Goal: Task Accomplishment & Management: Manage account settings

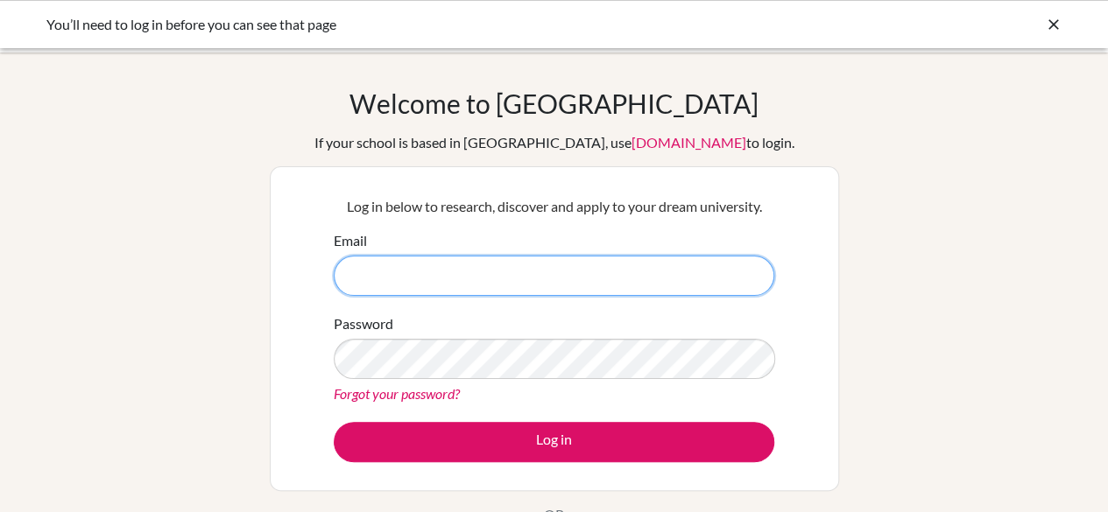
click at [422, 285] on input "Email" at bounding box center [554, 276] width 440 height 40
type input "l.bernhard@criacademy.com"
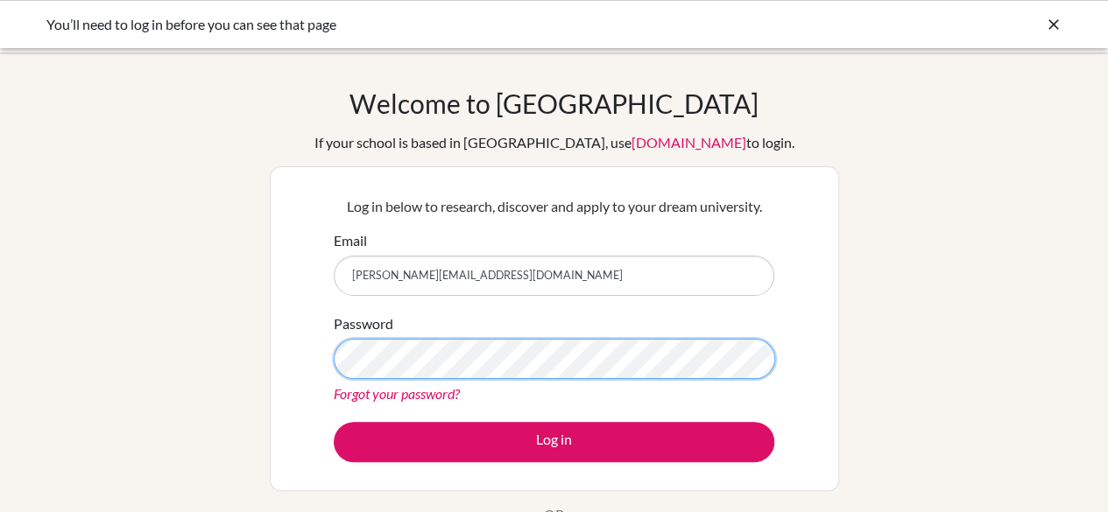
click at [334, 422] on button "Log in" at bounding box center [554, 442] width 440 height 40
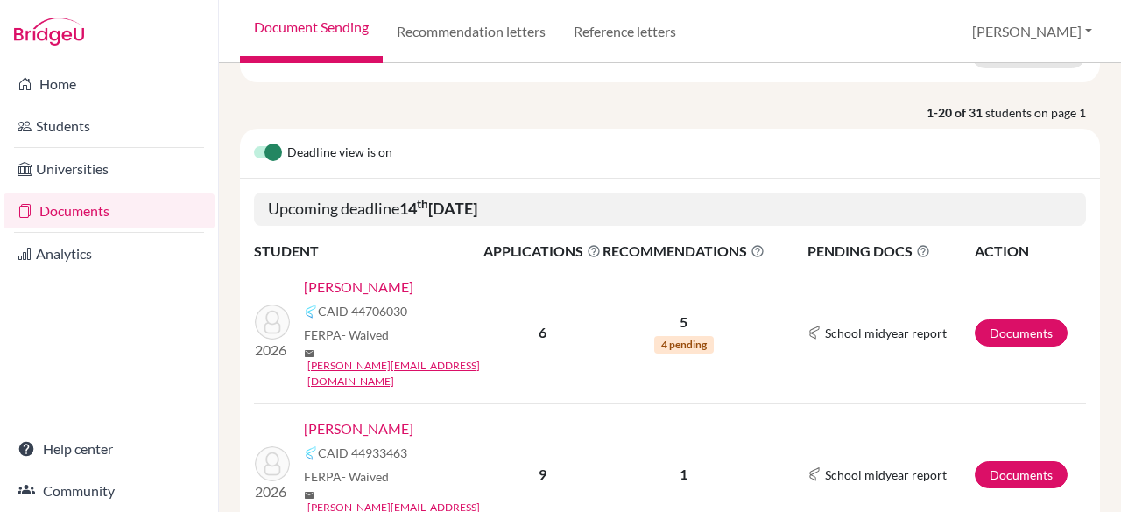
scroll to position [339, 0]
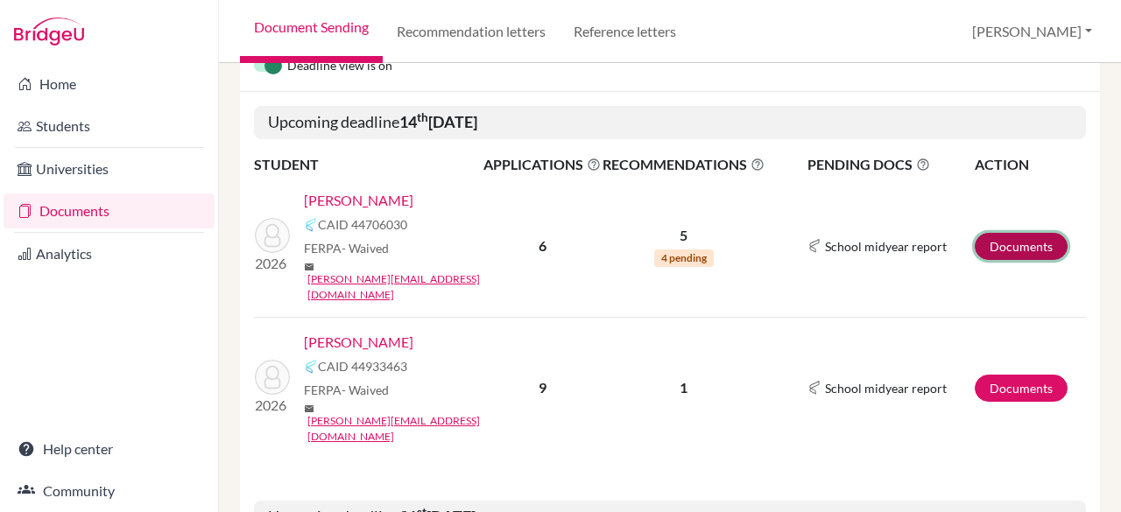
click at [1011, 233] on link "Documents" at bounding box center [1021, 246] width 93 height 27
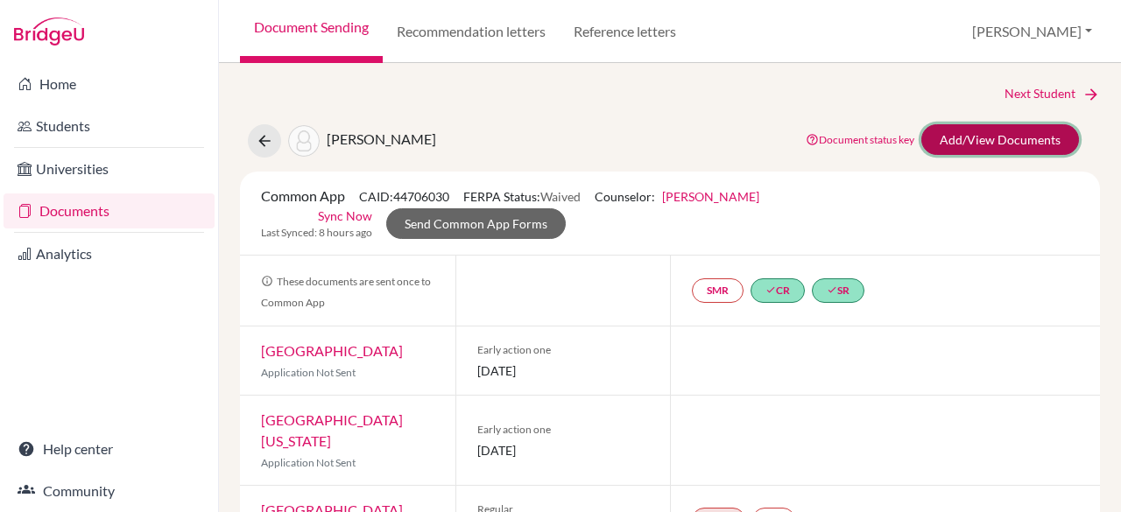
click at [951, 141] on link "Add/View Documents" at bounding box center [1000, 139] width 158 height 31
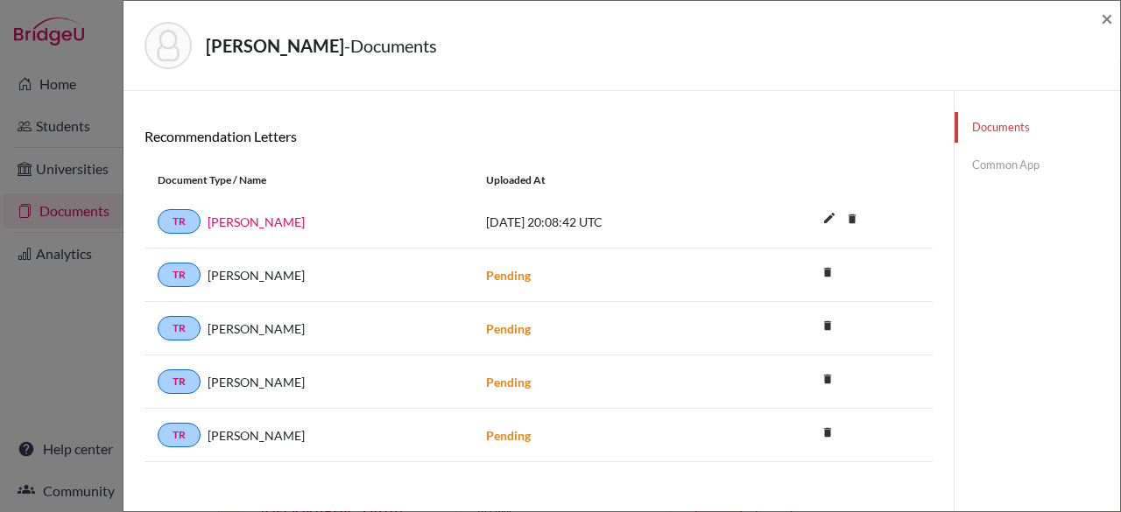
scroll to position [361, 0]
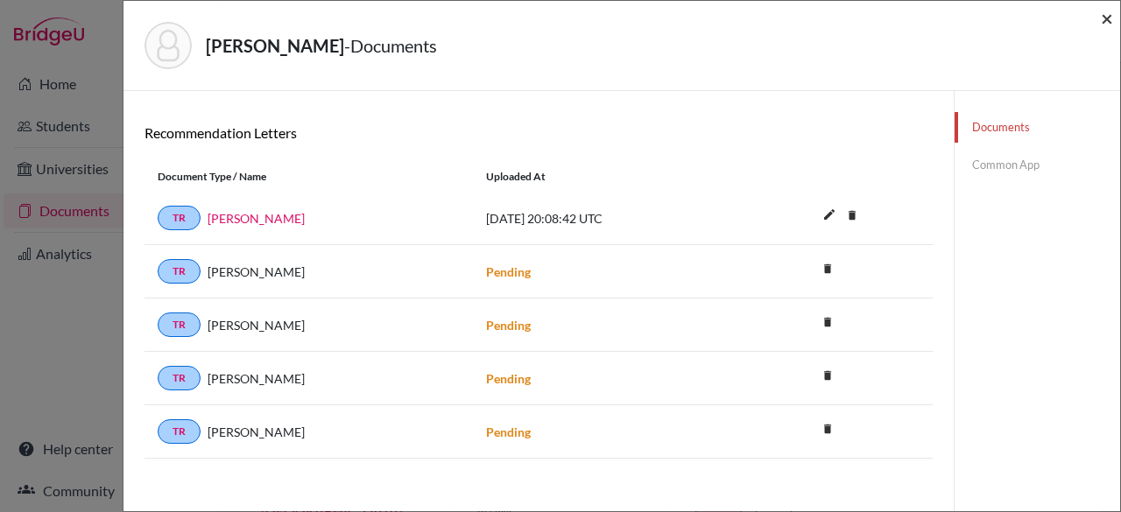
click at [1107, 18] on span "×" at bounding box center [1107, 17] width 12 height 25
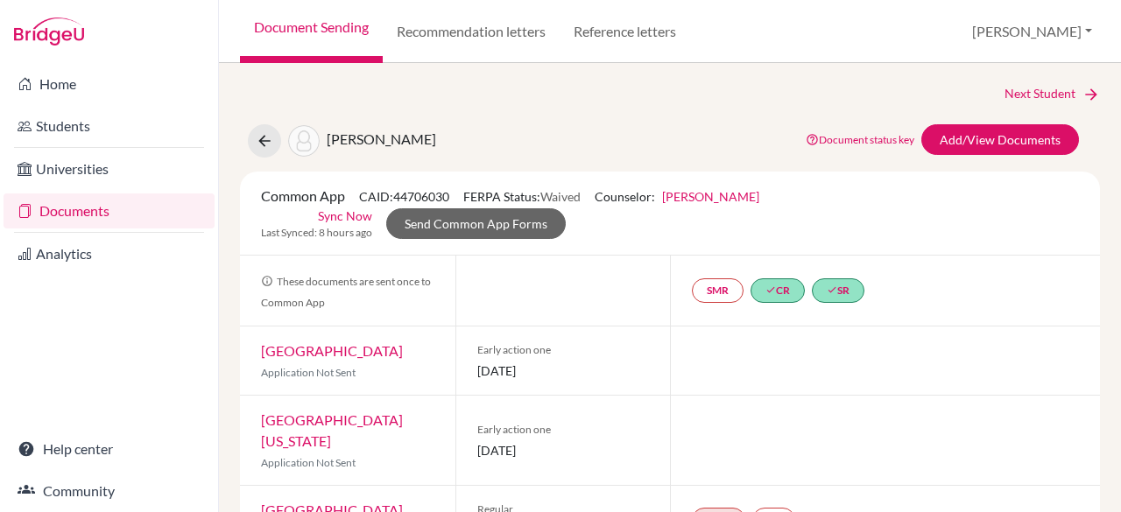
click at [73, 215] on link "Documents" at bounding box center [109, 211] width 211 height 35
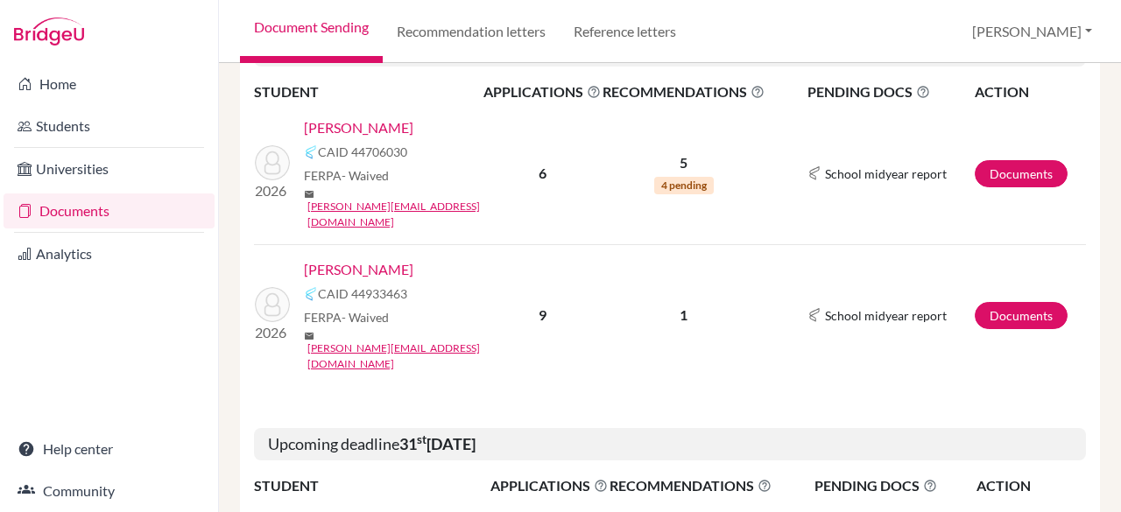
scroll to position [426, 0]
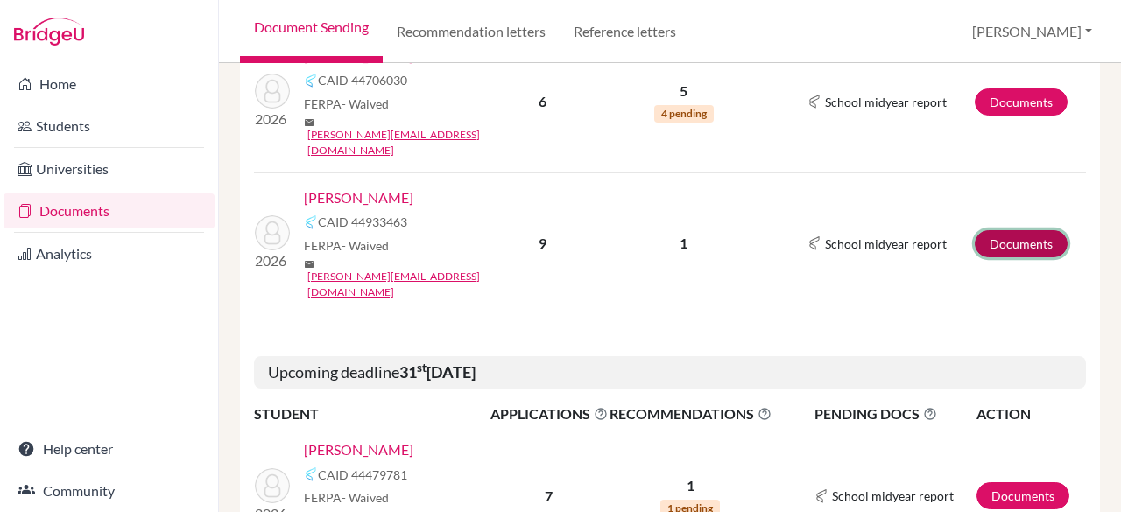
click at [1033, 230] on link "Documents" at bounding box center [1021, 243] width 93 height 27
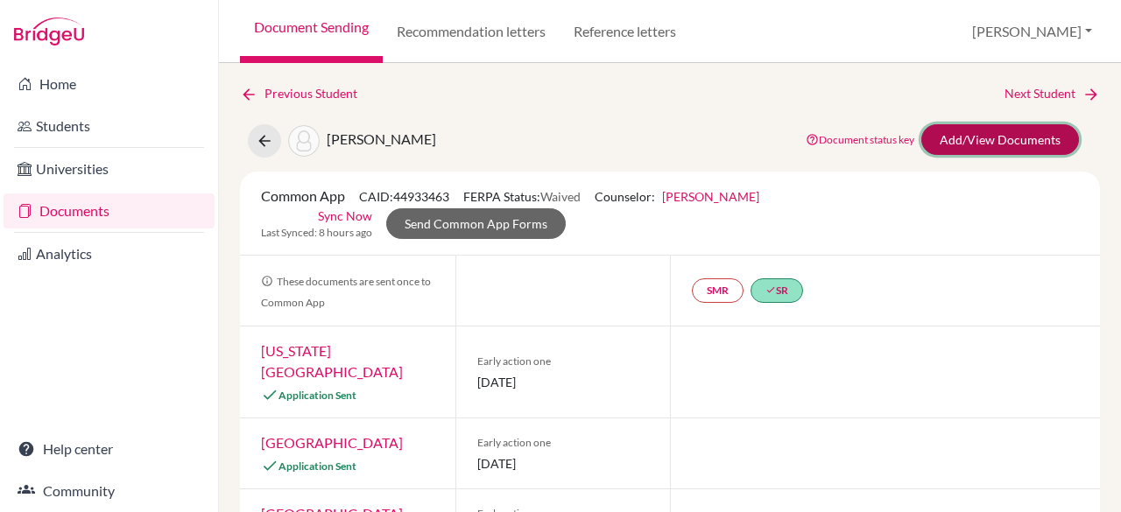
click at [963, 141] on link "Add/View Documents" at bounding box center [1000, 139] width 158 height 31
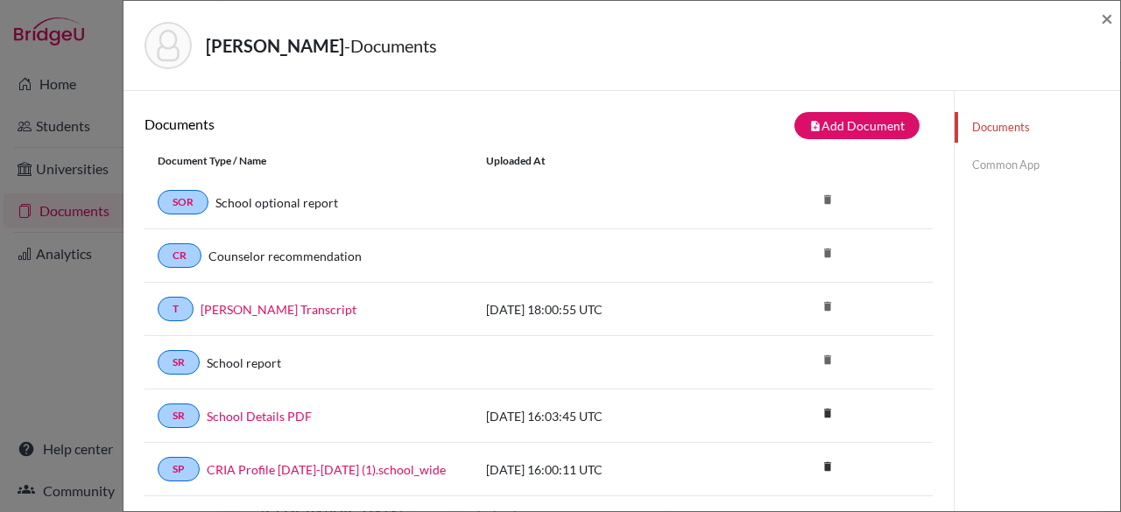
drag, startPoint x: 1120, startPoint y: 166, endPoint x: 1119, endPoint y: 379, distance: 212.8
click at [1119, 379] on div "[PERSON_NAME] - Documents × Documents note_add Add Document Document type Chang…" at bounding box center [622, 256] width 998 height 512
click at [1108, 15] on span "×" at bounding box center [1107, 17] width 12 height 25
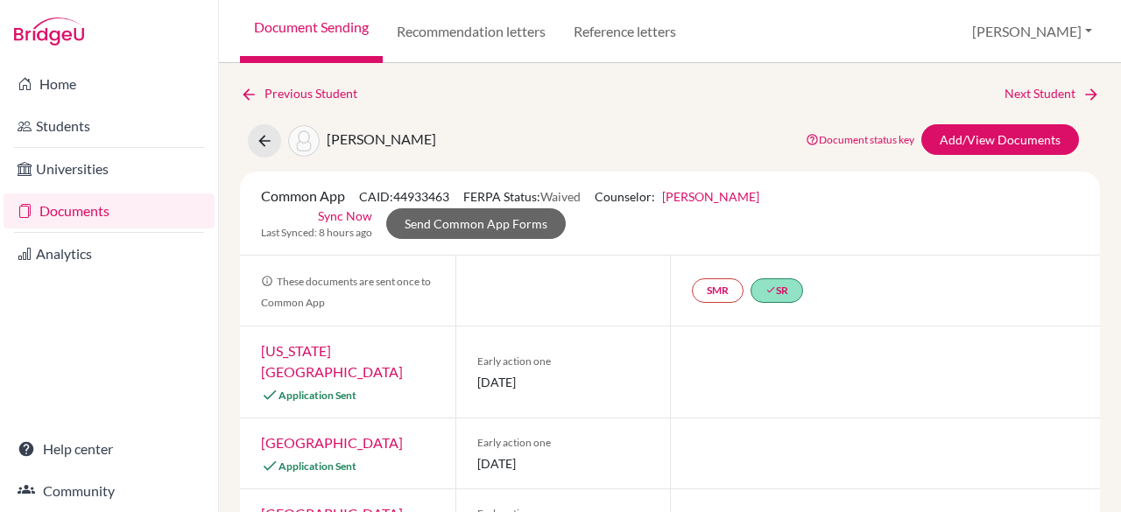
click at [104, 209] on link "Documents" at bounding box center [109, 211] width 211 height 35
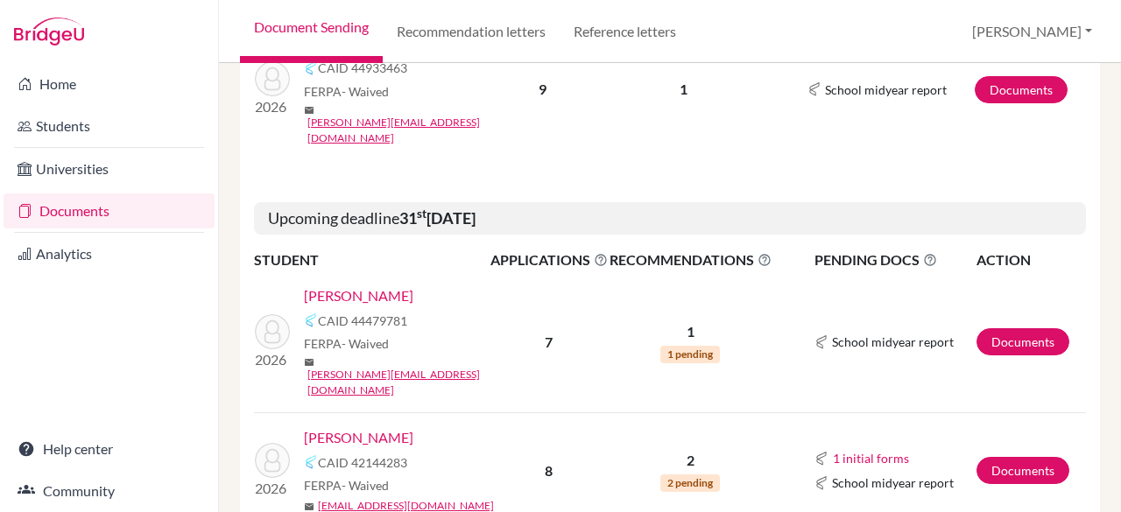
scroll to position [581, 0]
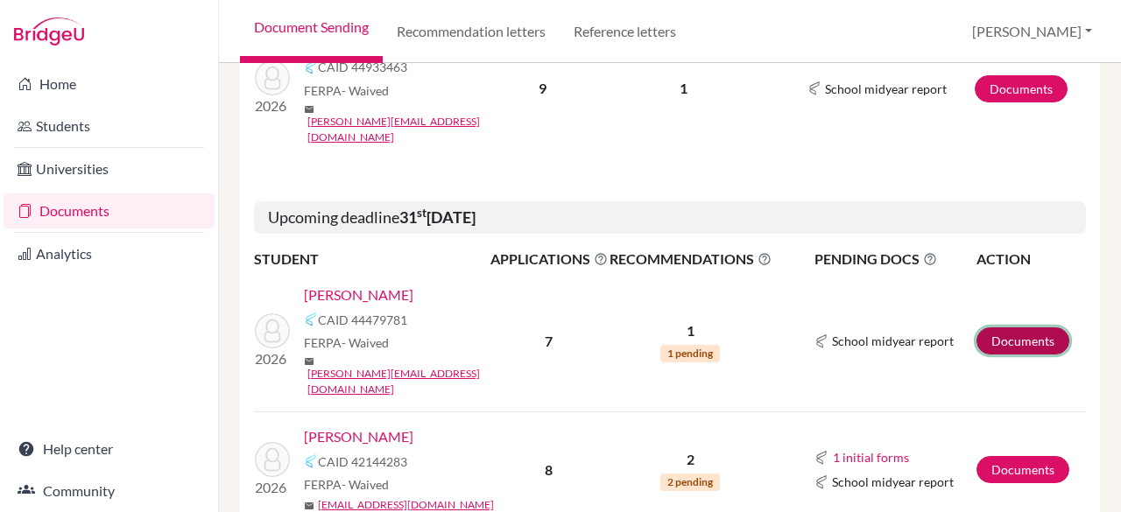
click at [1002, 328] on link "Documents" at bounding box center [1022, 341] width 93 height 27
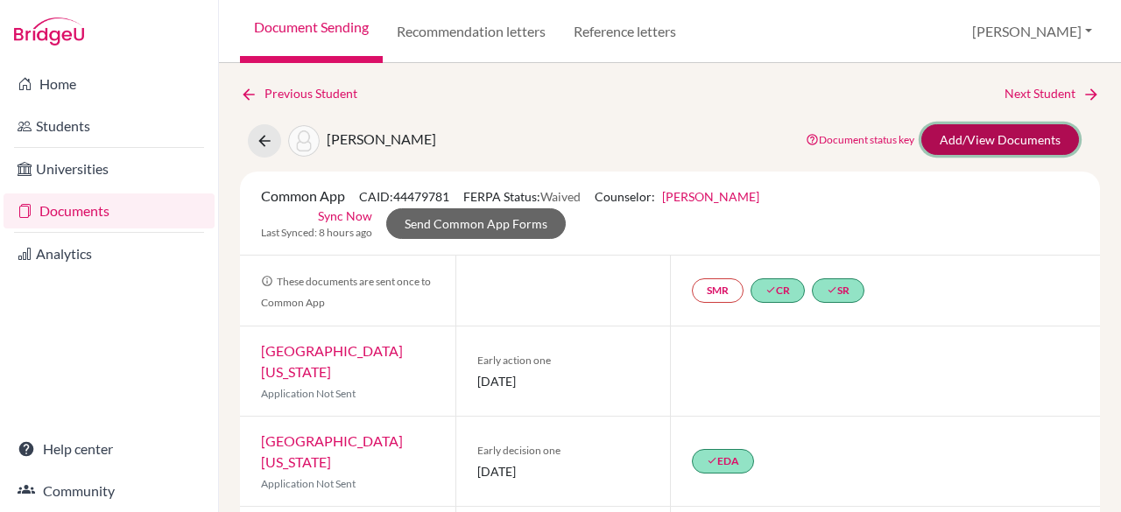
click at [1016, 140] on link "Add/View Documents" at bounding box center [1000, 139] width 158 height 31
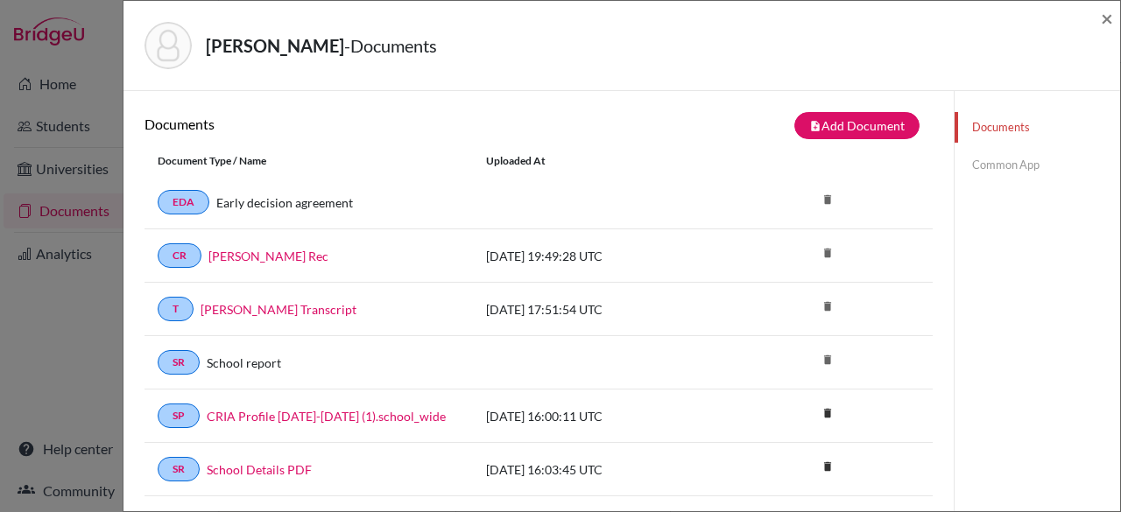
scroll to position [203, 0]
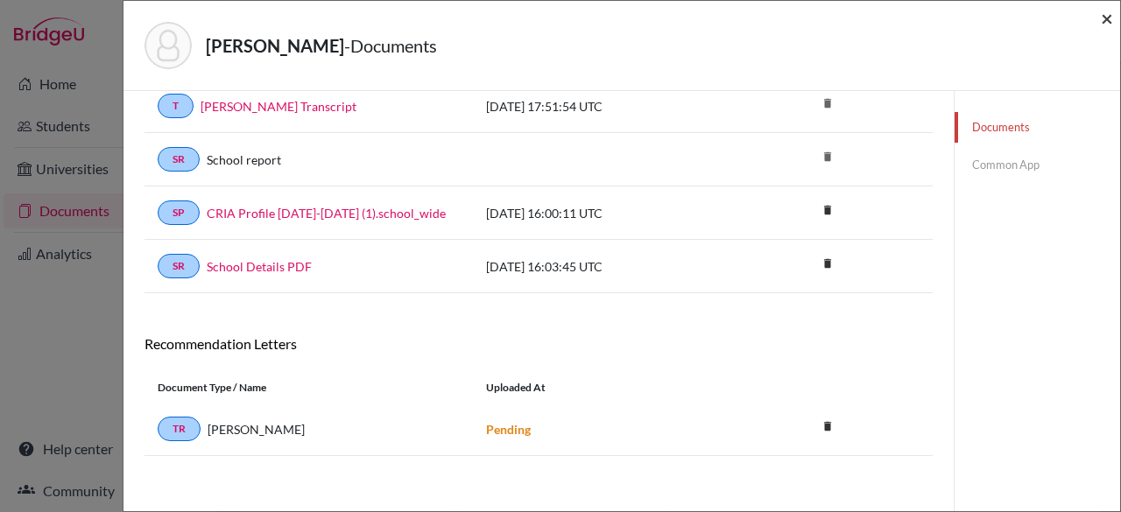
click at [1105, 18] on span "×" at bounding box center [1107, 17] width 12 height 25
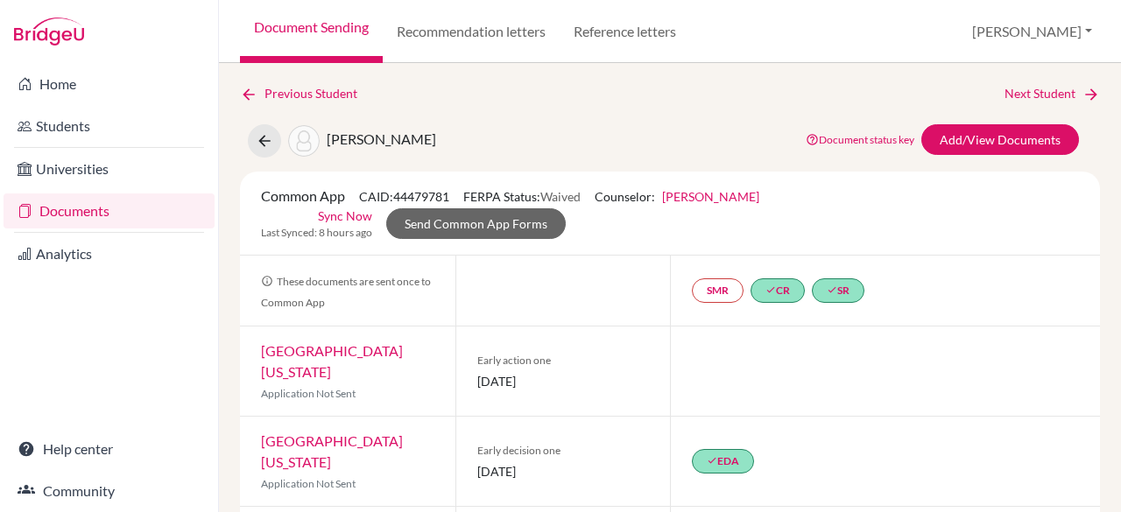
click at [130, 208] on link "Documents" at bounding box center [109, 211] width 211 height 35
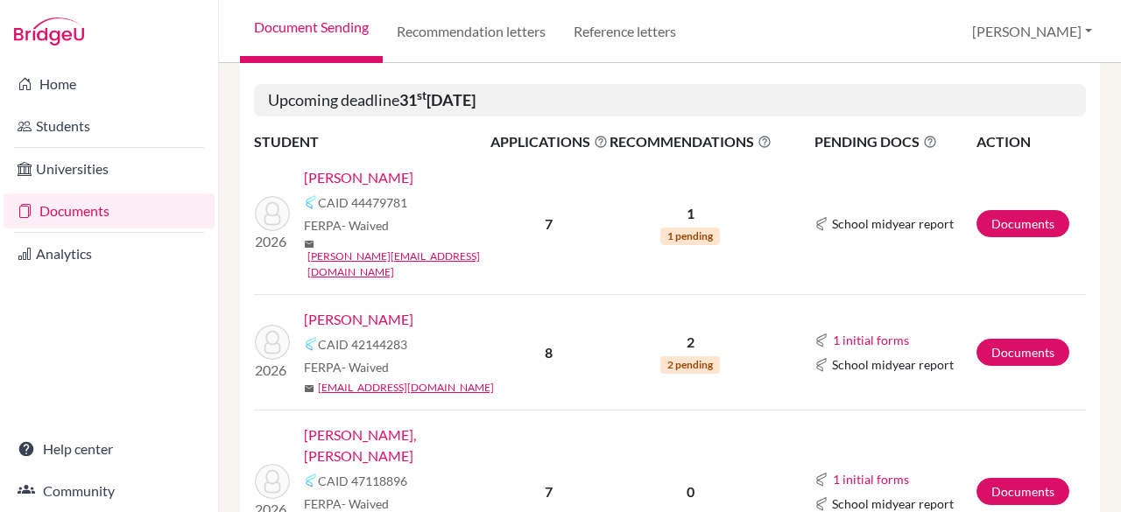
scroll to position [716, 0]
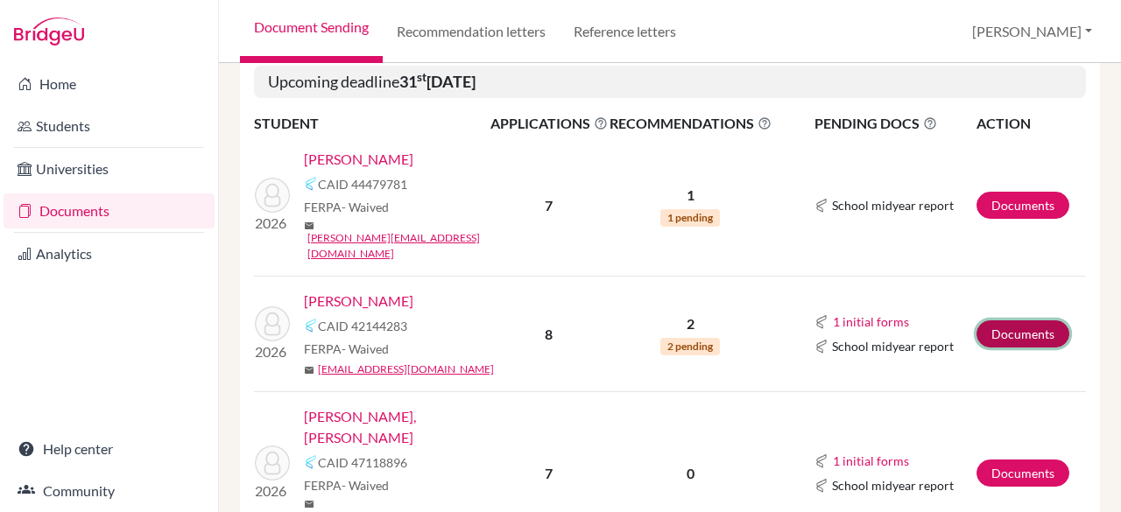
click at [997, 321] on link "Documents" at bounding box center [1022, 334] width 93 height 27
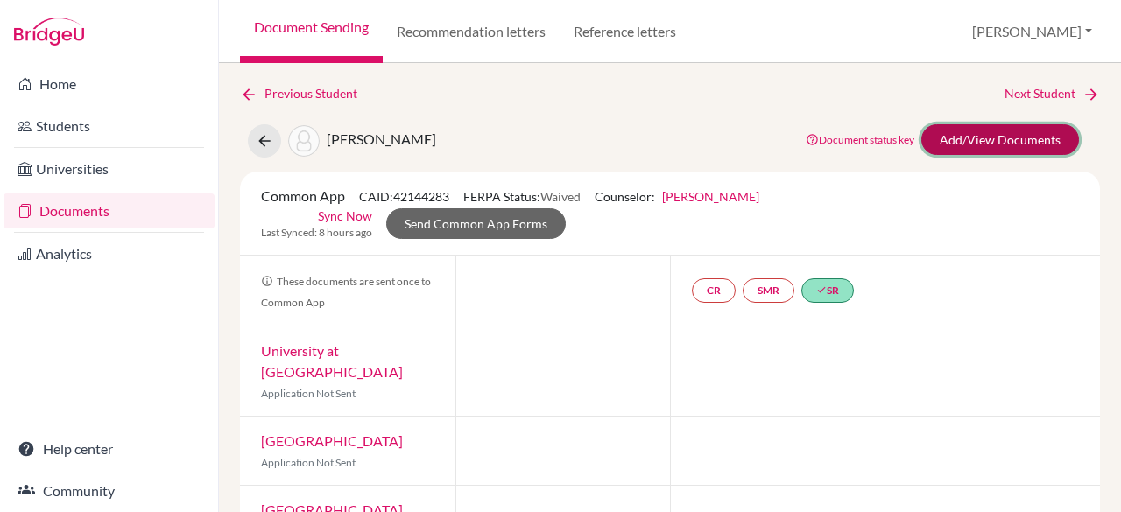
click at [974, 134] on link "Add/View Documents" at bounding box center [1000, 139] width 158 height 31
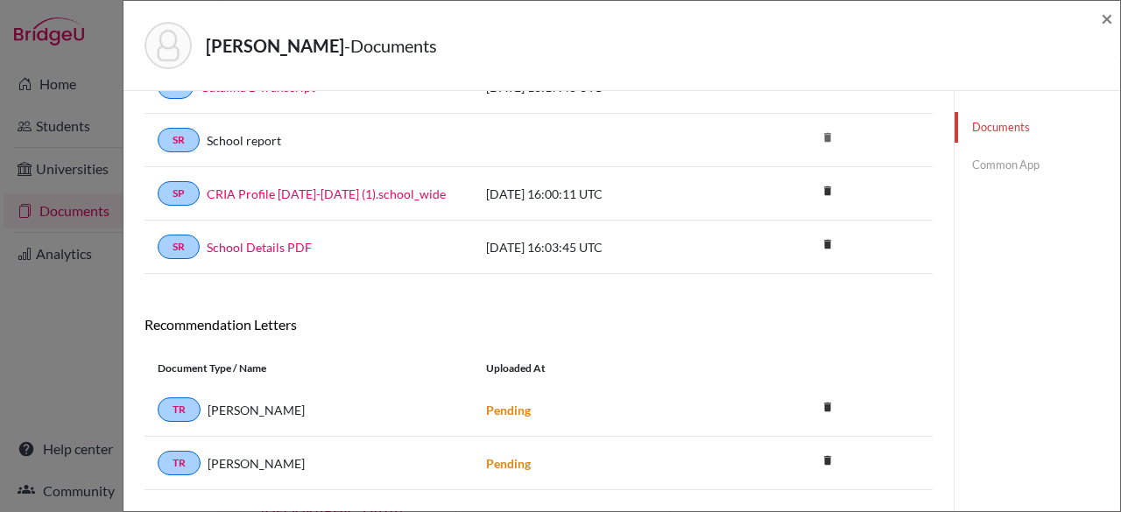
scroll to position [151, 0]
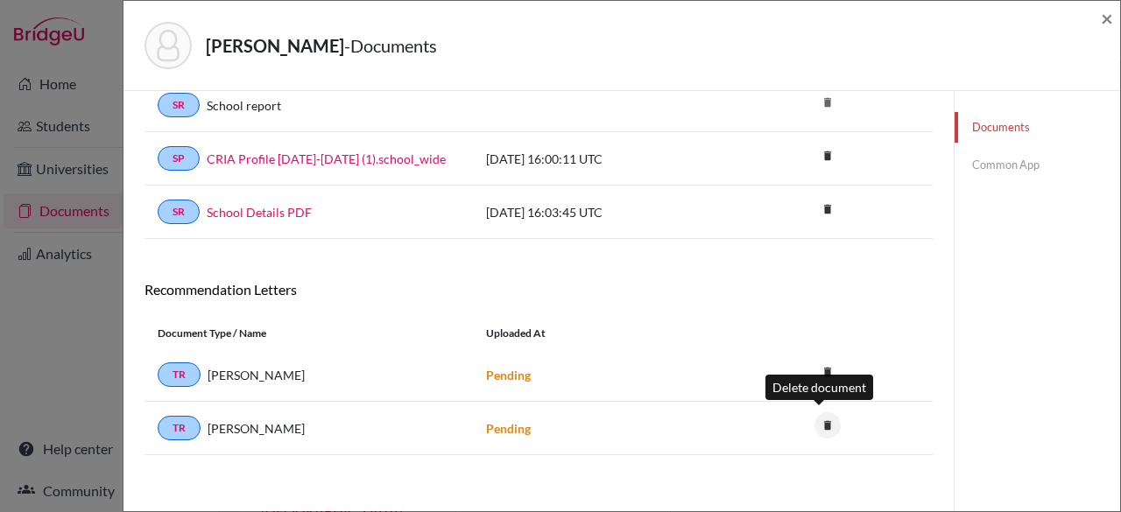
click at [823, 421] on icon "delete" at bounding box center [827, 425] width 26 height 26
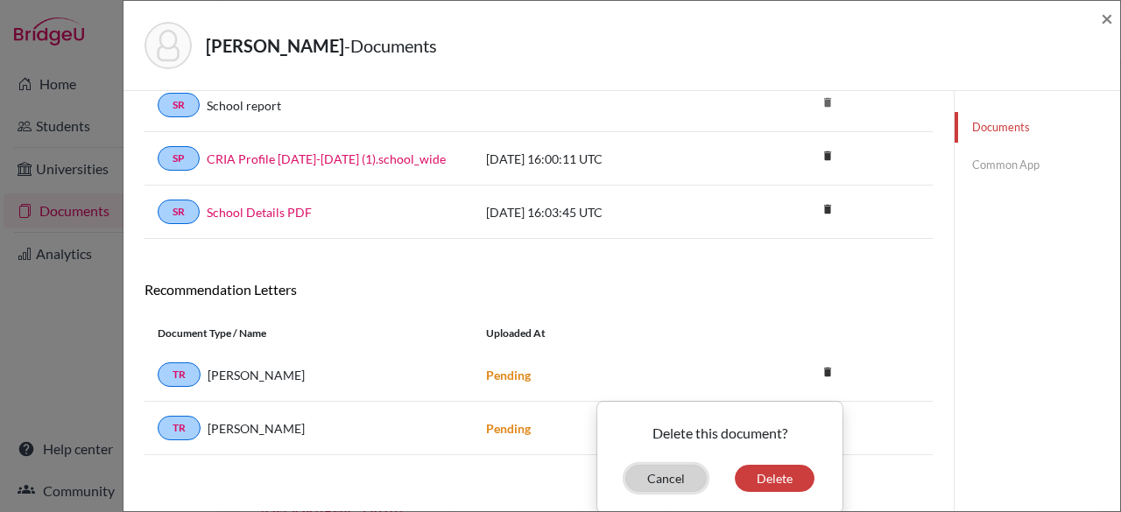
click at [680, 476] on button "Cancel" at bounding box center [665, 478] width 81 height 27
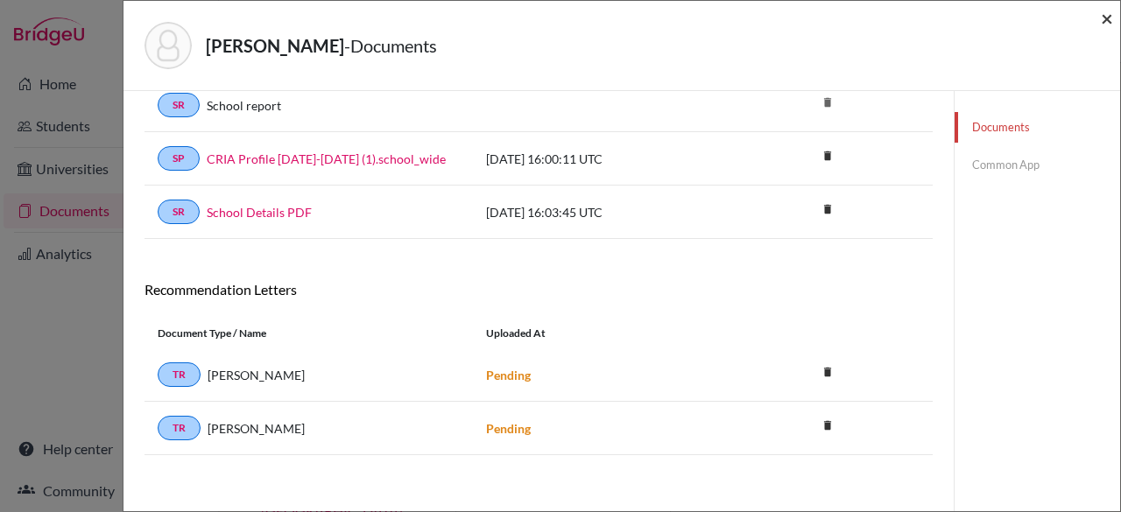
click at [1109, 20] on span "×" at bounding box center [1107, 17] width 12 height 25
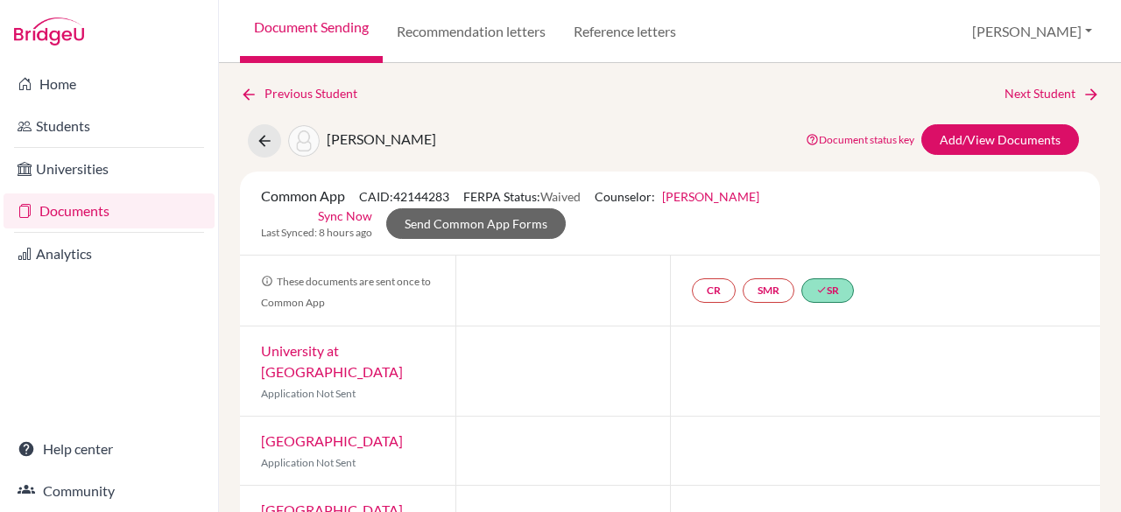
click at [74, 203] on link "Documents" at bounding box center [109, 211] width 211 height 35
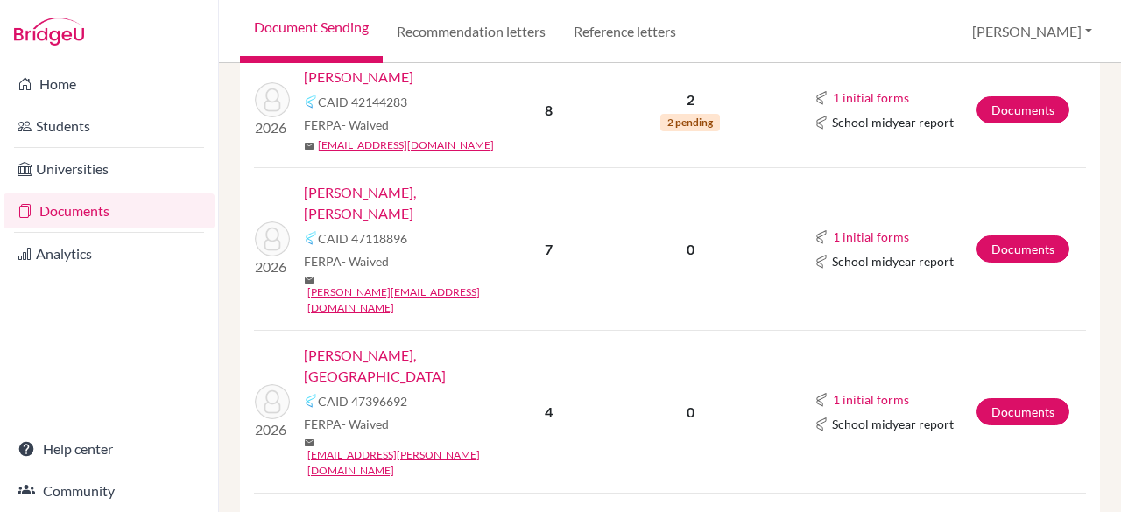
scroll to position [942, 0]
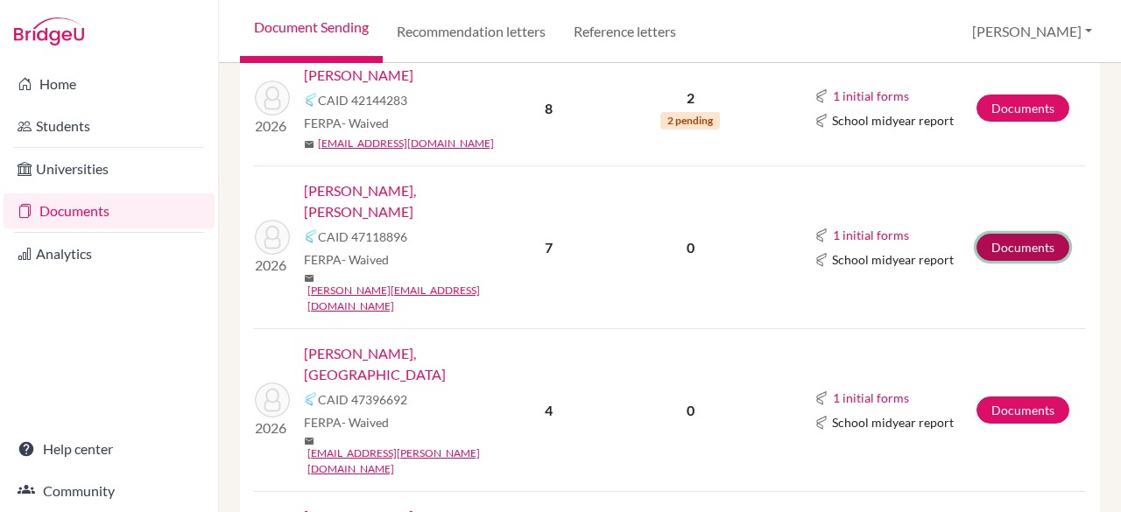
click at [1011, 234] on link "Documents" at bounding box center [1022, 247] width 93 height 27
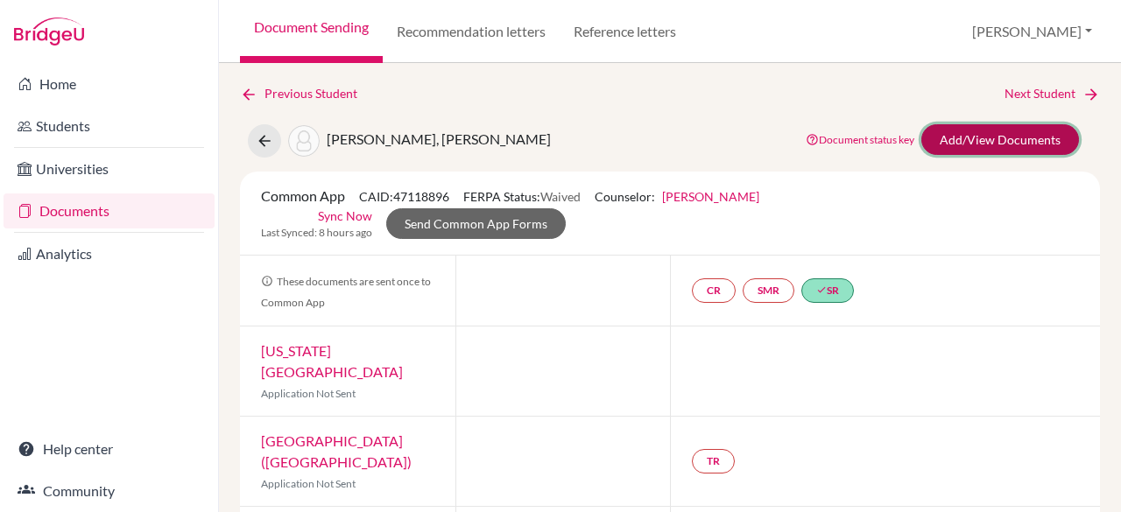
click at [1001, 144] on link "Add/View Documents" at bounding box center [1000, 139] width 158 height 31
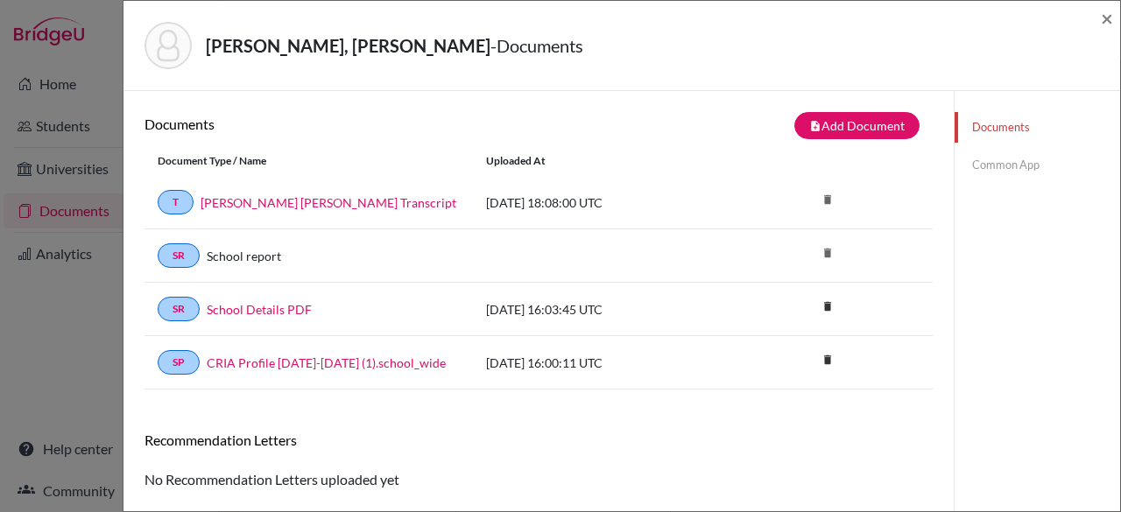
scroll to position [91, 0]
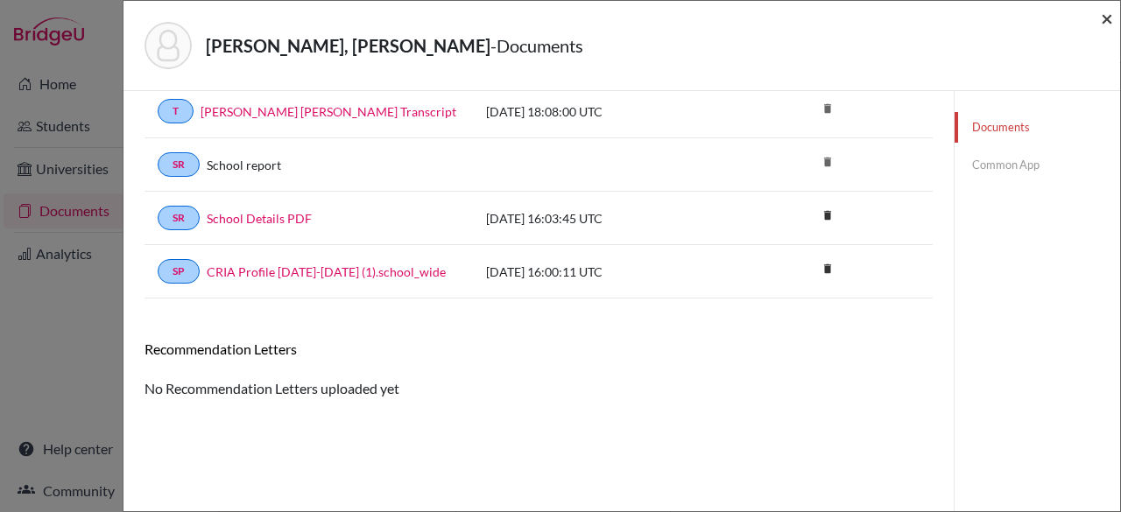
click at [1110, 13] on span "×" at bounding box center [1107, 17] width 12 height 25
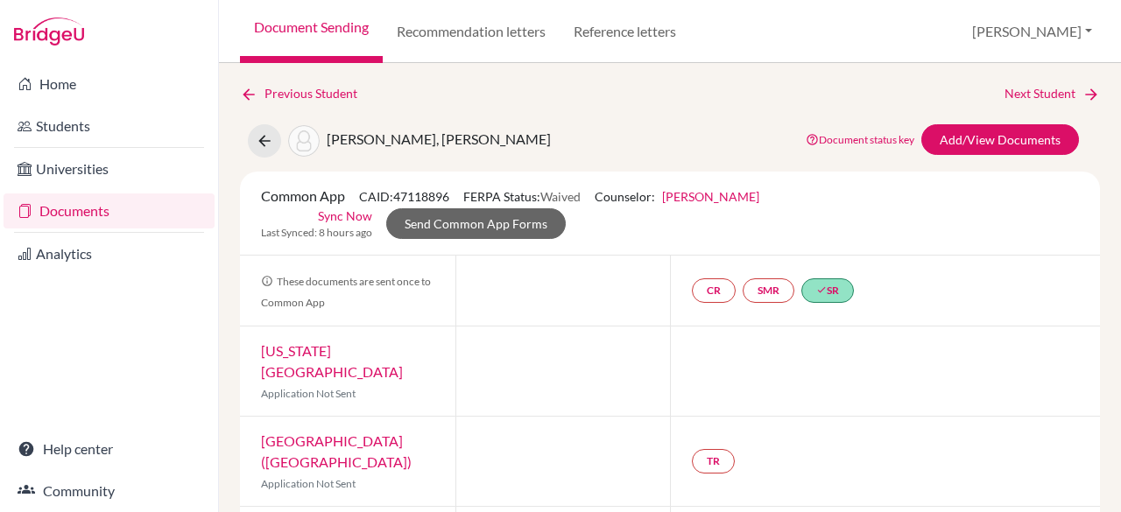
click at [88, 208] on link "Documents" at bounding box center [109, 211] width 211 height 35
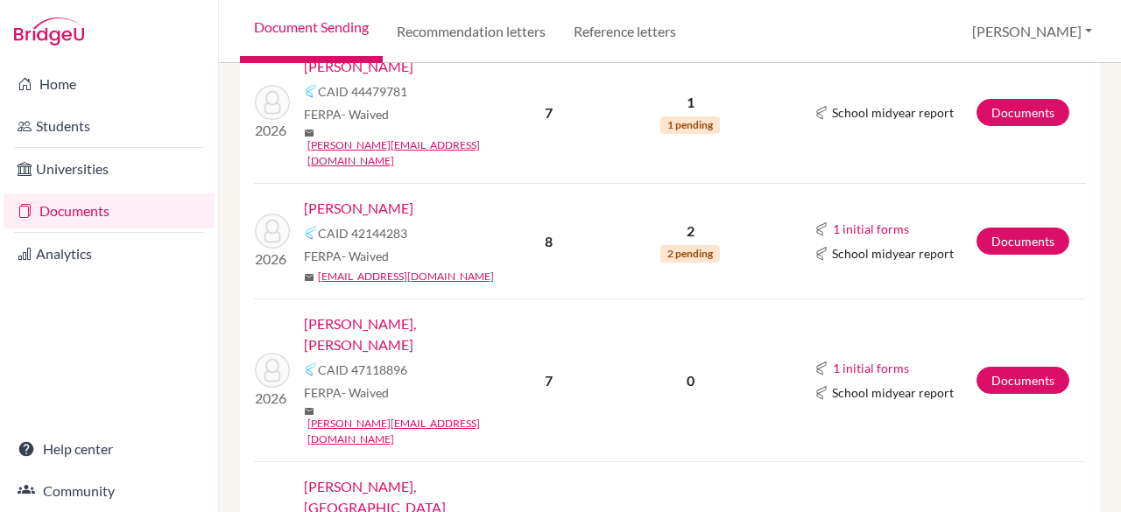
scroll to position [810, 0]
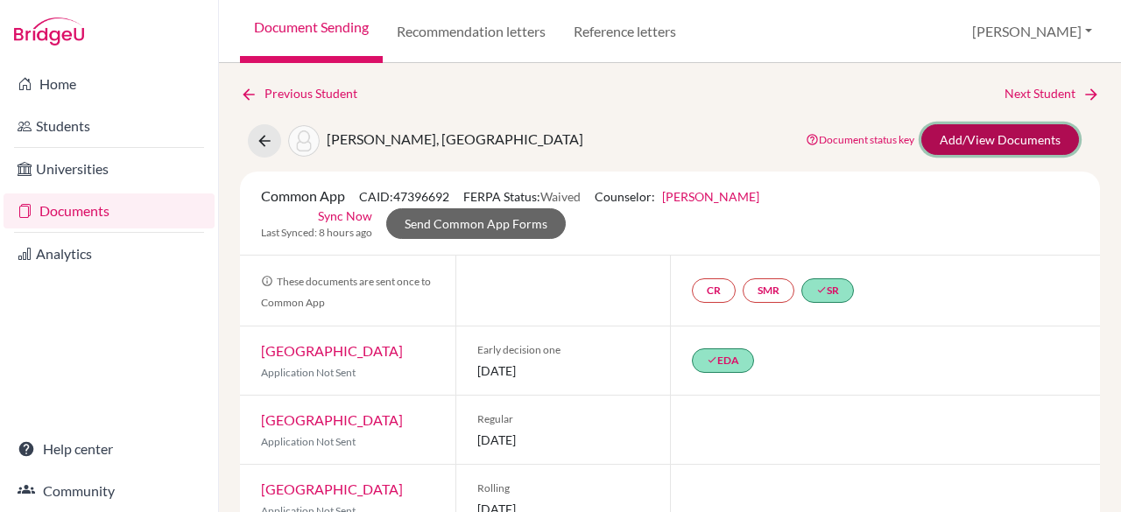
click at [1000, 137] on link "Add/View Documents" at bounding box center [1000, 139] width 158 height 31
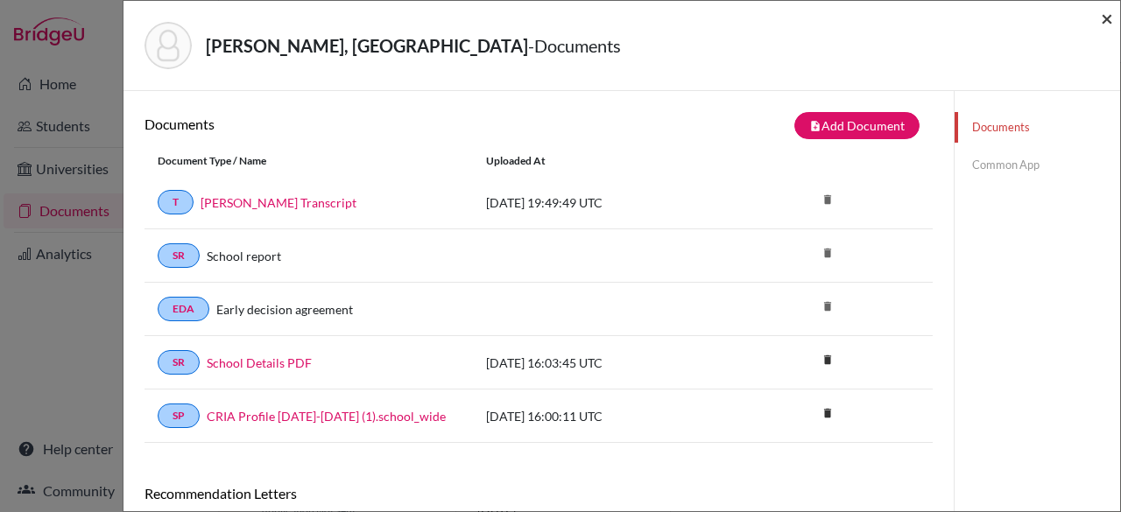
click at [1107, 20] on span "×" at bounding box center [1107, 17] width 12 height 25
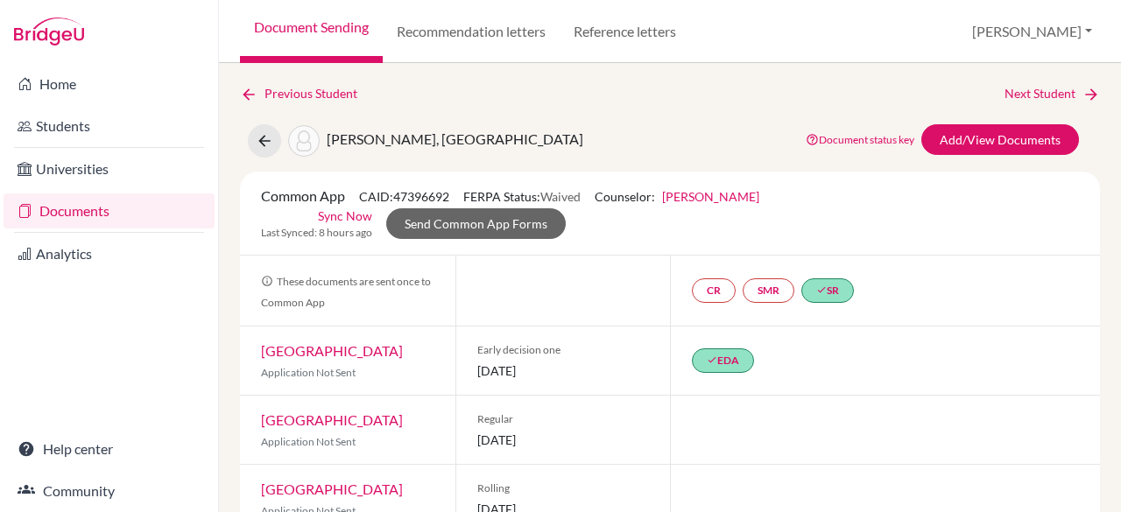
click at [156, 213] on link "Documents" at bounding box center [109, 211] width 211 height 35
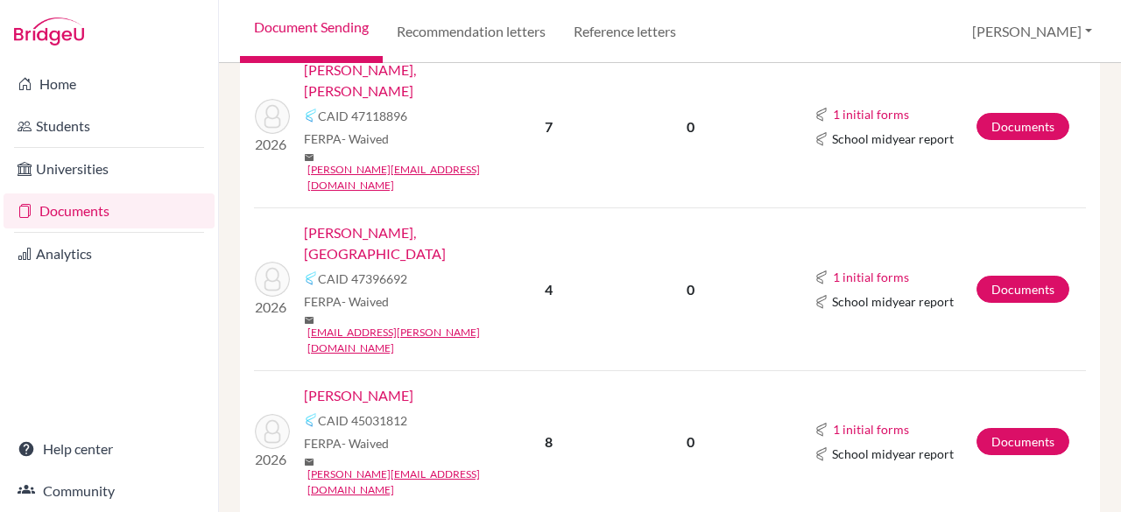
scroll to position [1061, 0]
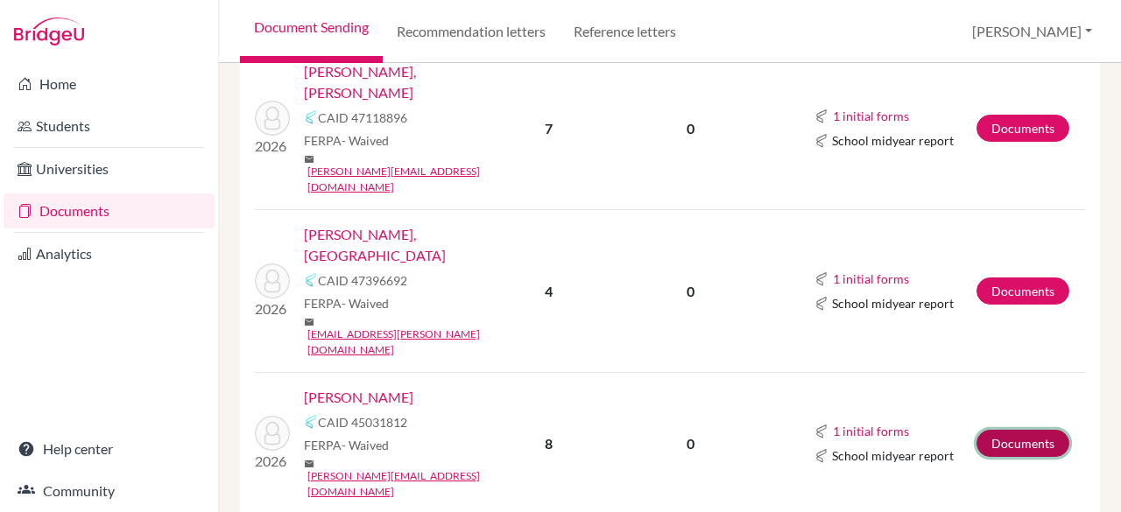
click at [983, 430] on link "Documents" at bounding box center [1022, 443] width 93 height 27
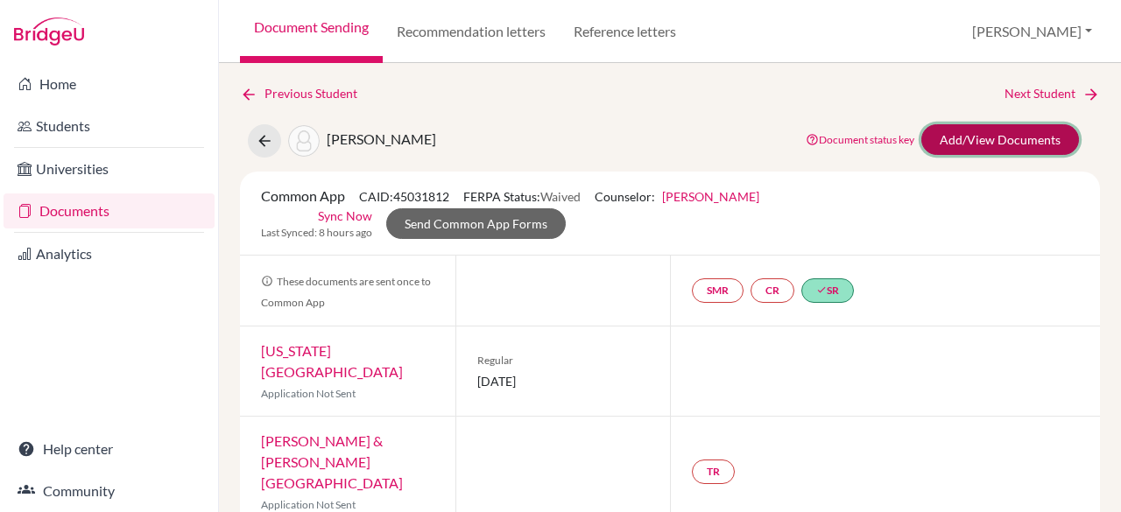
click at [981, 143] on link "Add/View Documents" at bounding box center [1000, 139] width 158 height 31
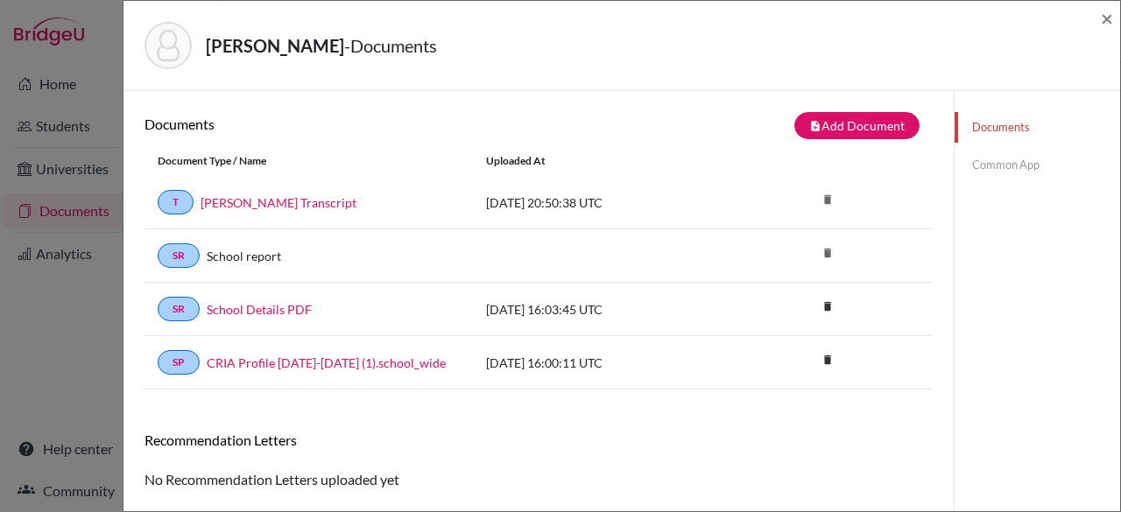
scroll to position [91, 0]
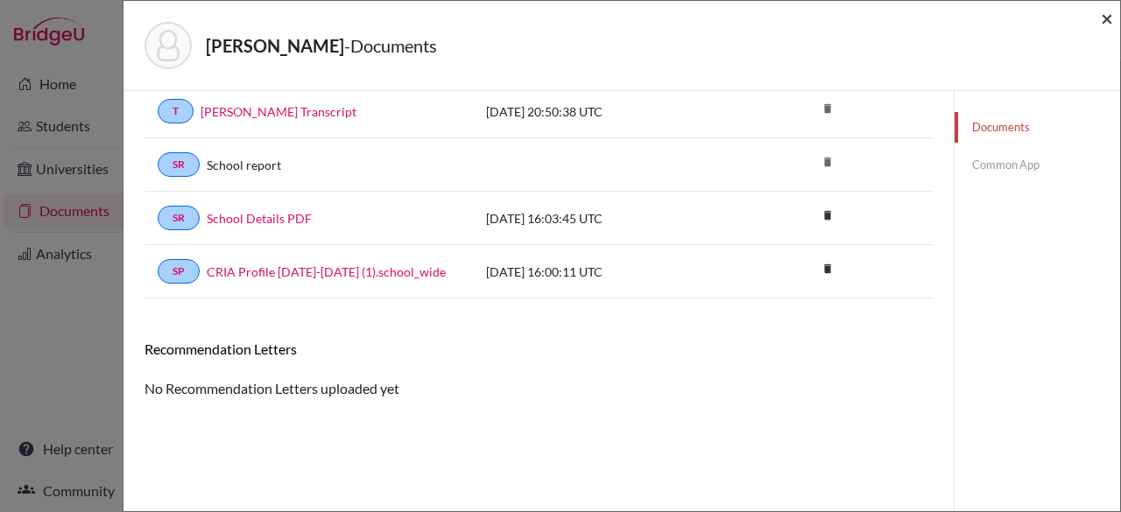
click at [1109, 15] on span "×" at bounding box center [1107, 17] width 12 height 25
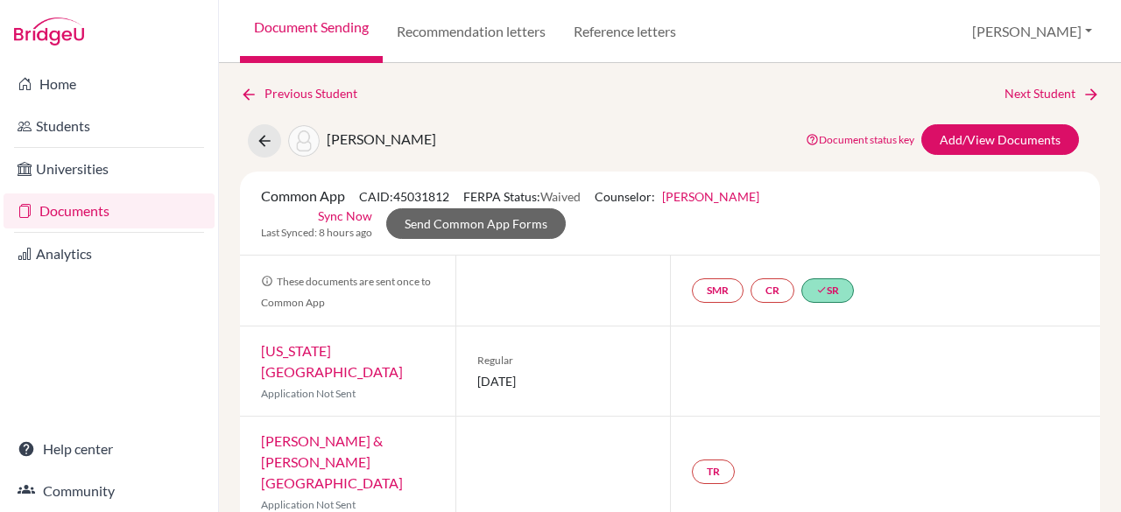
click at [103, 216] on link "Documents" at bounding box center [109, 211] width 211 height 35
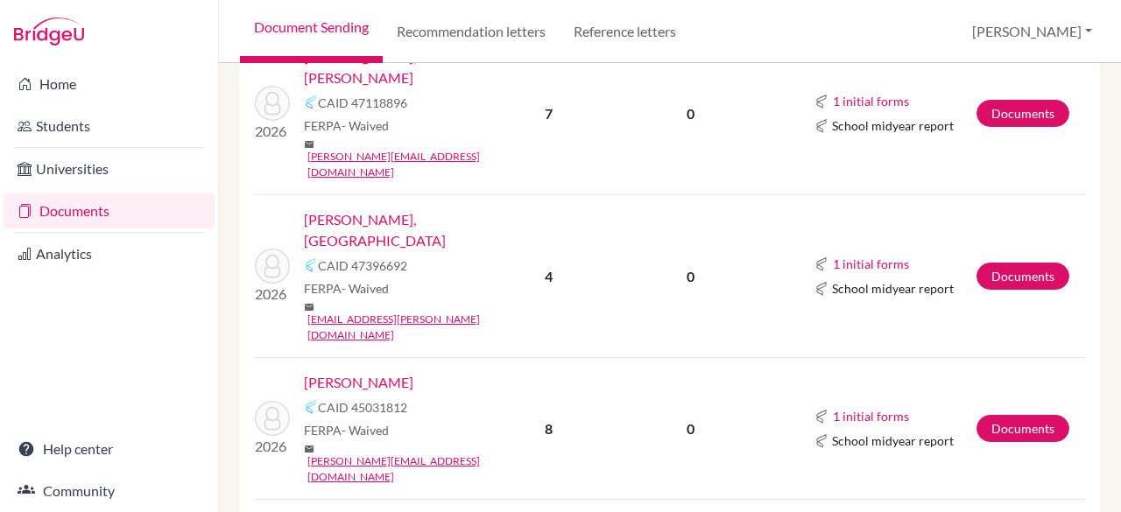
scroll to position [1074, 0]
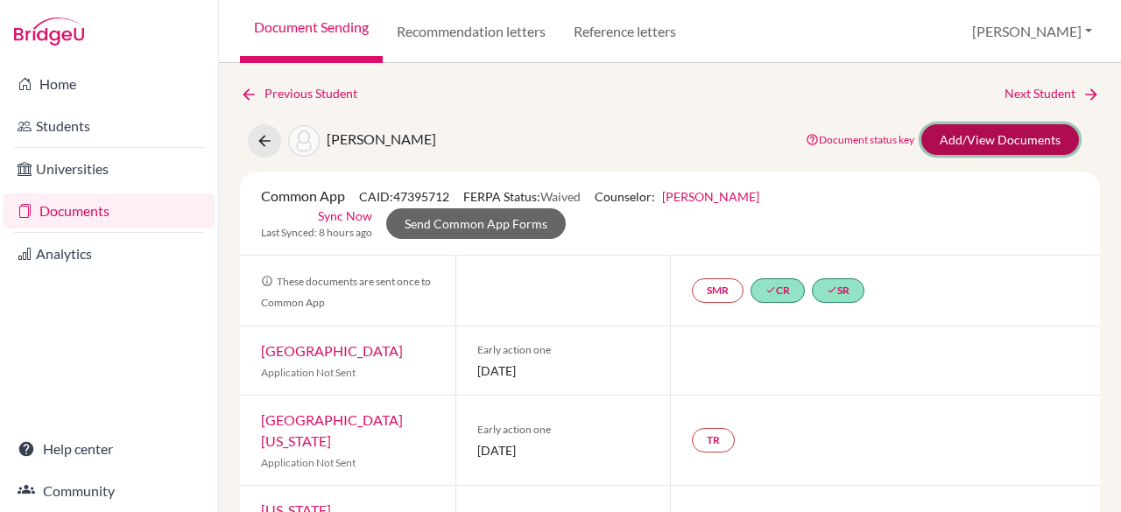
click at [1005, 143] on link "Add/View Documents" at bounding box center [1000, 139] width 158 height 31
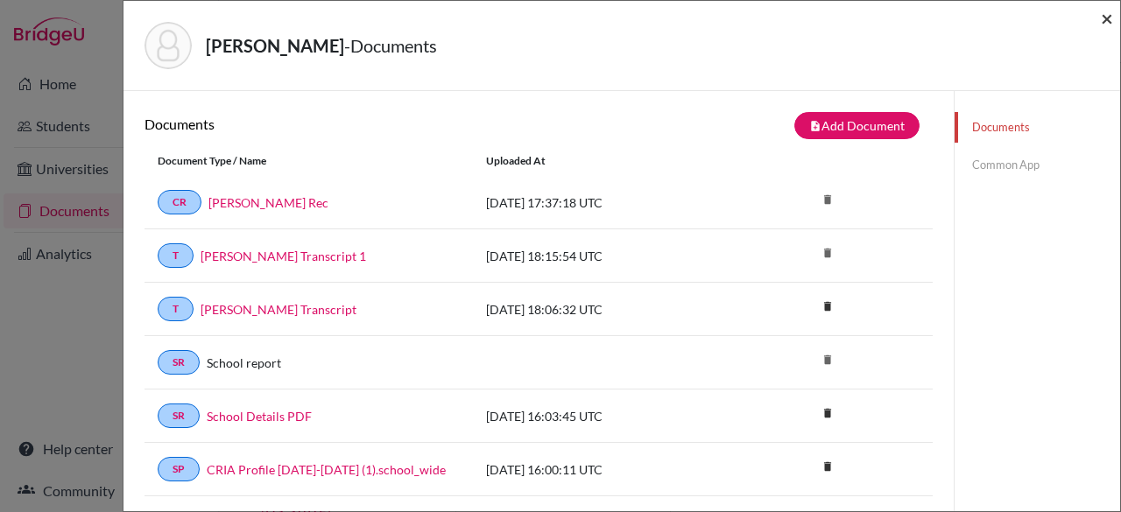
click at [1102, 8] on span "×" at bounding box center [1107, 17] width 12 height 25
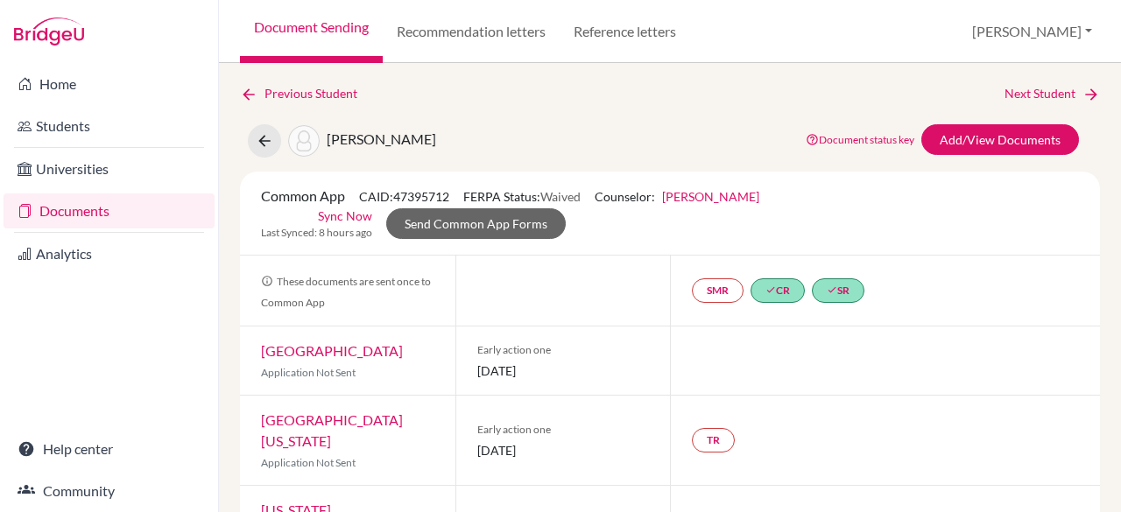
click at [143, 215] on link "Documents" at bounding box center [109, 211] width 211 height 35
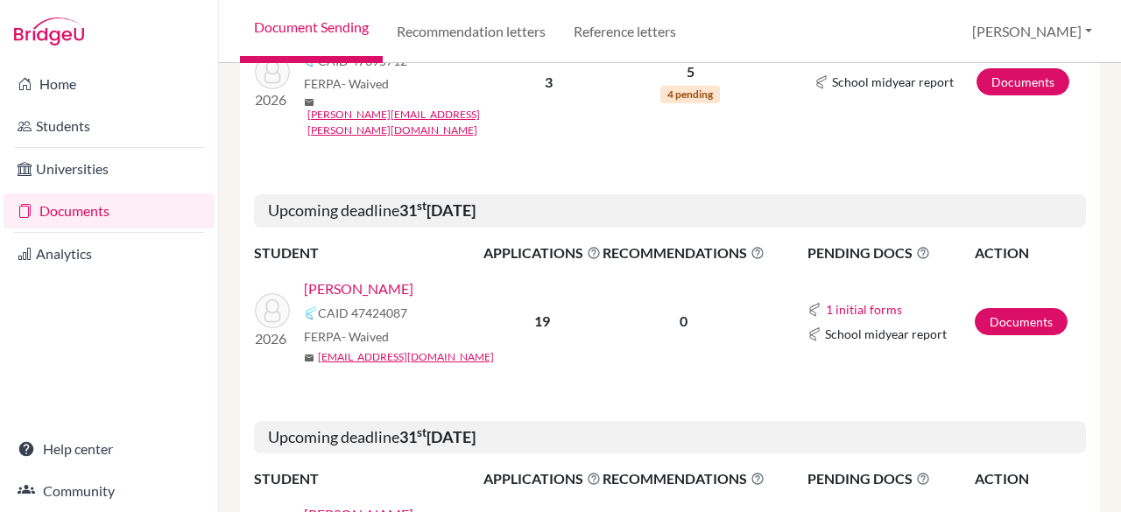
scroll to position [1493, 0]
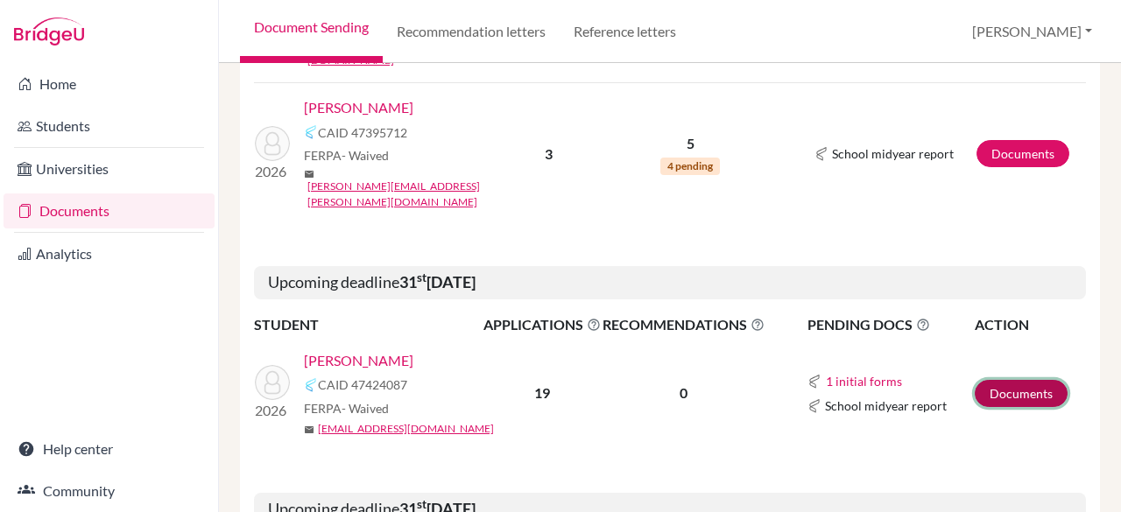
click at [1018, 380] on link "Documents" at bounding box center [1021, 393] width 93 height 27
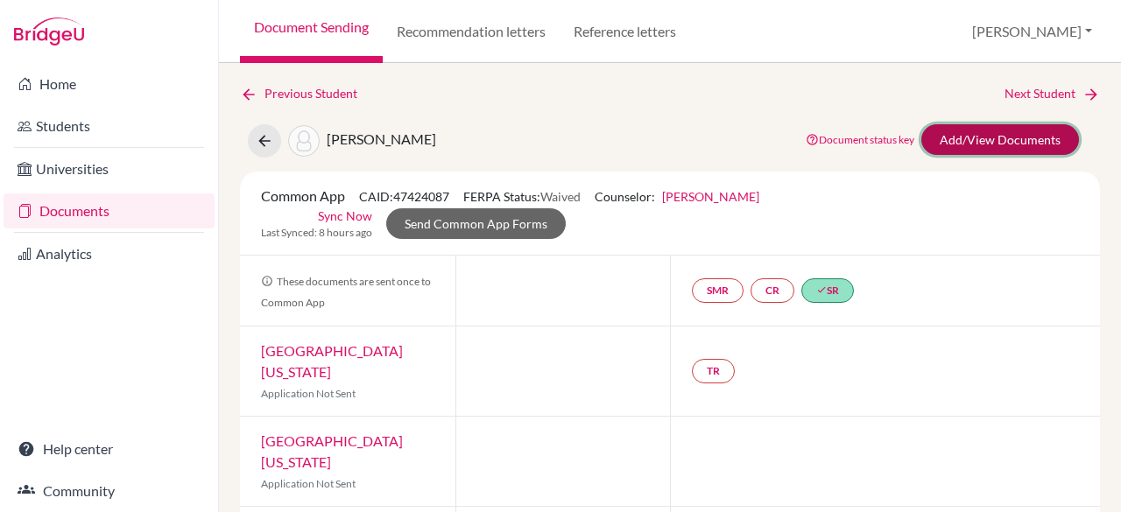
click at [970, 142] on link "Add/View Documents" at bounding box center [1000, 139] width 158 height 31
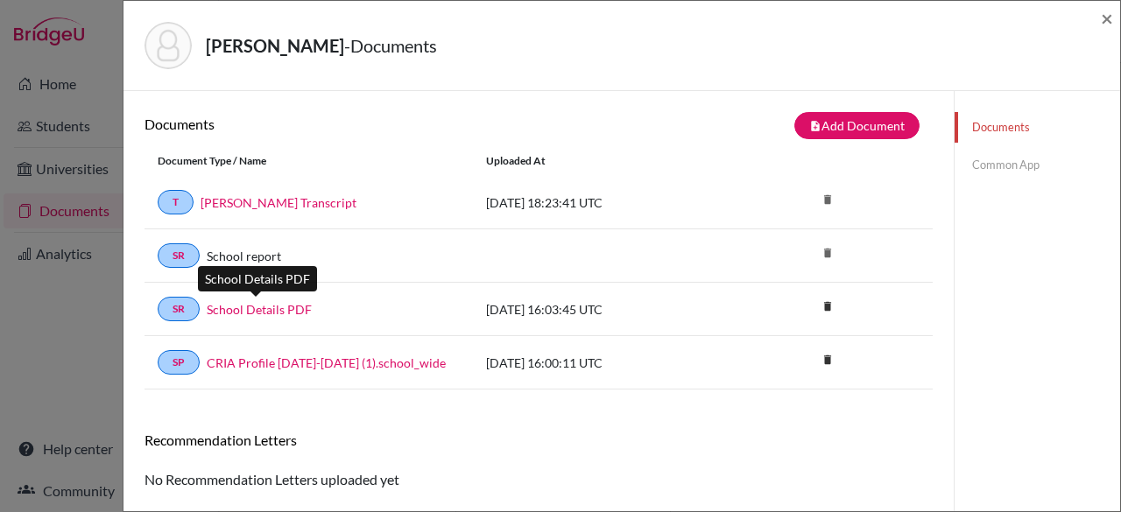
scroll to position [91, 0]
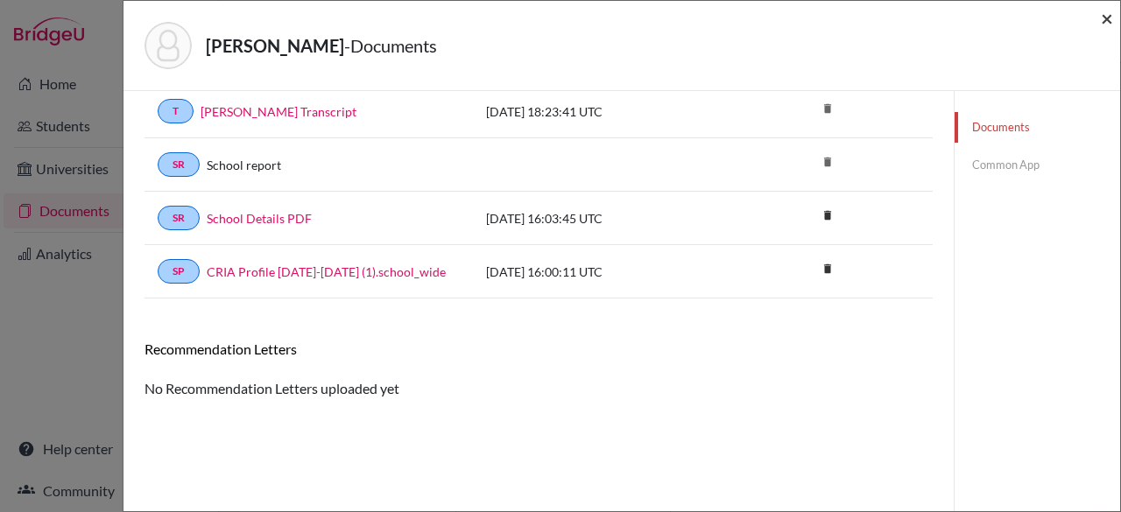
click at [1105, 19] on span "×" at bounding box center [1107, 17] width 12 height 25
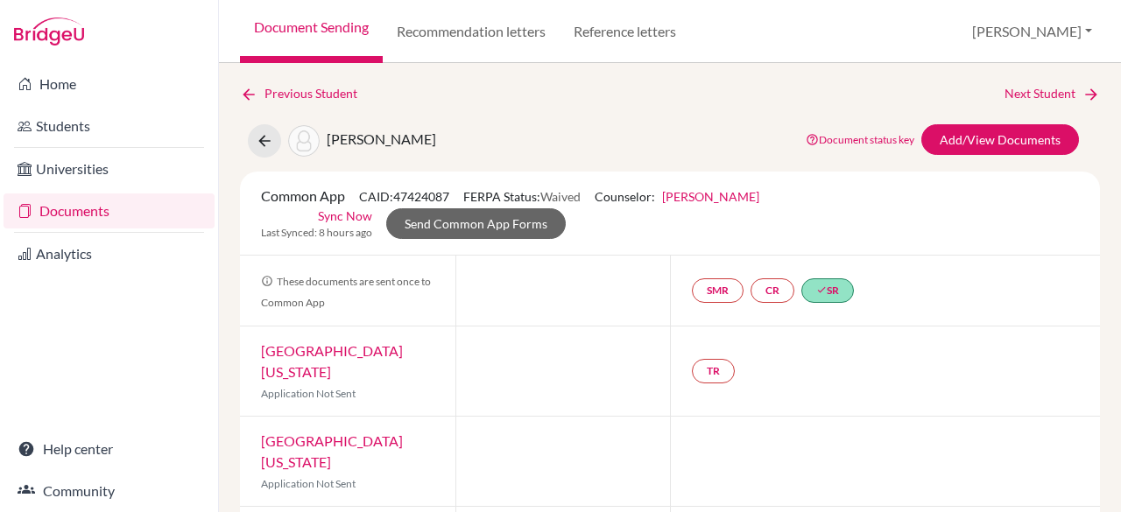
click at [95, 209] on link "Documents" at bounding box center [109, 211] width 211 height 35
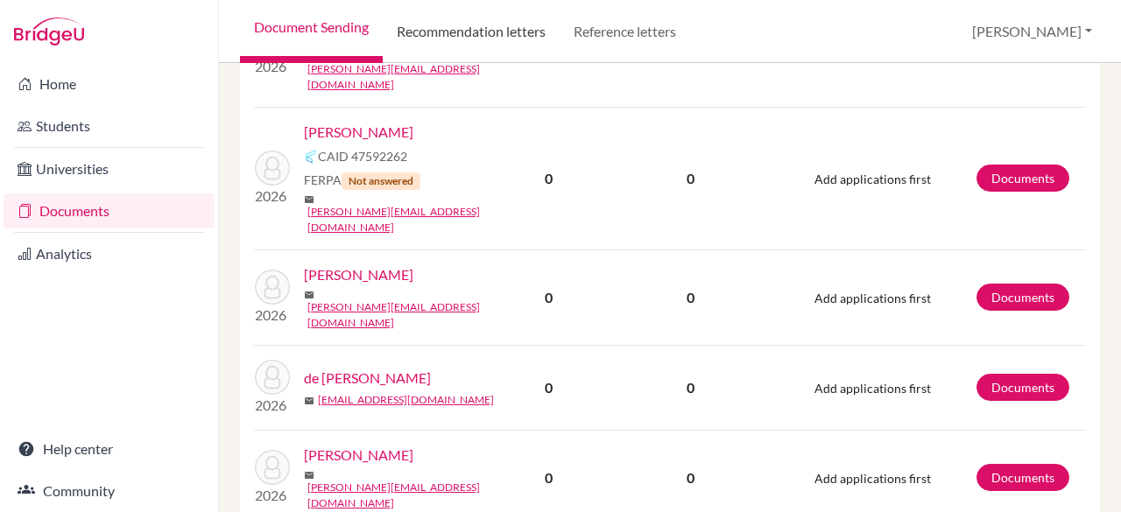
scroll to position [2580, 0]
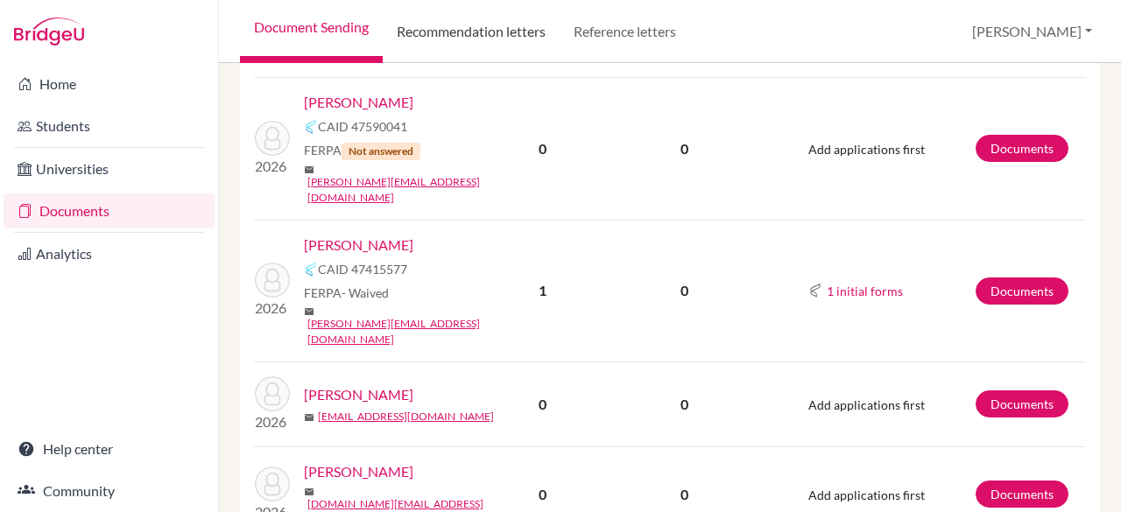
scroll to position [478, 0]
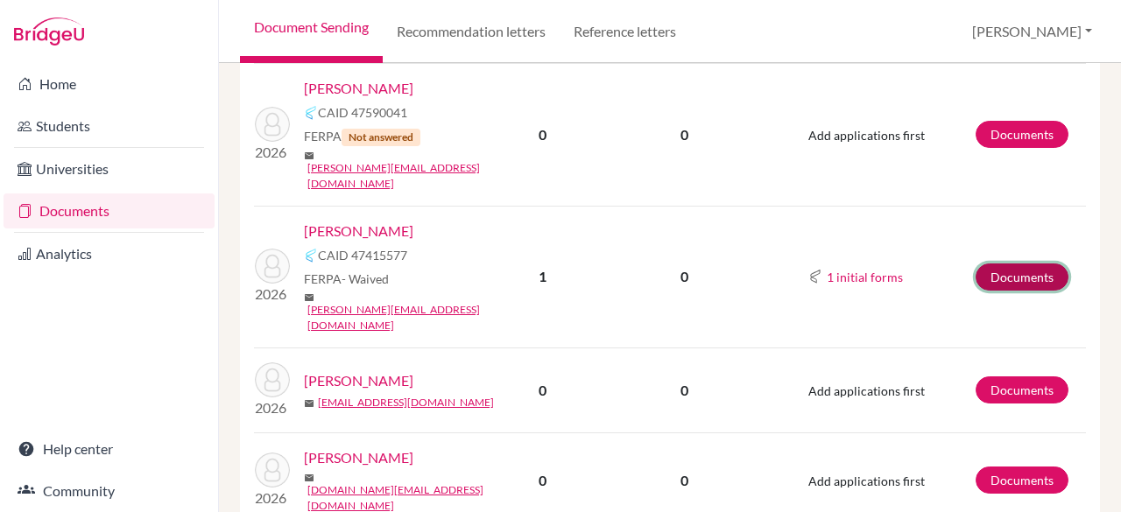
click at [1025, 264] on link "Documents" at bounding box center [1022, 277] width 93 height 27
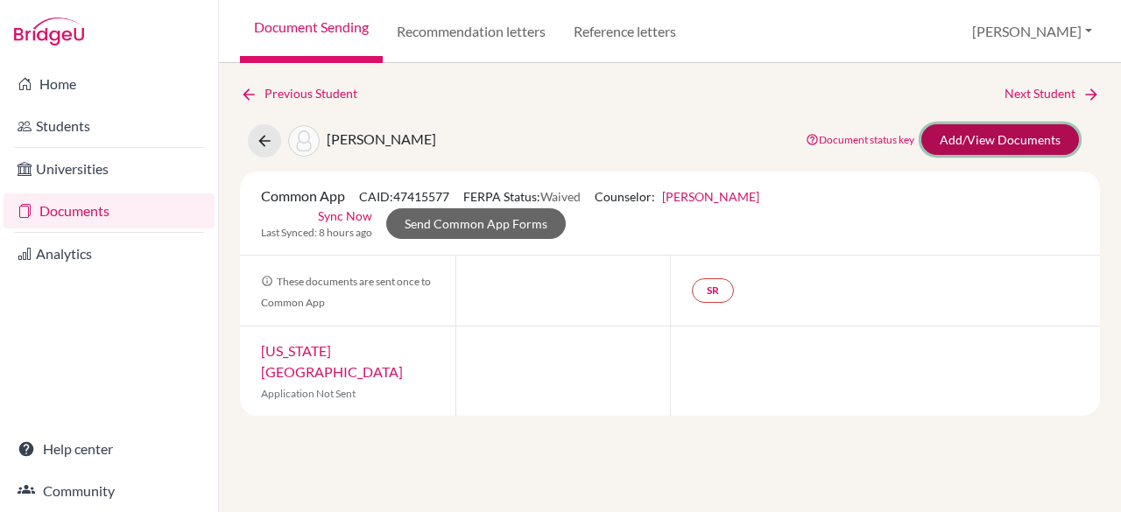
click at [1022, 138] on link "Add/View Documents" at bounding box center [1000, 139] width 158 height 31
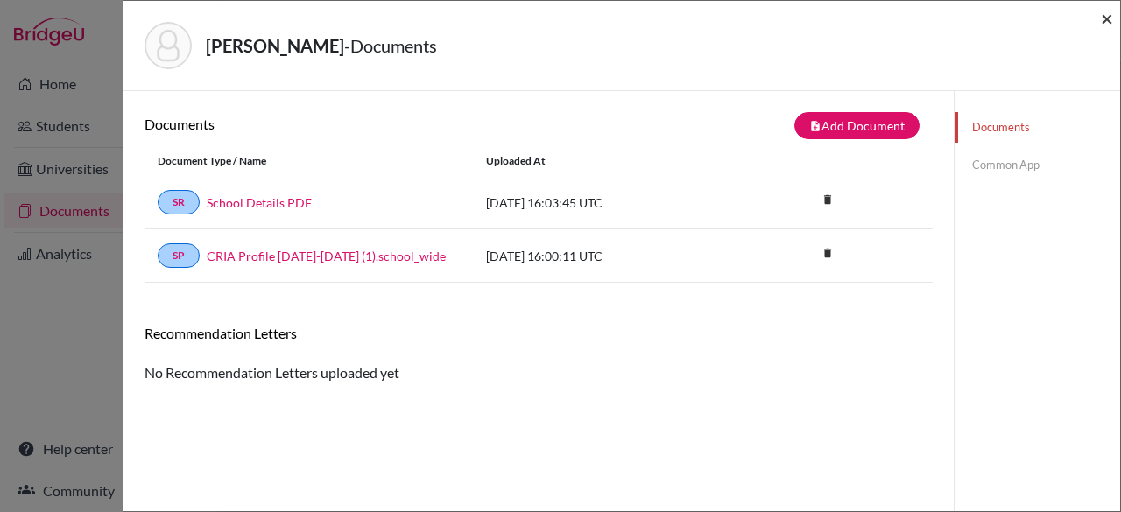
click at [1108, 25] on span "×" at bounding box center [1107, 17] width 12 height 25
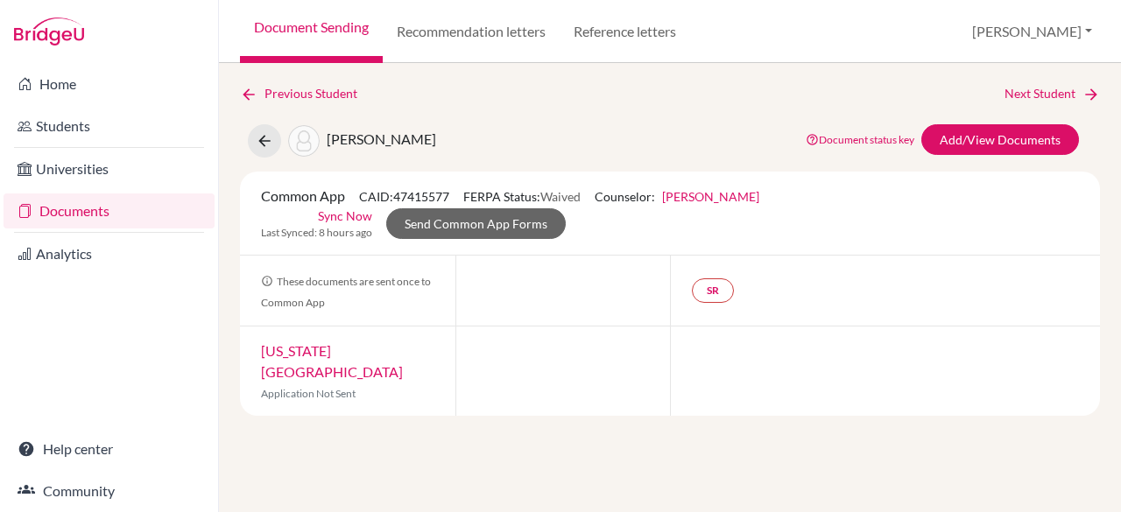
click at [113, 215] on link "Documents" at bounding box center [109, 211] width 211 height 35
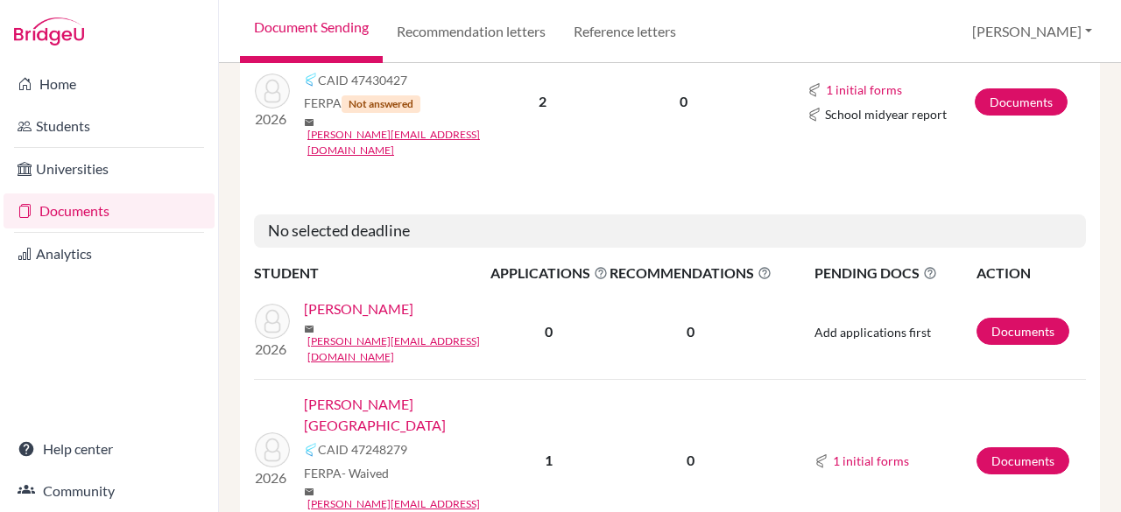
scroll to position [2585, 0]
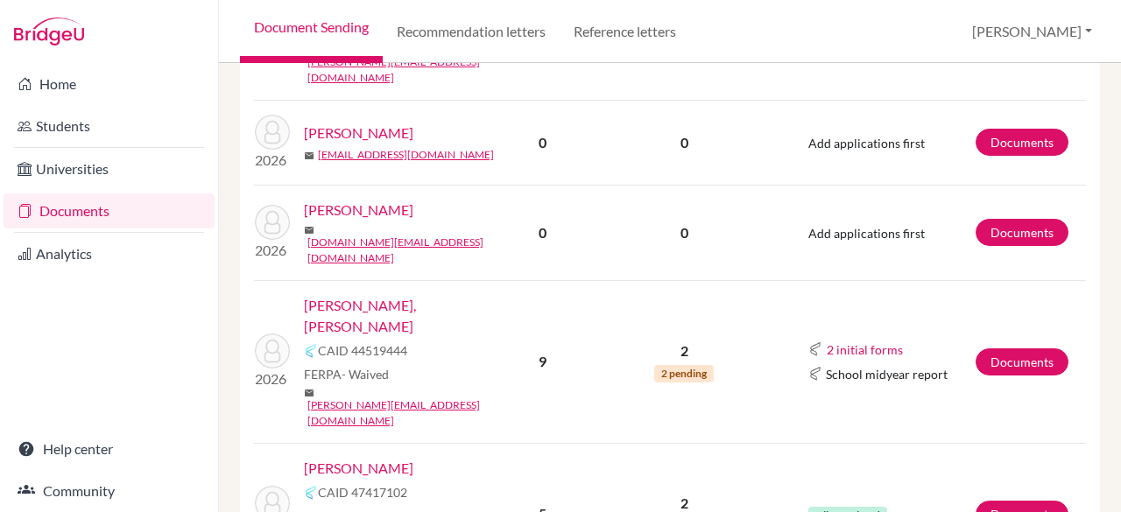
scroll to position [736, 0]
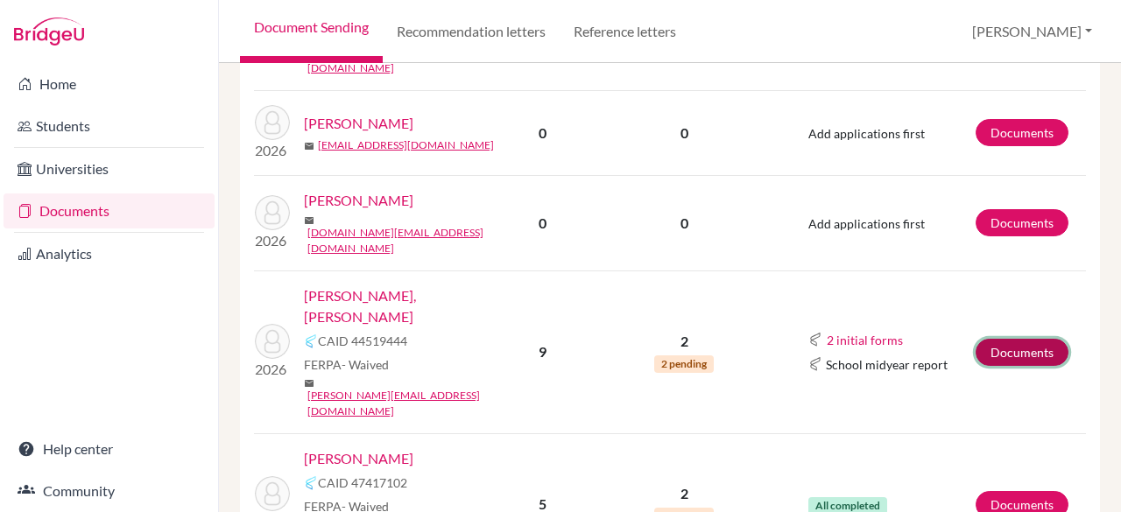
click at [1001, 339] on link "Documents" at bounding box center [1022, 352] width 93 height 27
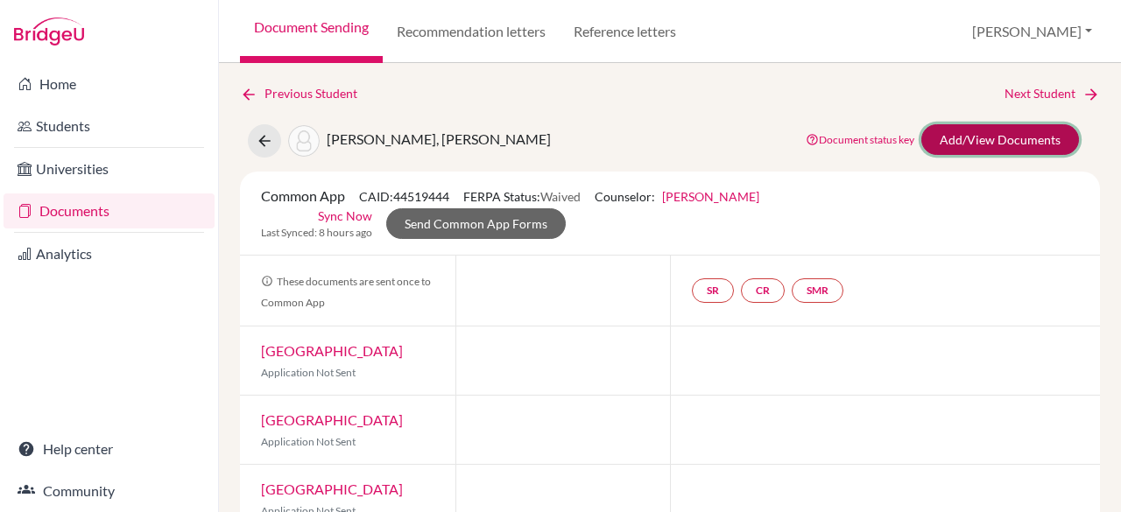
click at [965, 150] on link "Add/View Documents" at bounding box center [1000, 139] width 158 height 31
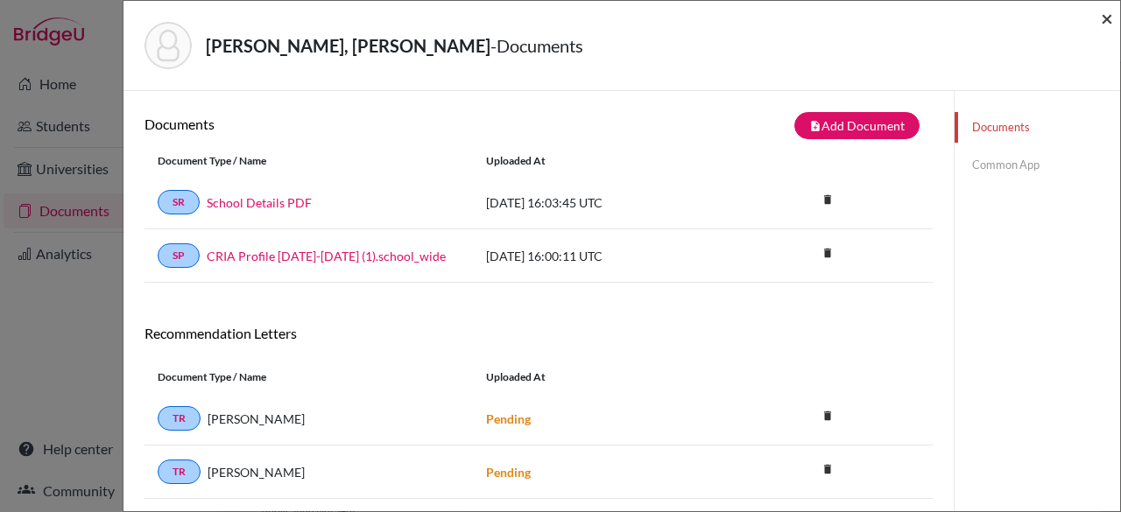
click at [1107, 23] on span "×" at bounding box center [1107, 17] width 12 height 25
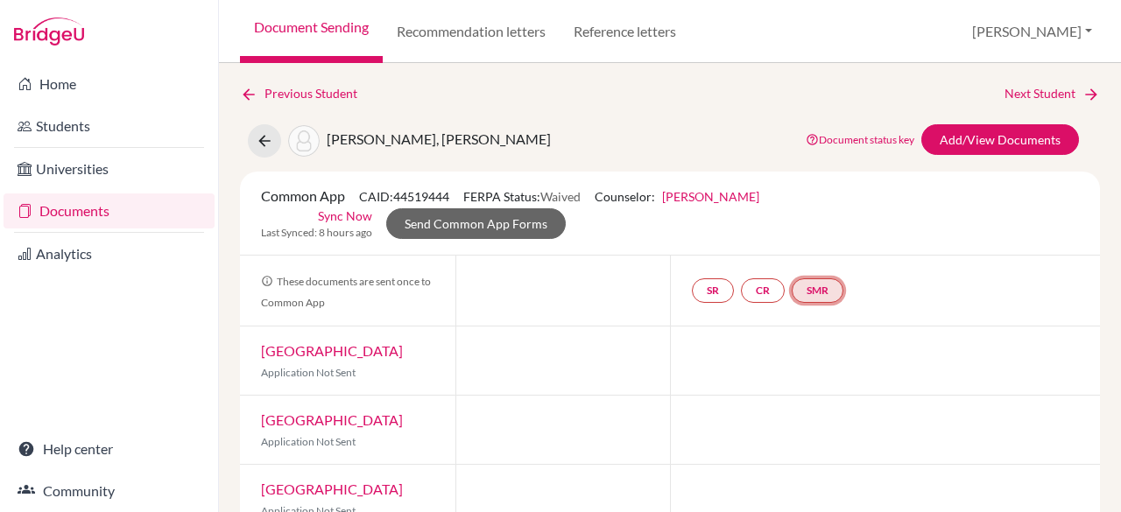
click at [818, 290] on link "SMR" at bounding box center [818, 290] width 52 height 25
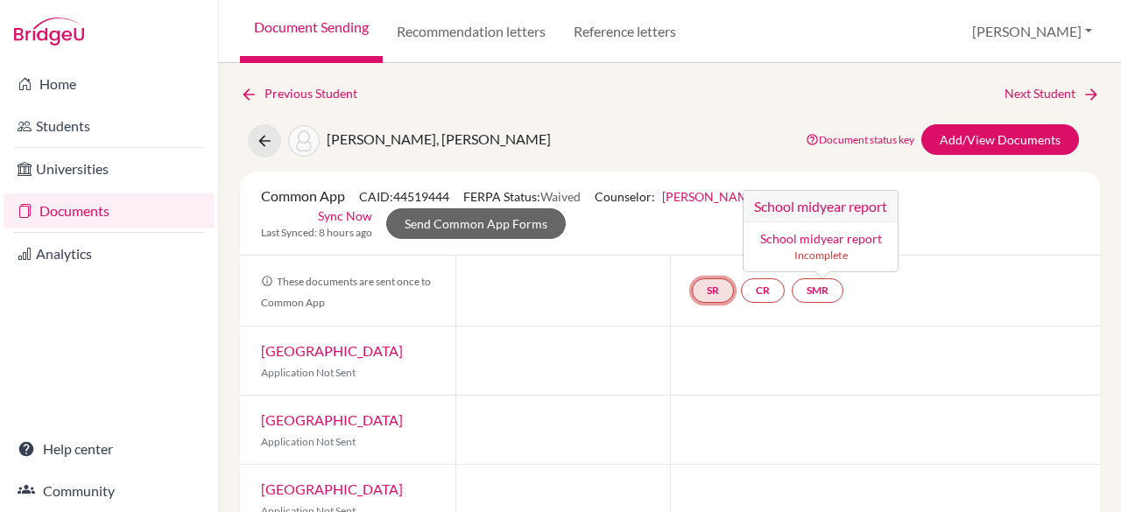
click at [713, 291] on link "SR" at bounding box center [713, 290] width 42 height 25
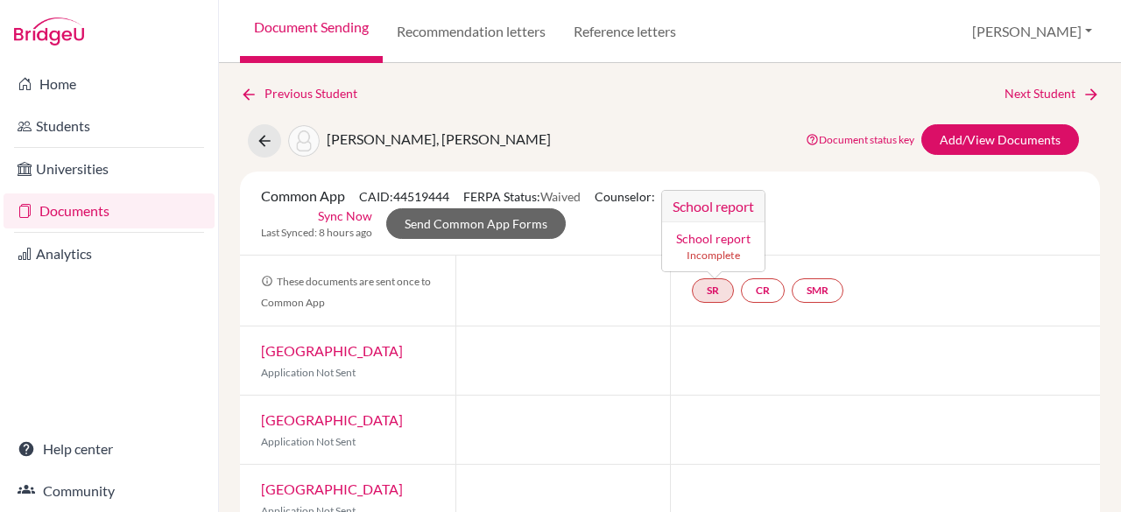
click at [690, 236] on link "School report" at bounding box center [713, 238] width 74 height 15
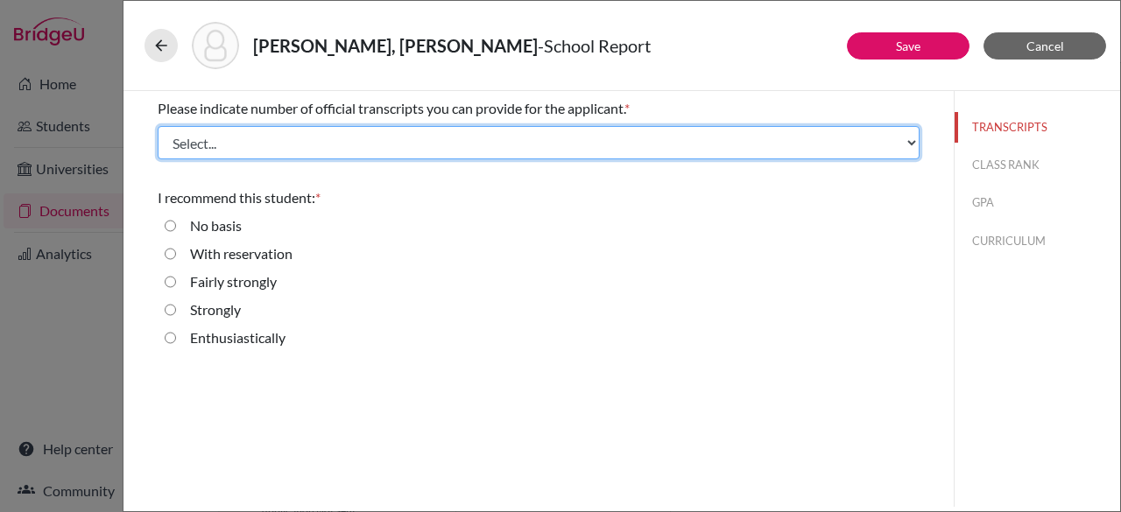
click at [211, 136] on select "Select... 1 2 3 4" at bounding box center [539, 142] width 762 height 33
select select "1"
click at [158, 126] on select "Select... 1 2 3 4" at bounding box center [539, 142] width 762 height 33
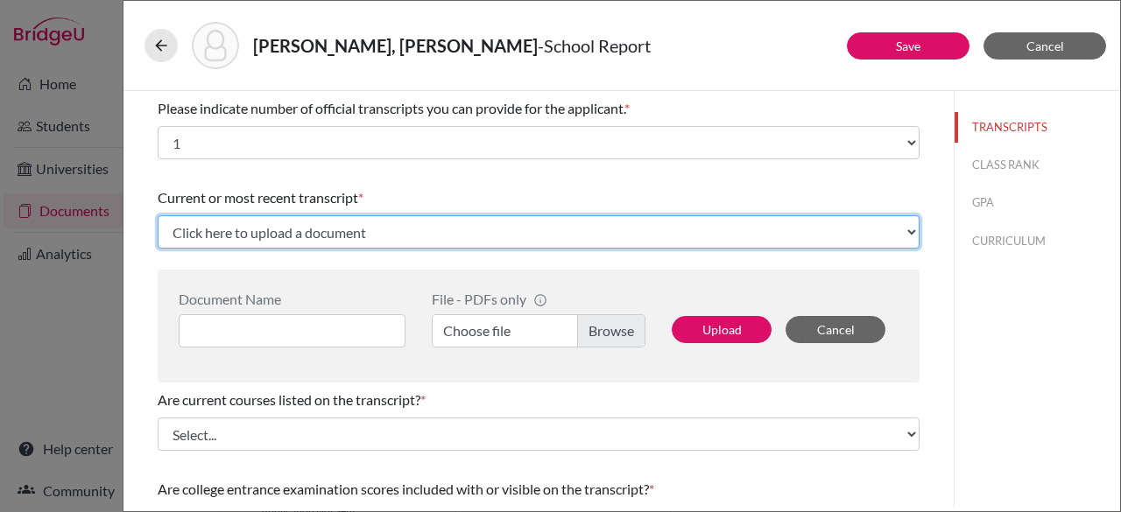
click at [335, 237] on select "Click here to upload a document Upload New File" at bounding box center [539, 231] width 762 height 33
click at [335, 232] on select "Click here to upload a document Upload New File" at bounding box center [539, 231] width 762 height 33
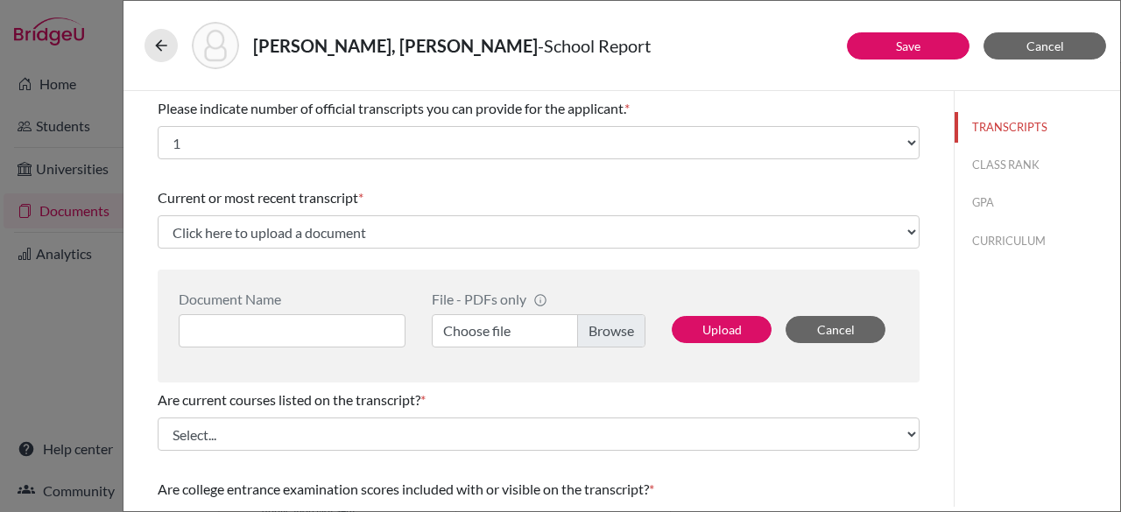
click at [606, 331] on label "Choose file" at bounding box center [539, 330] width 214 height 33
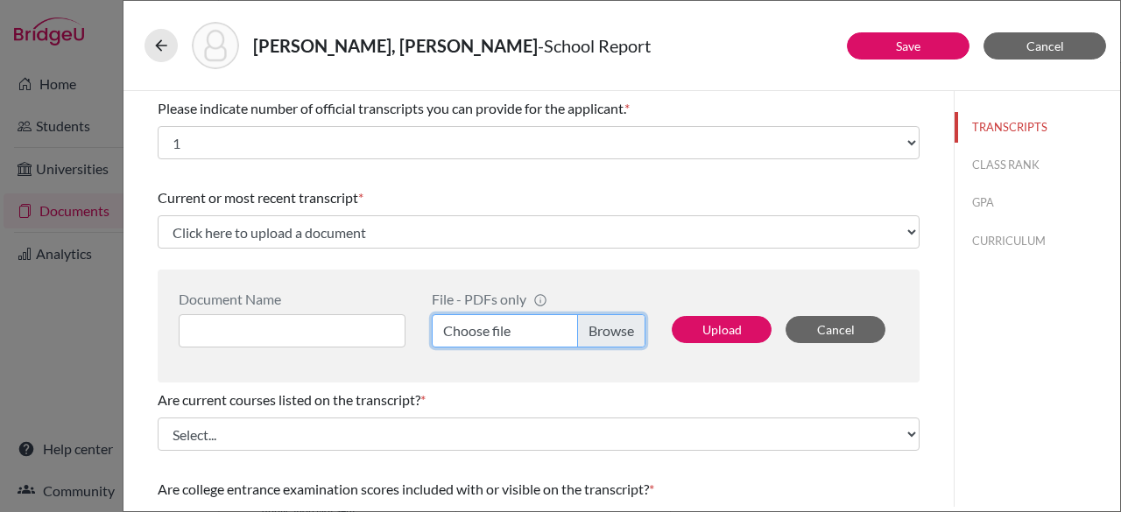
click at [606, 331] on input "Choose file" at bounding box center [539, 330] width 214 height 33
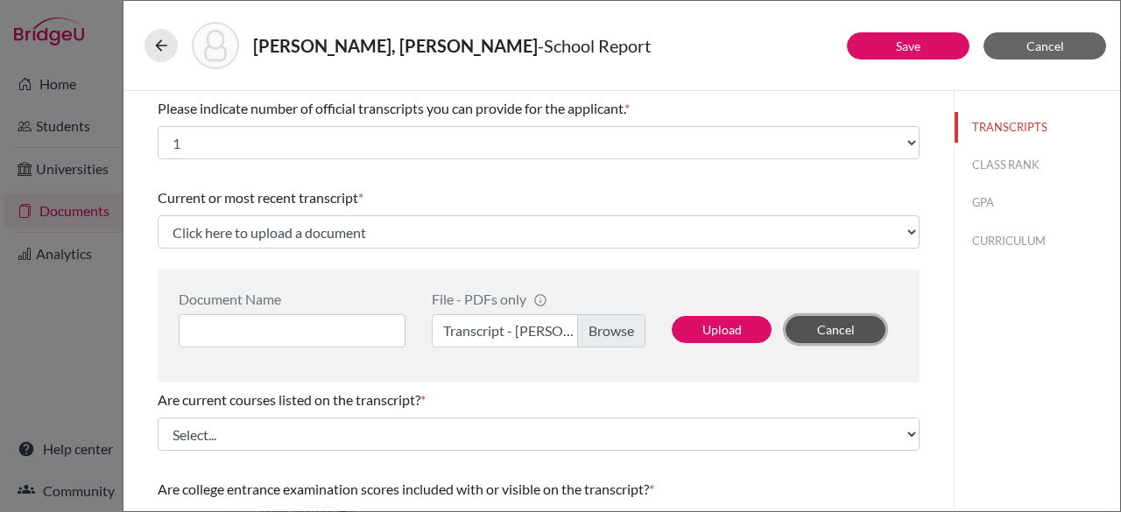
click at [821, 327] on button "Cancel" at bounding box center [836, 329] width 100 height 27
click at [618, 333] on label "Choose file" at bounding box center [539, 330] width 214 height 33
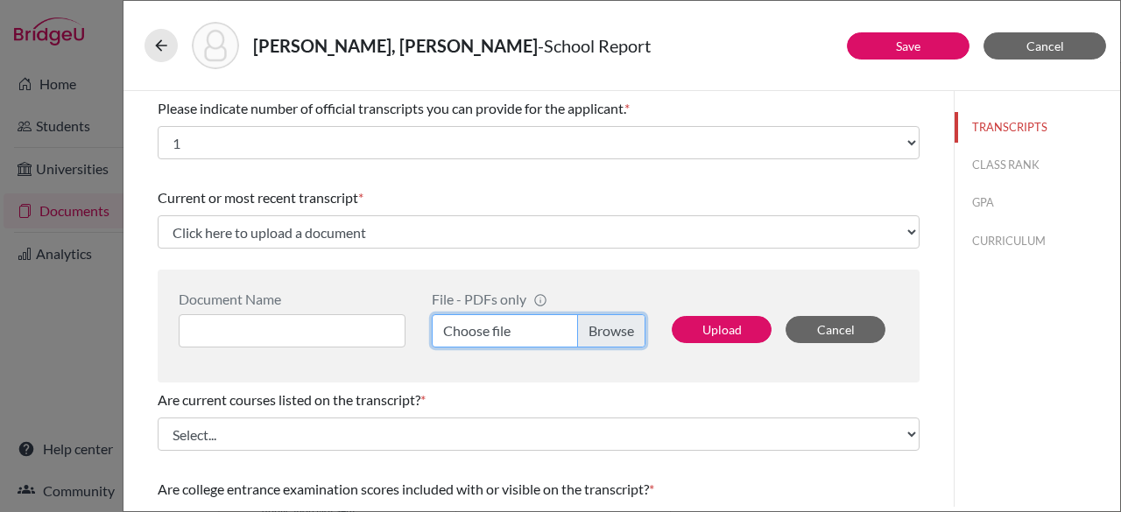
click at [618, 333] on input "Choose file" at bounding box center [539, 330] width 214 height 33
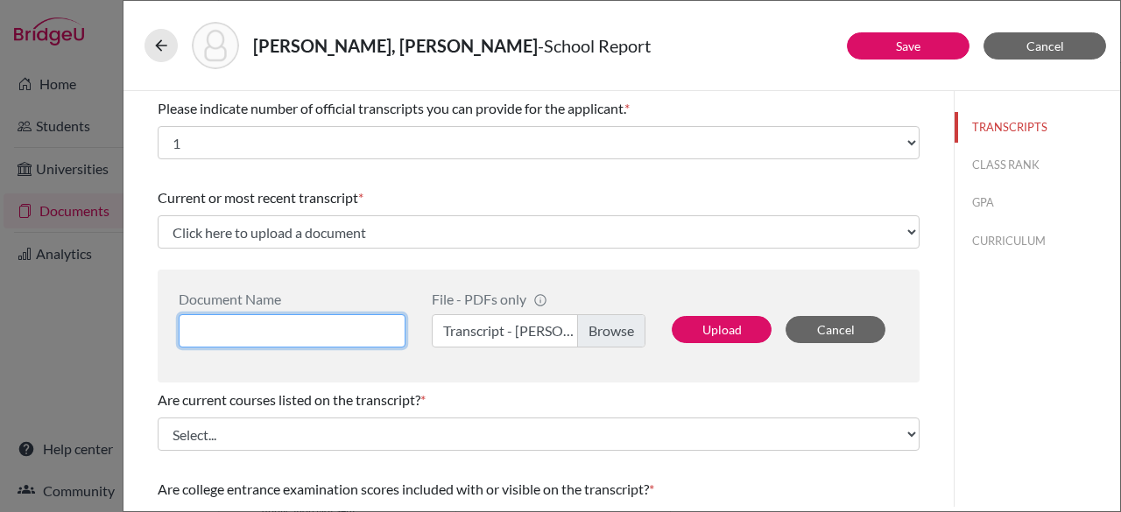
click at [289, 323] on input at bounding box center [292, 330] width 227 height 33
type input "Rihanna Ruzicka Transcript"
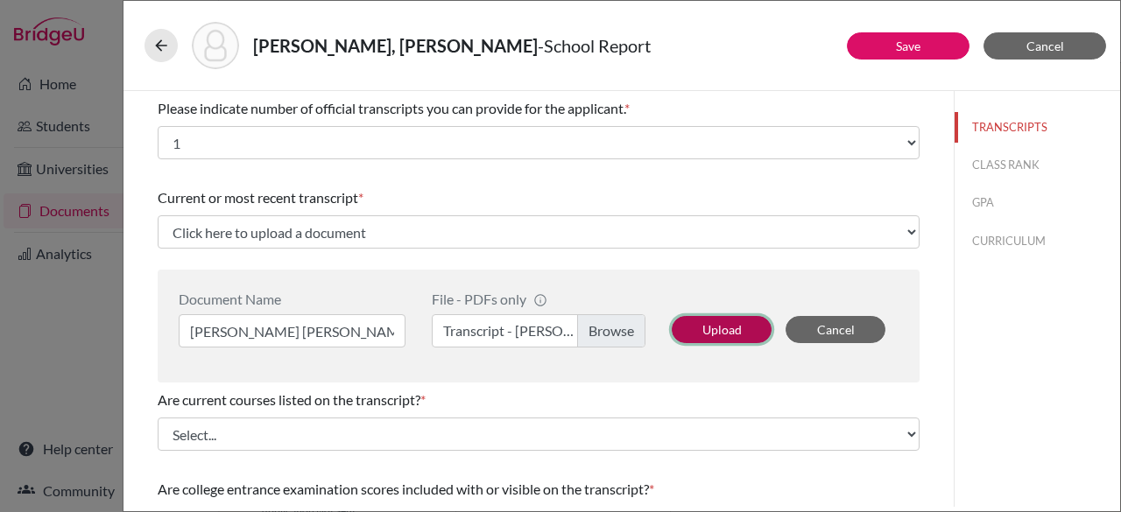
click at [701, 328] on button "Upload" at bounding box center [722, 329] width 100 height 27
select select "667109"
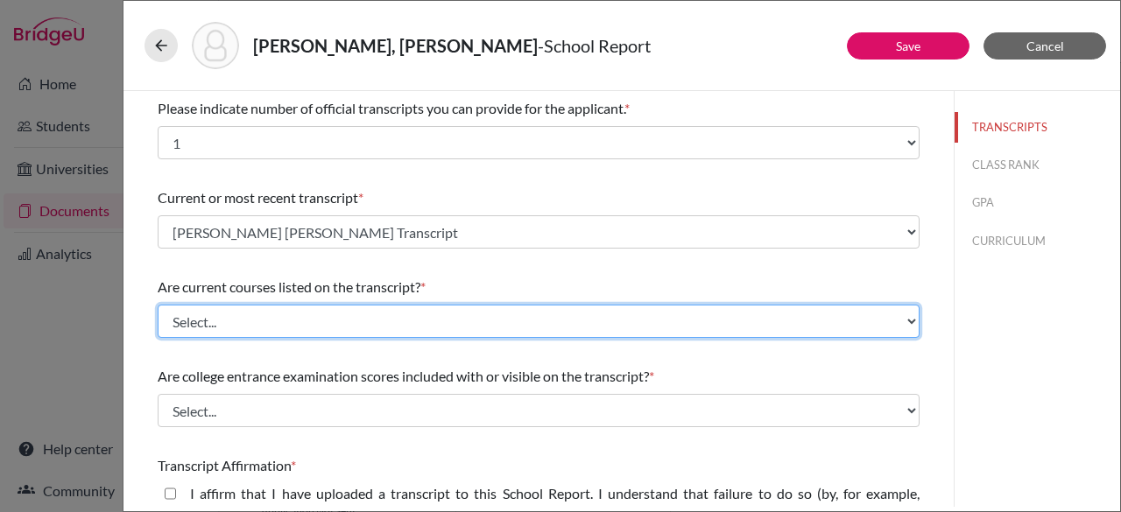
click at [406, 326] on select "Select... Yes No" at bounding box center [539, 321] width 762 height 33
select select "0"
click at [158, 305] on select "Select... Yes No" at bounding box center [539, 321] width 762 height 33
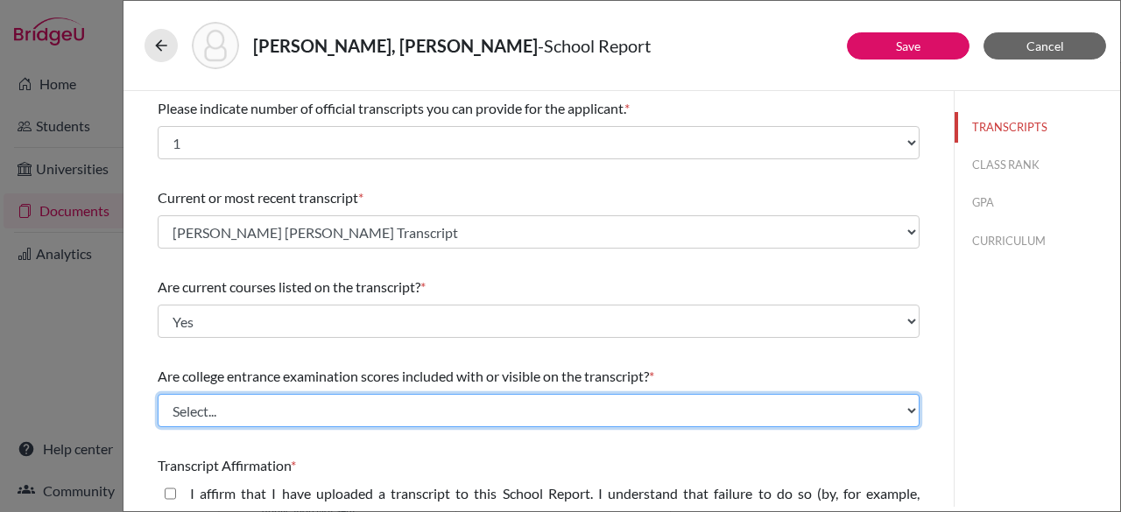
click at [396, 411] on select "Select... Yes No" at bounding box center [539, 410] width 762 height 33
select select "1"
click at [158, 394] on select "Select... Yes No" at bounding box center [539, 410] width 762 height 33
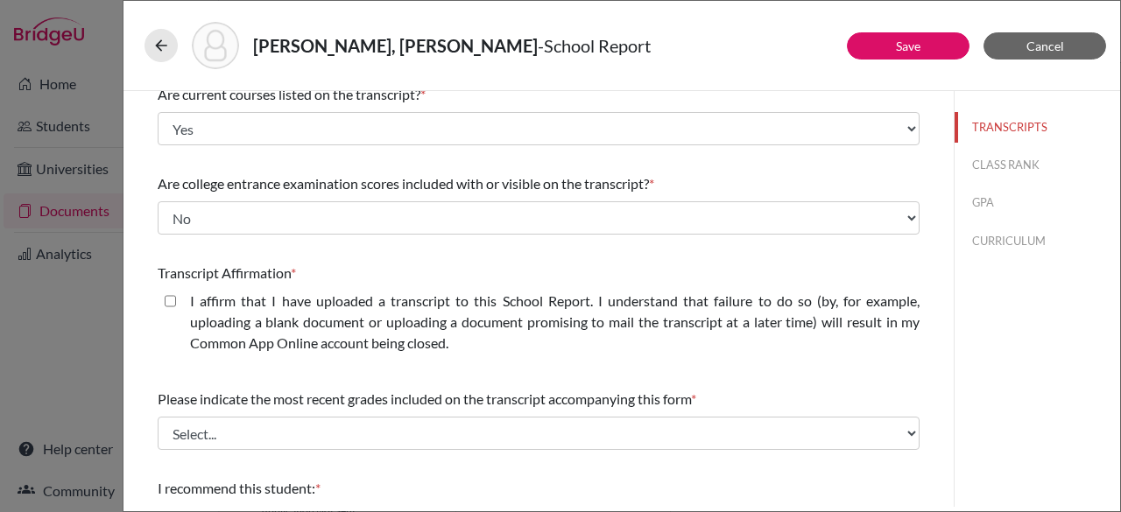
scroll to position [207, 0]
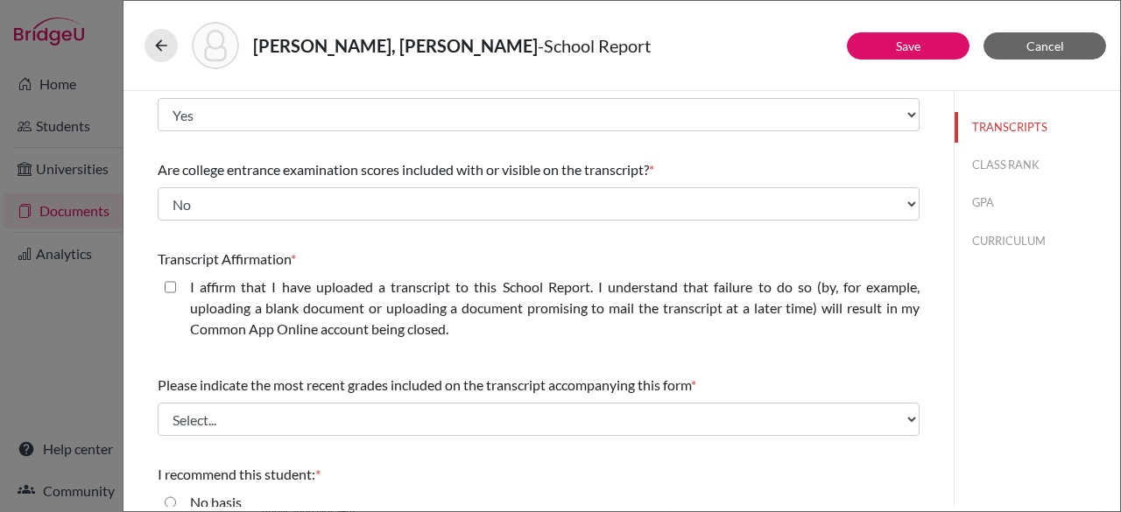
click at [167, 285] on closed\ "I affirm that I have uploaded a transcript to this School Report. I understand …" at bounding box center [170, 287] width 11 height 21
checkbox closed\ "true"
drag, startPoint x: 1120, startPoint y: 379, endPoint x: 1120, endPoint y: 453, distance: 73.6
click at [1120, 453] on div "Ruzicka, Rihanna - School Report Save Cancel Please indicate number of official…" at bounding box center [622, 256] width 998 height 512
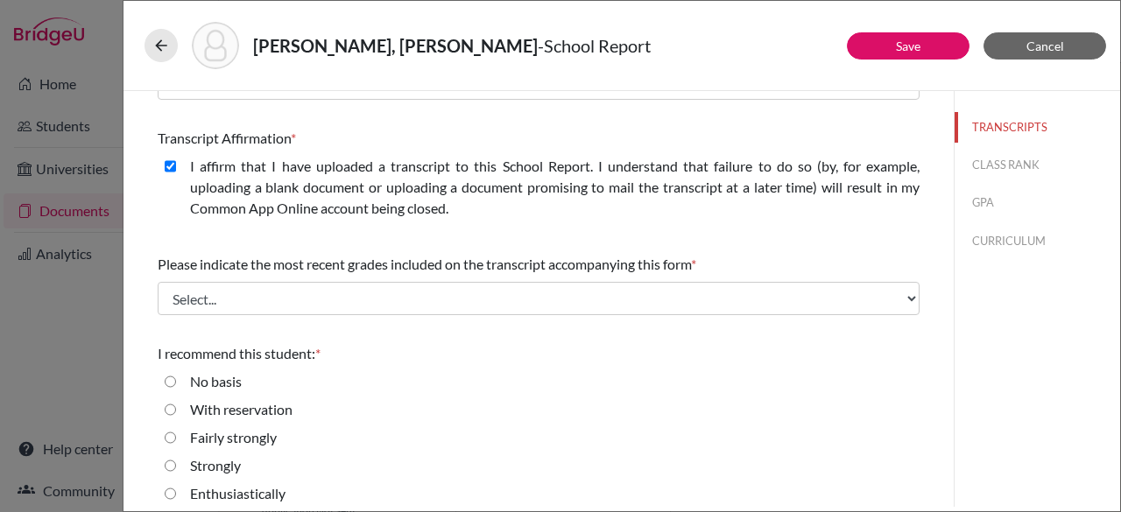
scroll to position [338, 0]
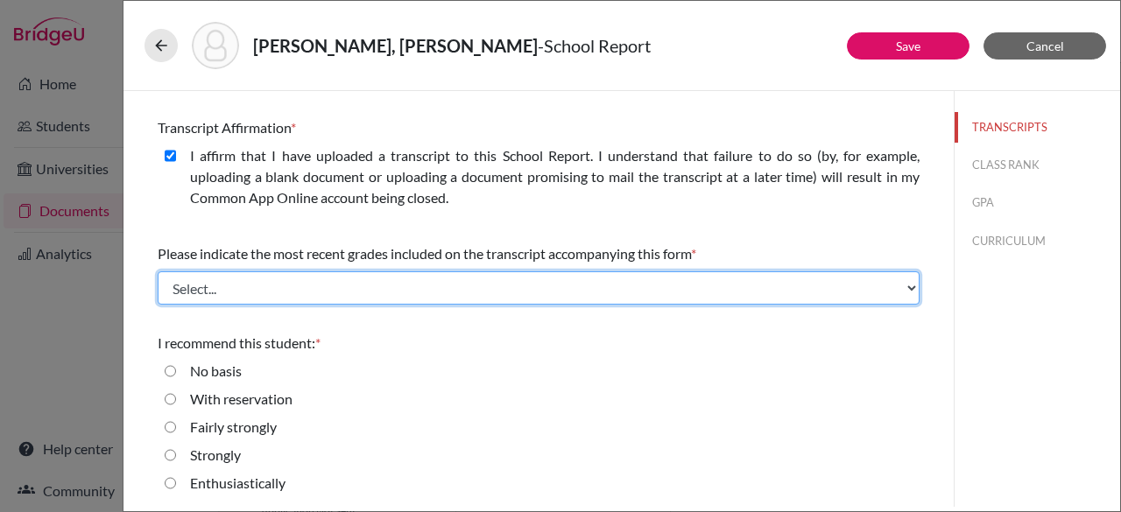
click at [754, 286] on select "Select... Final junior year grades 1st Quarter senior year grades 2nd Quarter/1…" at bounding box center [539, 287] width 762 height 33
select select "0"
click at [158, 271] on select "Select... Final junior year grades 1st Quarter senior year grades 2nd Quarter/1…" at bounding box center [539, 287] width 762 height 33
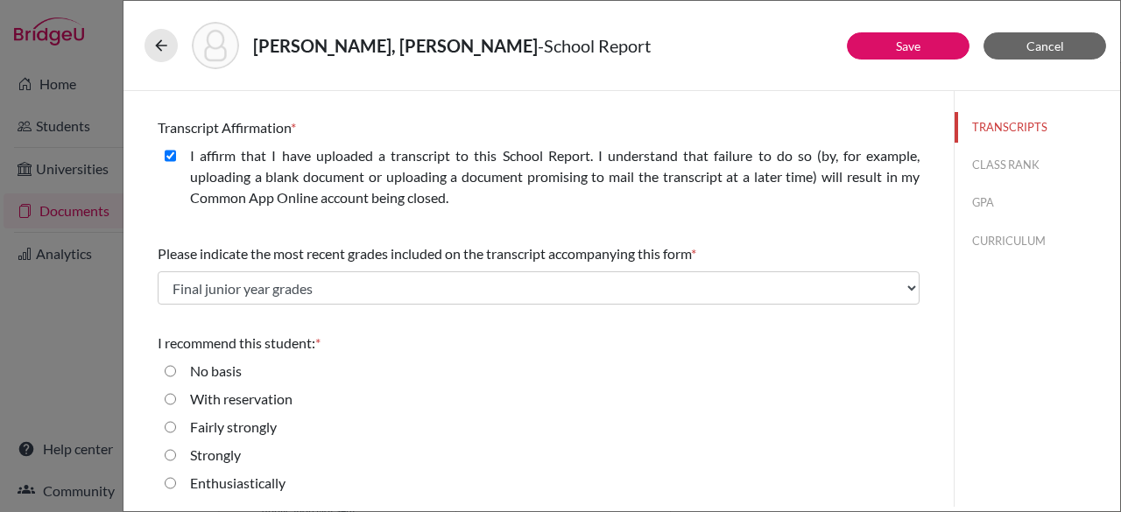
click at [171, 454] on input "Strongly" at bounding box center [170, 455] width 11 height 21
radio input "true"
click at [890, 48] on button "Save" at bounding box center [908, 45] width 123 height 27
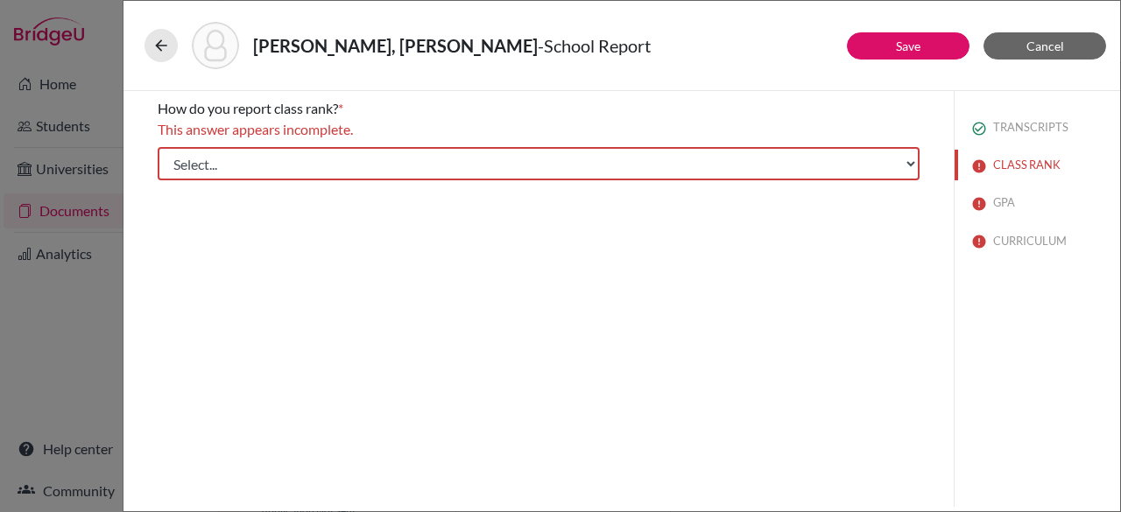
scroll to position [0, 0]
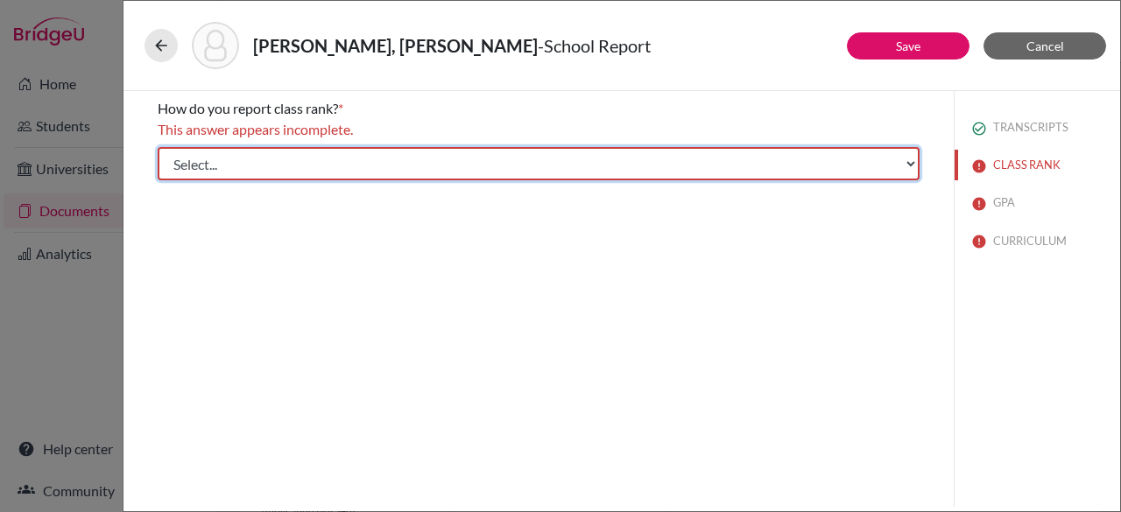
click at [342, 159] on select "Select... Exact Decile Quintile Quartile None" at bounding box center [539, 163] width 762 height 33
select select "5"
click at [158, 147] on select "Select... Exact Decile Quintile Quartile None" at bounding box center [539, 163] width 762 height 33
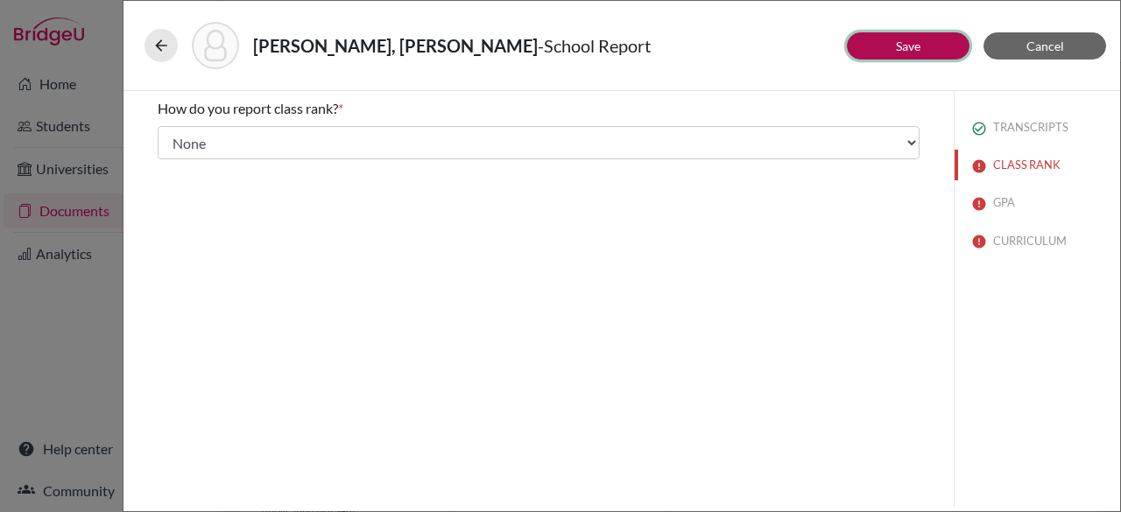
click at [934, 50] on button "Save" at bounding box center [908, 45] width 123 height 27
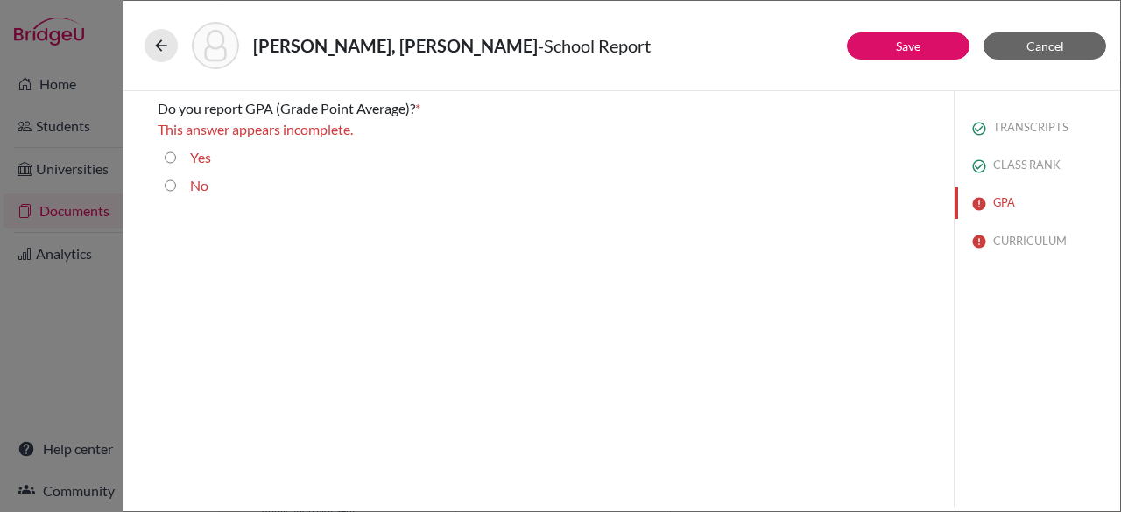
click at [176, 159] on div "Yes" at bounding box center [193, 161] width 35 height 28
click at [169, 159] on input "Yes" at bounding box center [170, 157] width 11 height 21
radio input "true"
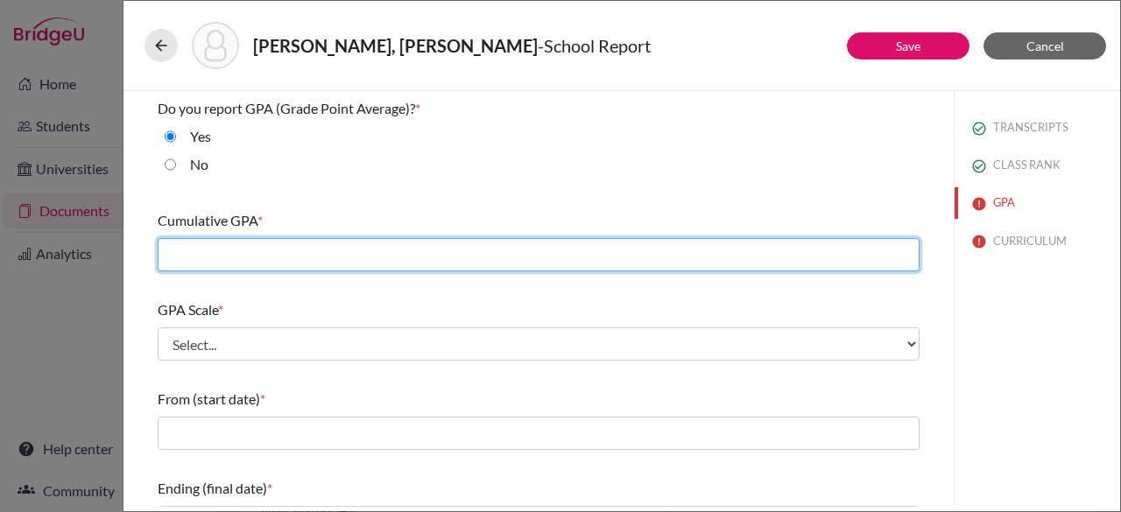
click at [375, 258] on input "text" at bounding box center [539, 254] width 762 height 33
type input "4.12"
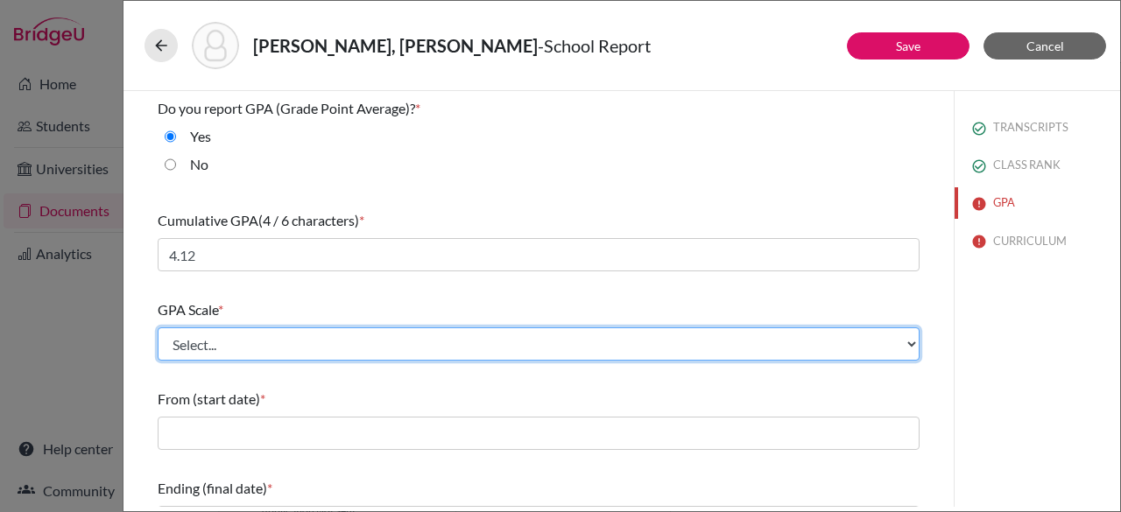
click at [280, 342] on select "Select... 4 5 6 7 8 9 10 11 12 13 14 15 16 17 18 19 20 100" at bounding box center [539, 344] width 762 height 33
select select "4"
click at [158, 328] on select "Select... 4 5 6 7 8 9 10 11 12 13 14 15 16 17 18 19 20 100" at bounding box center [539, 344] width 762 height 33
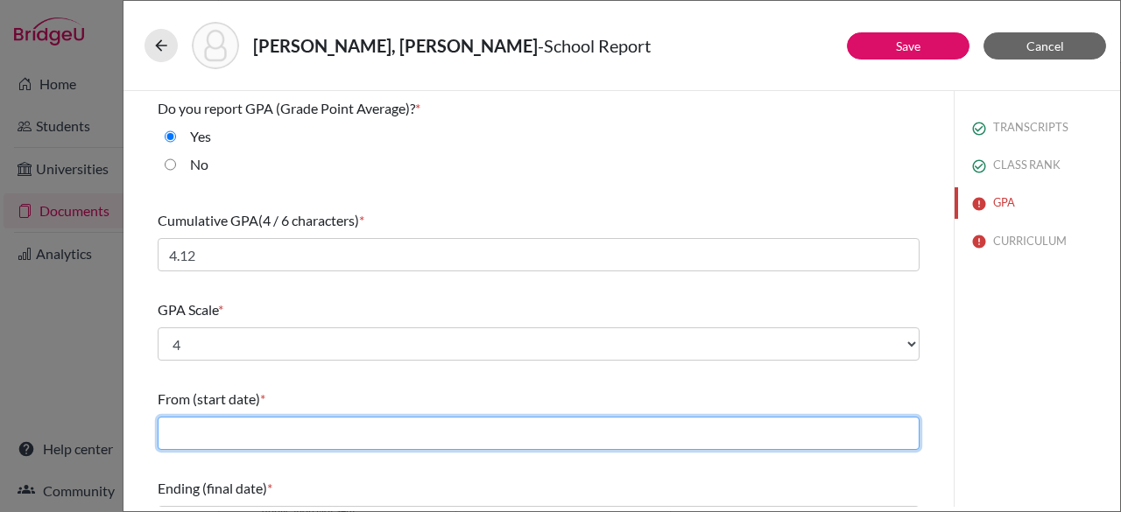
click at [177, 418] on input "text" at bounding box center [539, 433] width 762 height 33
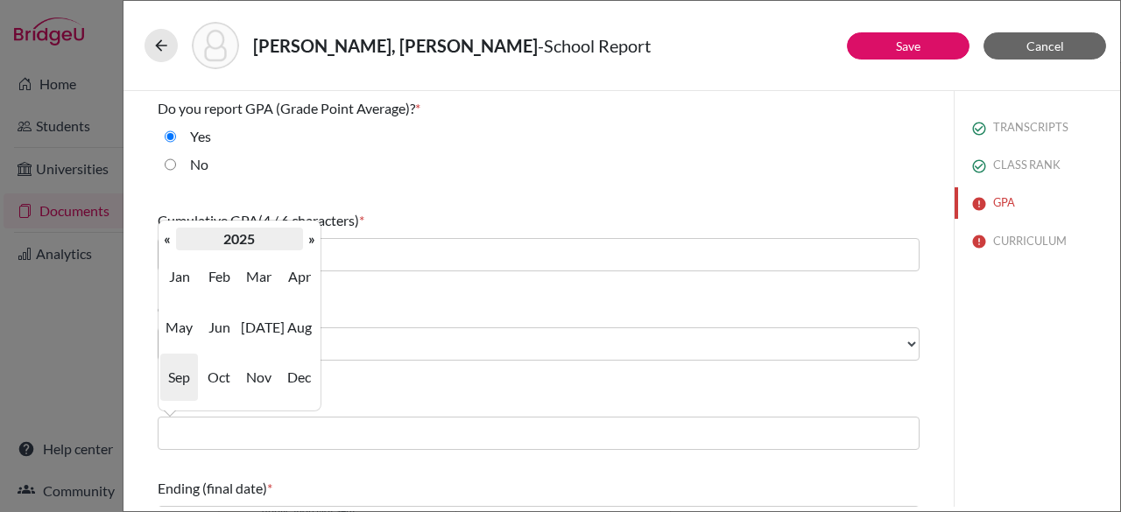
click at [224, 243] on th "2025" at bounding box center [239, 239] width 127 height 23
click at [307, 279] on span "2022" at bounding box center [299, 276] width 37 height 47
click at [300, 326] on span "Aug" at bounding box center [299, 327] width 37 height 47
type input "08/2022"
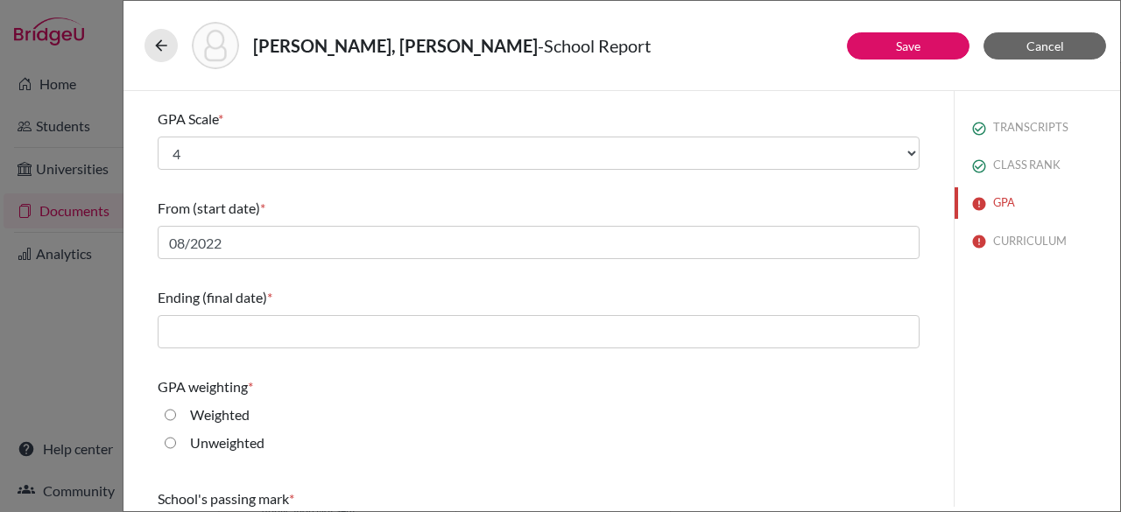
scroll to position [195, 0]
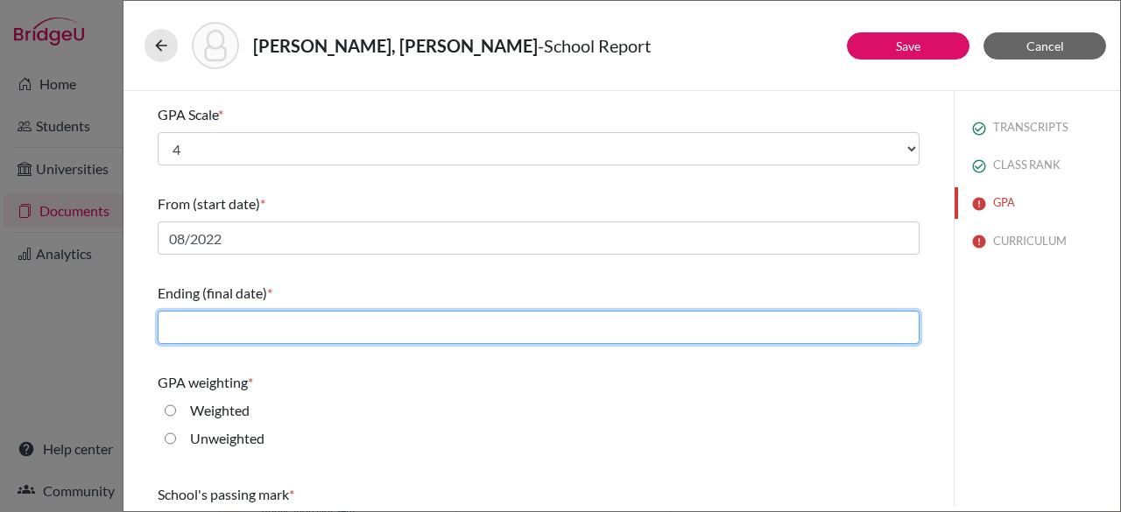
click at [243, 334] on input "text" at bounding box center [539, 327] width 762 height 33
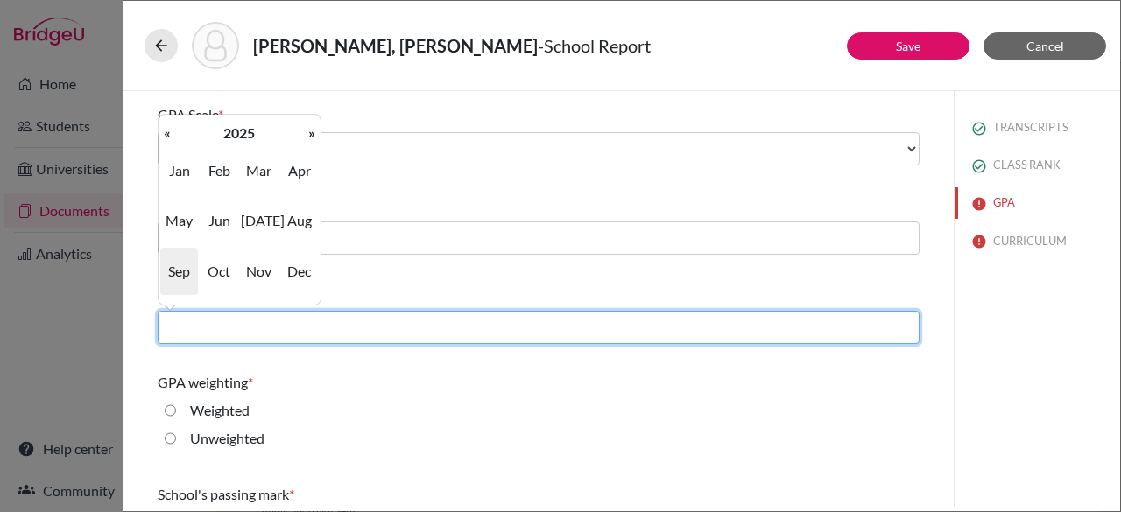
click at [243, 334] on input "text" at bounding box center [539, 327] width 762 height 33
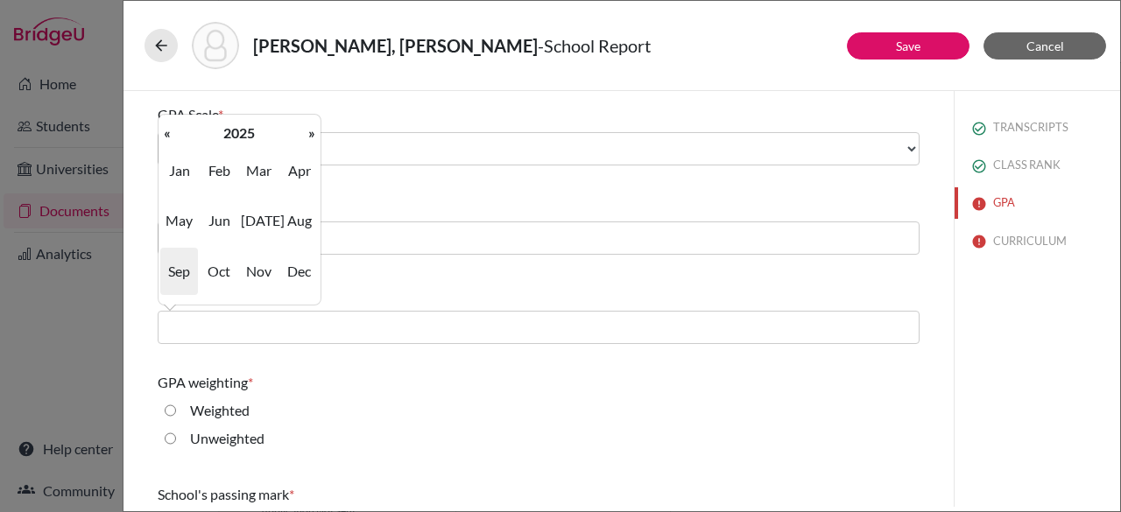
click at [975, 359] on div "TRANSCRIPTS CLASS RANK GPA CURRICULUM" at bounding box center [1037, 299] width 166 height 416
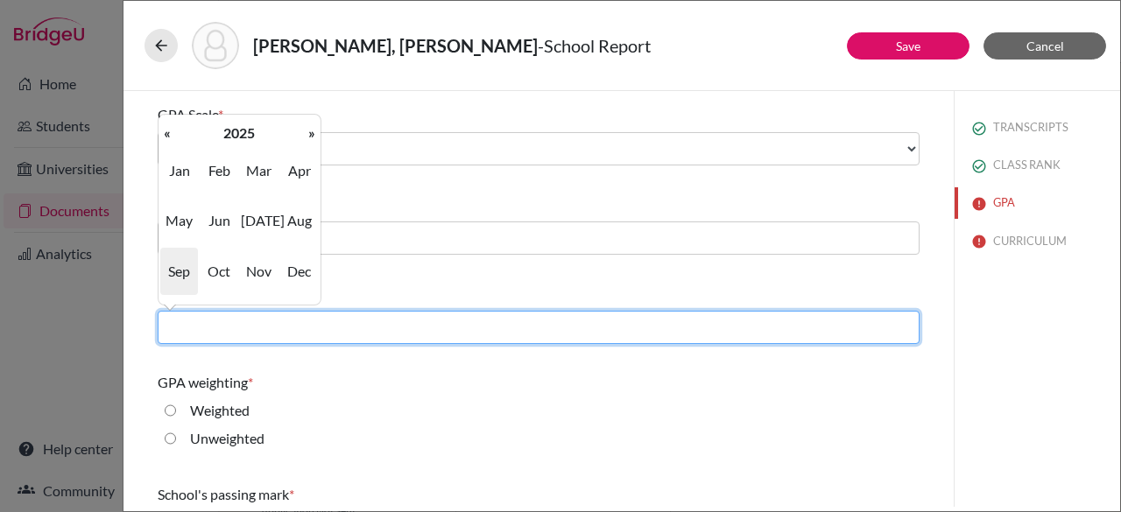
click at [370, 328] on input "text" at bounding box center [539, 327] width 762 height 33
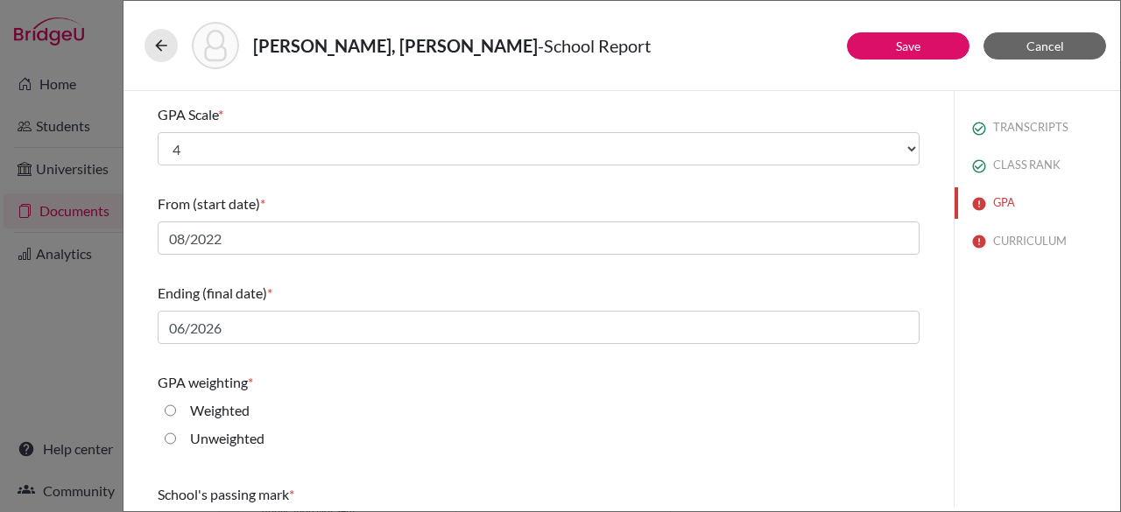
click at [585, 436] on div "Unweighted" at bounding box center [539, 442] width 762 height 28
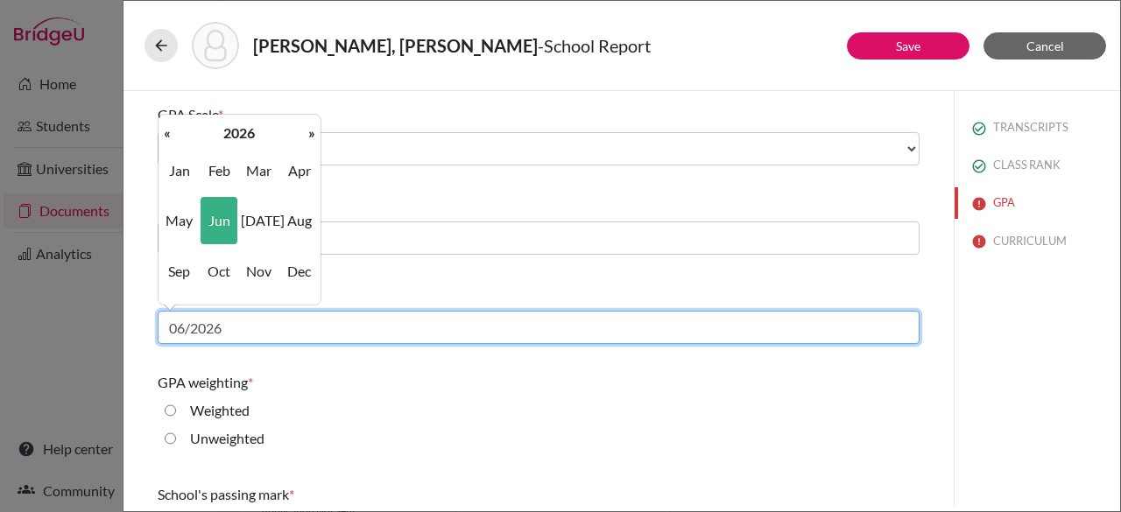
click at [489, 334] on input "06/2026" at bounding box center [539, 327] width 762 height 33
type input "0"
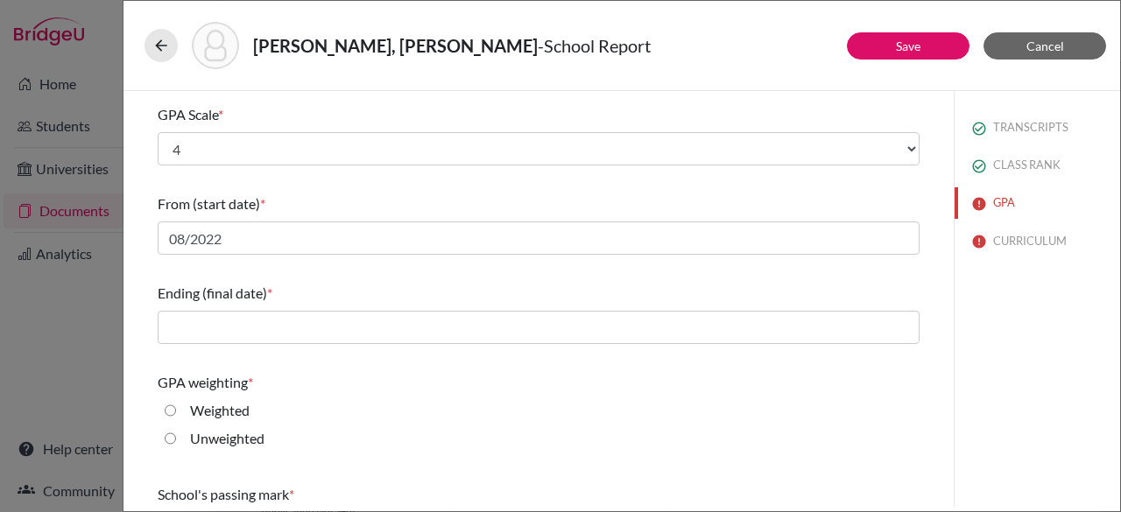
click at [591, 430] on div "Unweighted" at bounding box center [539, 442] width 762 height 28
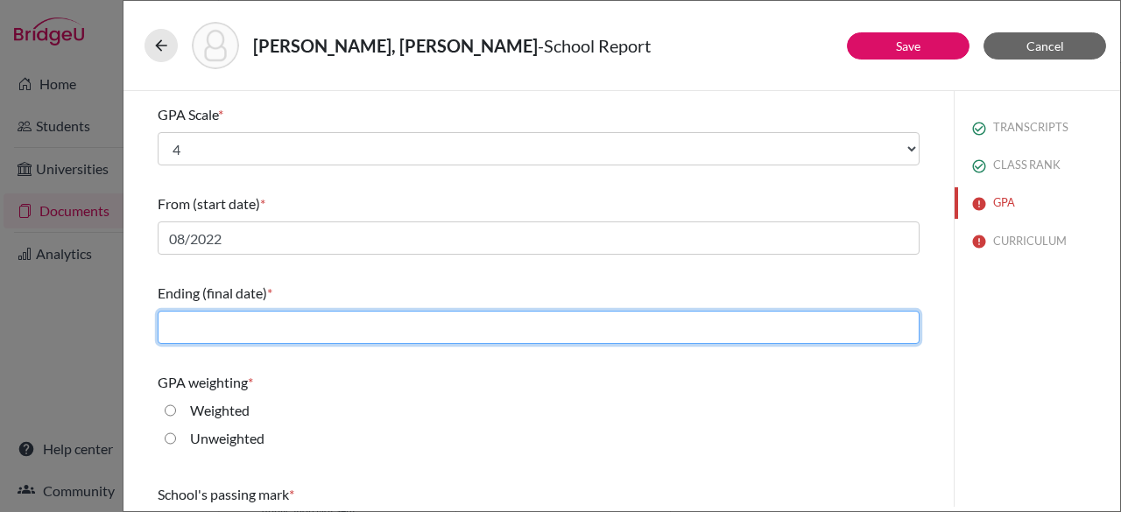
click at [236, 327] on input "text" at bounding box center [539, 327] width 762 height 33
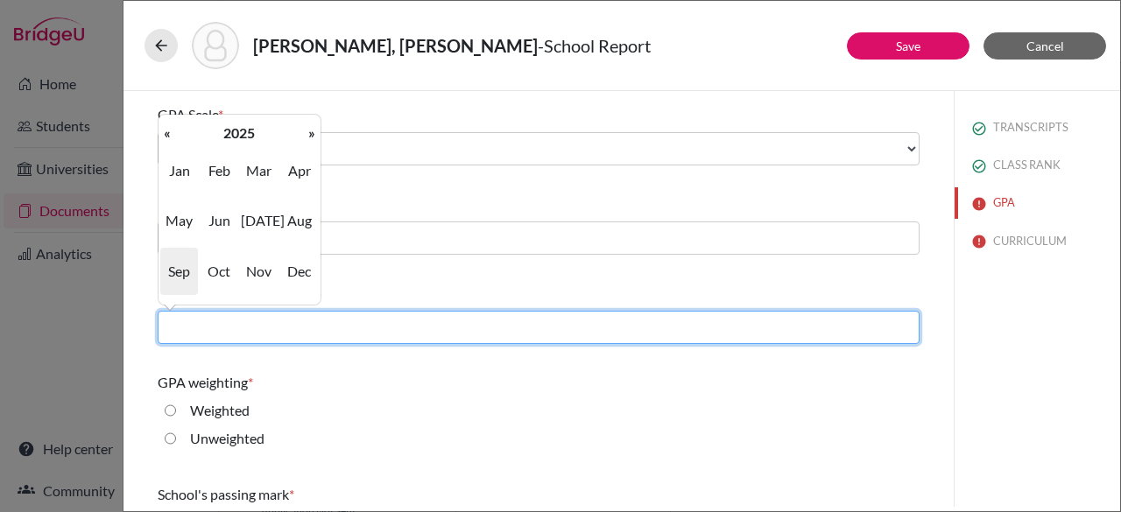
type input "06/2026"
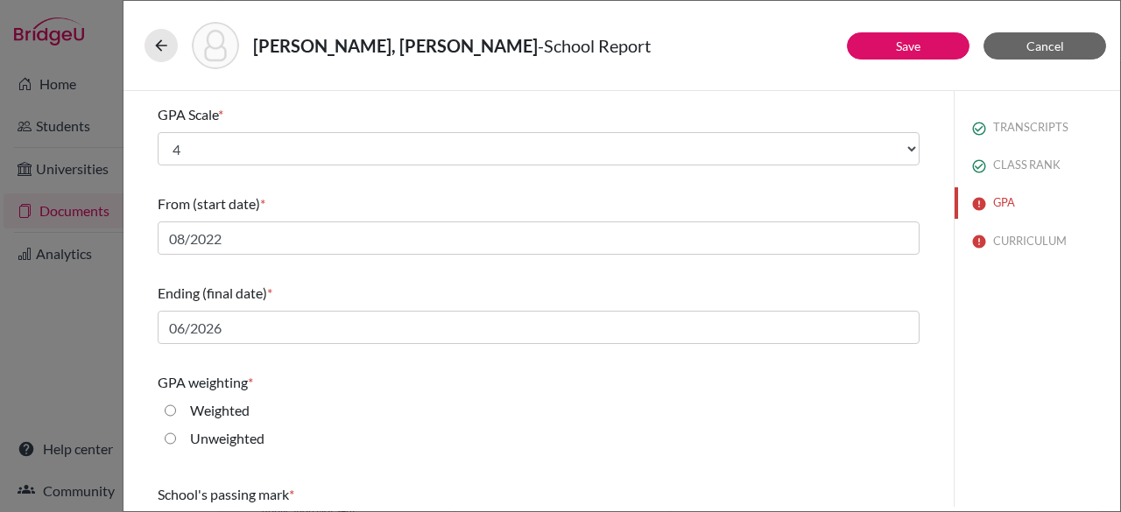
click at [534, 478] on div "School's passing mark *" at bounding box center [539, 514] width 762 height 75
click at [172, 408] on input "Weighted" at bounding box center [170, 410] width 11 height 21
radio input "true"
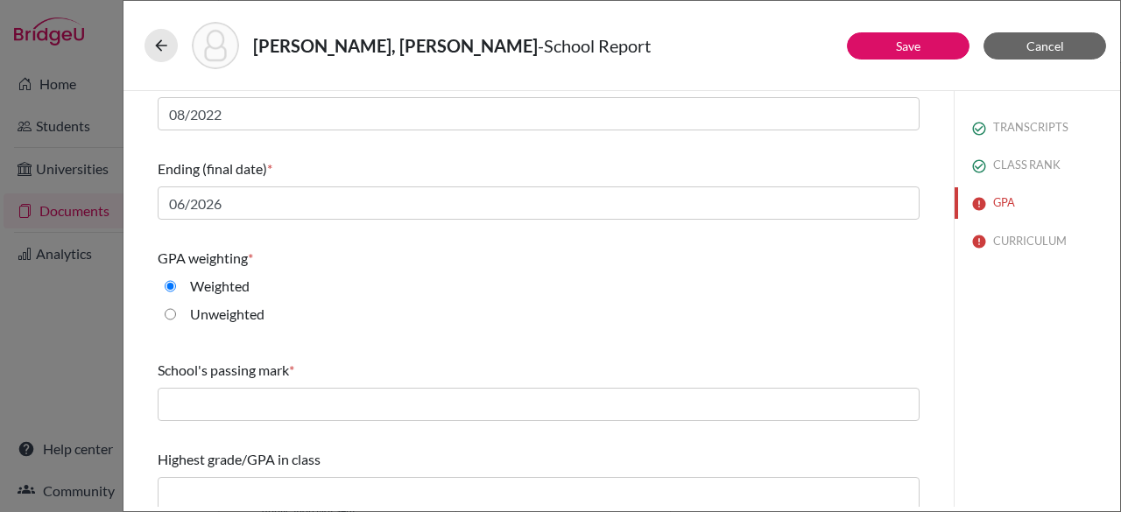
scroll to position [329, 0]
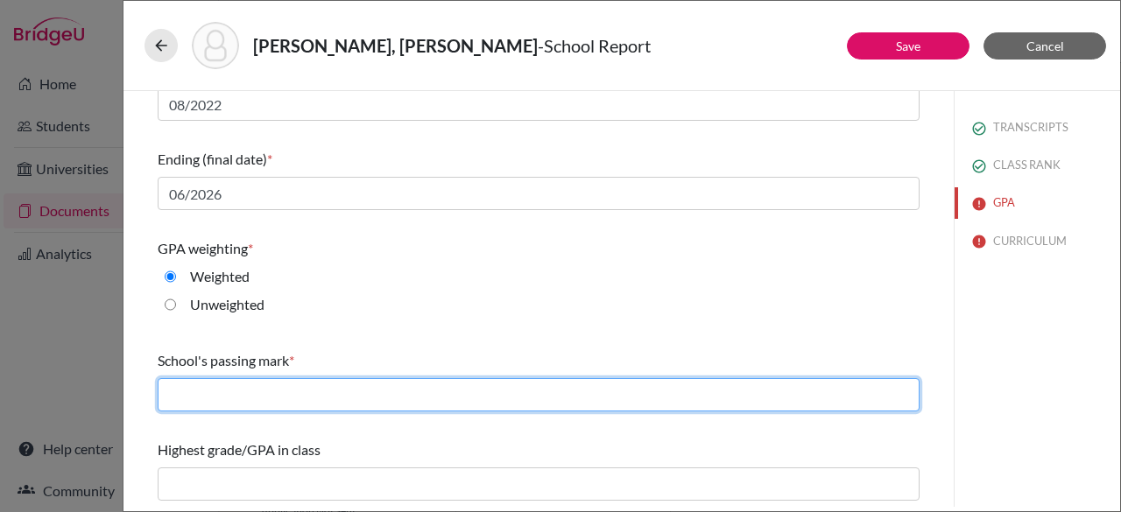
click at [233, 394] on input "text" at bounding box center [539, 394] width 762 height 33
type input "60"
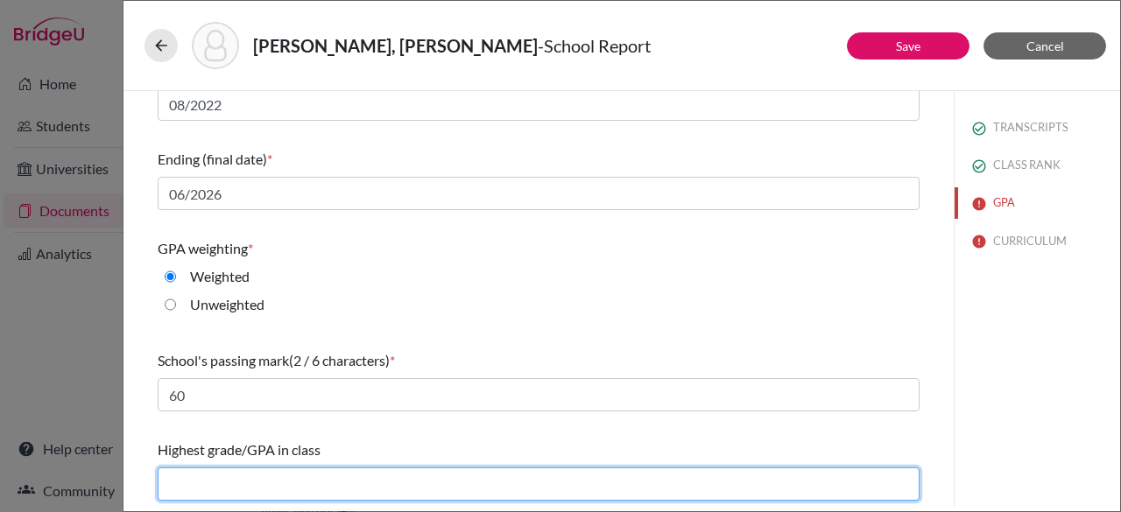
click at [252, 477] on input "text" at bounding box center [539, 484] width 762 height 33
type input "4.19"
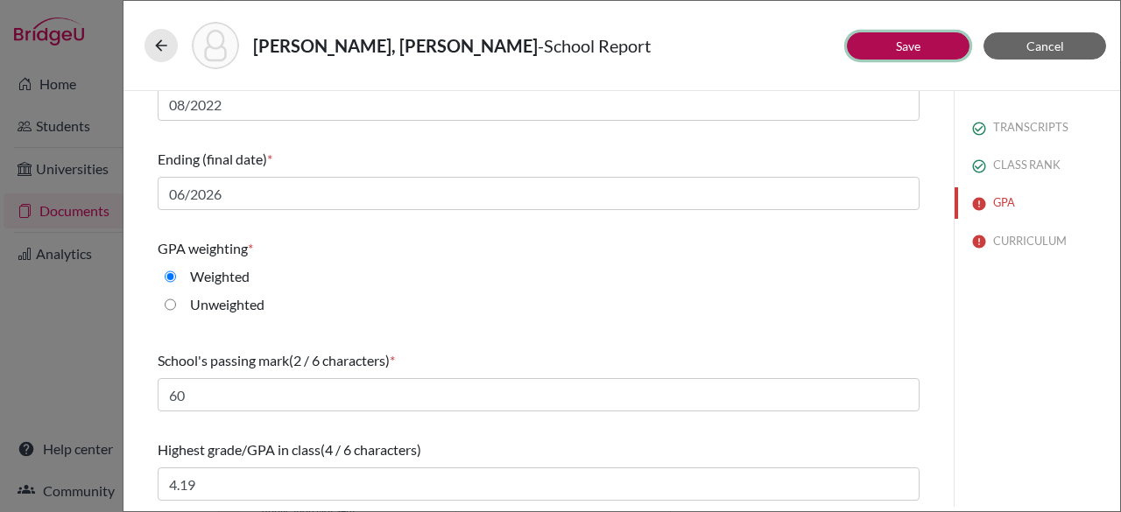
click at [927, 46] on button "Save" at bounding box center [908, 45] width 123 height 27
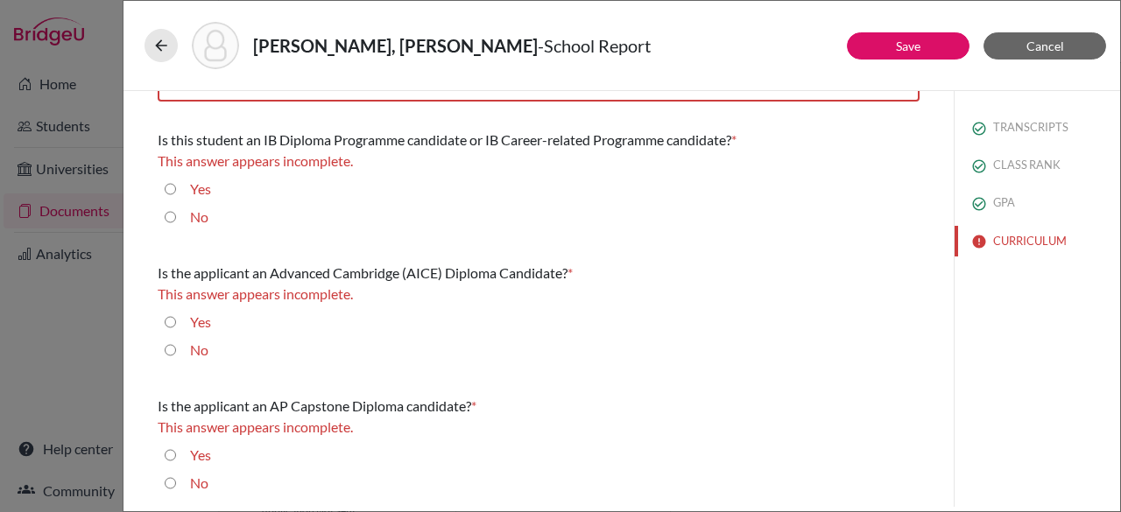
scroll to position [0, 0]
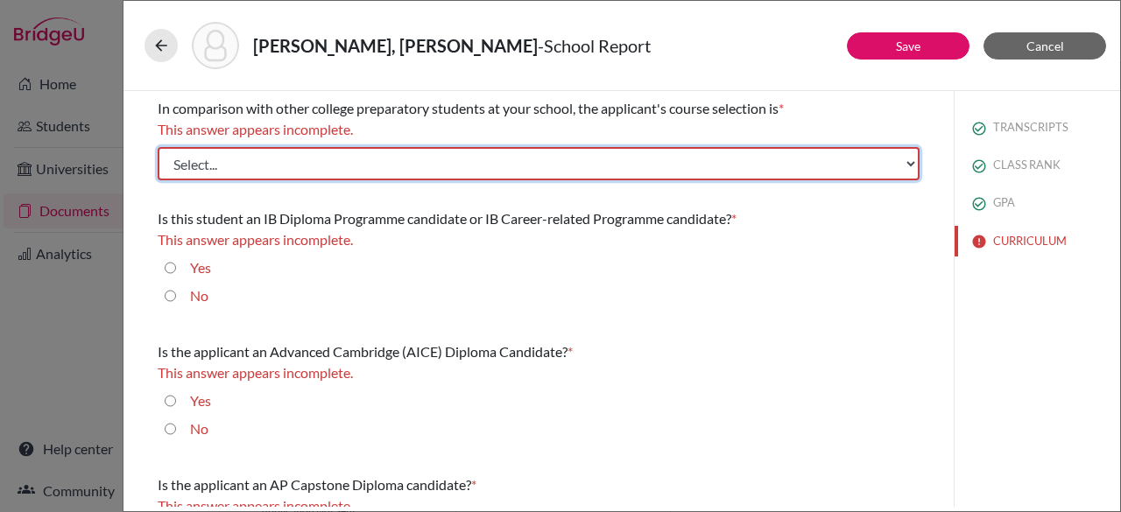
click at [193, 164] on select "Select... Less than demanding Average Demanding Very demanding Most demanding P…" at bounding box center [539, 163] width 762 height 33
select select "3"
click at [158, 147] on select "Select... Less than demanding Average Demanding Very demanding Most demanding P…" at bounding box center [539, 163] width 762 height 33
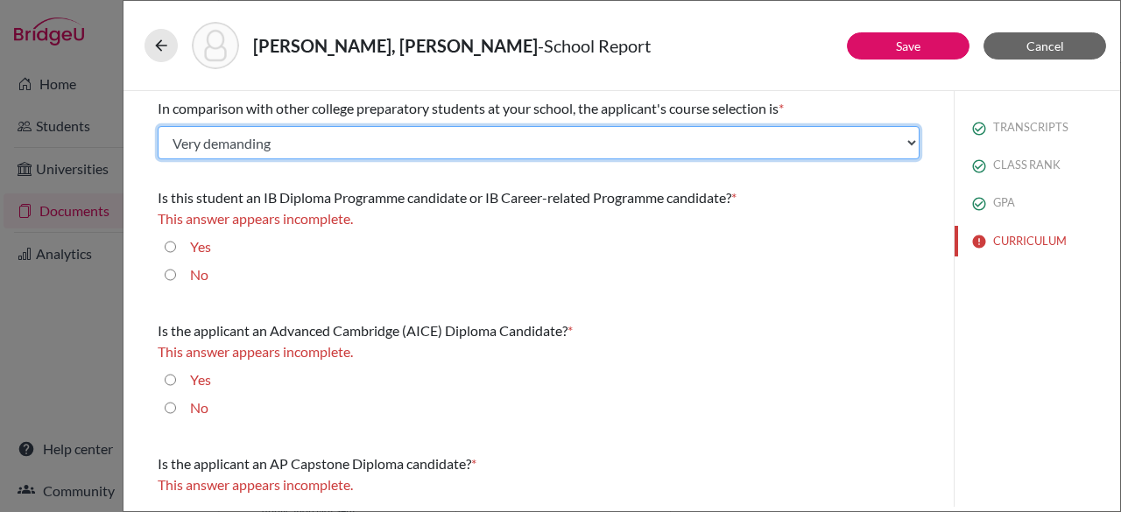
click at [431, 127] on select "Select... Less than demanding Average Demanding Very demanding Most demanding P…" at bounding box center [539, 142] width 762 height 33
click at [158, 126] on select "Select... Less than demanding Average Demanding Very demanding Most demanding P…" at bounding box center [539, 142] width 762 height 33
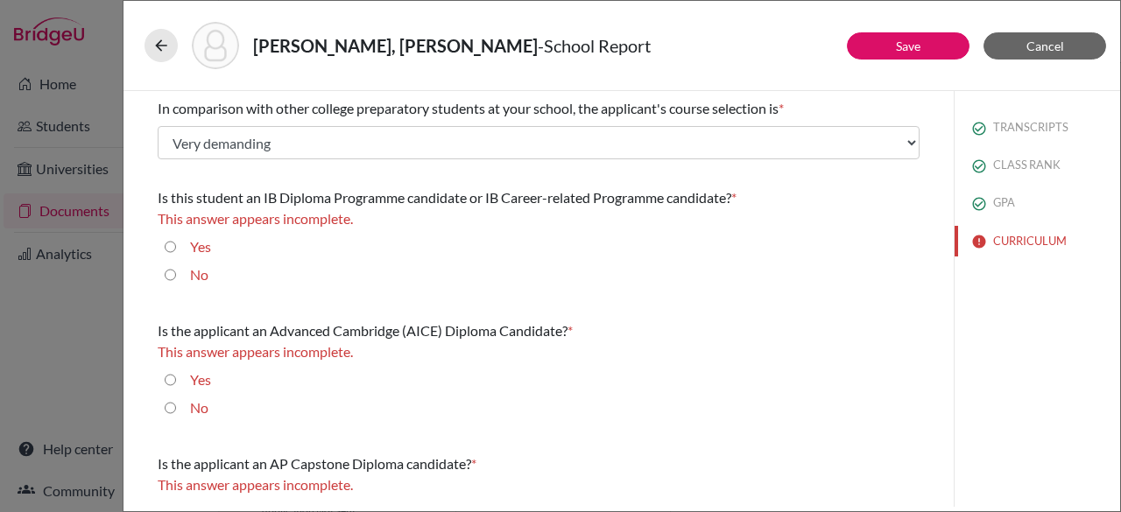
click at [171, 276] on input "No" at bounding box center [170, 274] width 11 height 21
radio input "true"
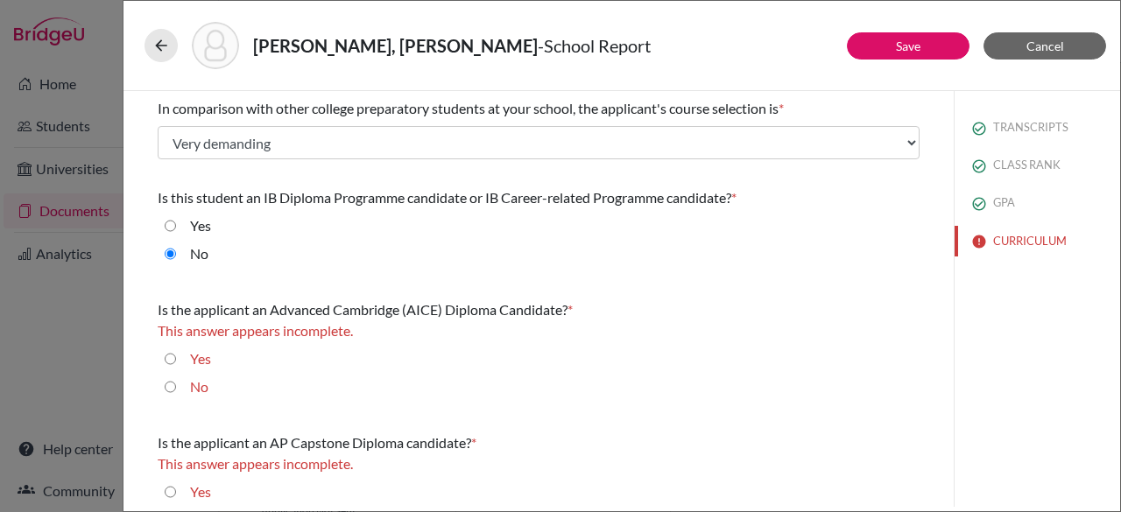
click at [172, 386] on input "No" at bounding box center [170, 387] width 11 height 21
radio input "true"
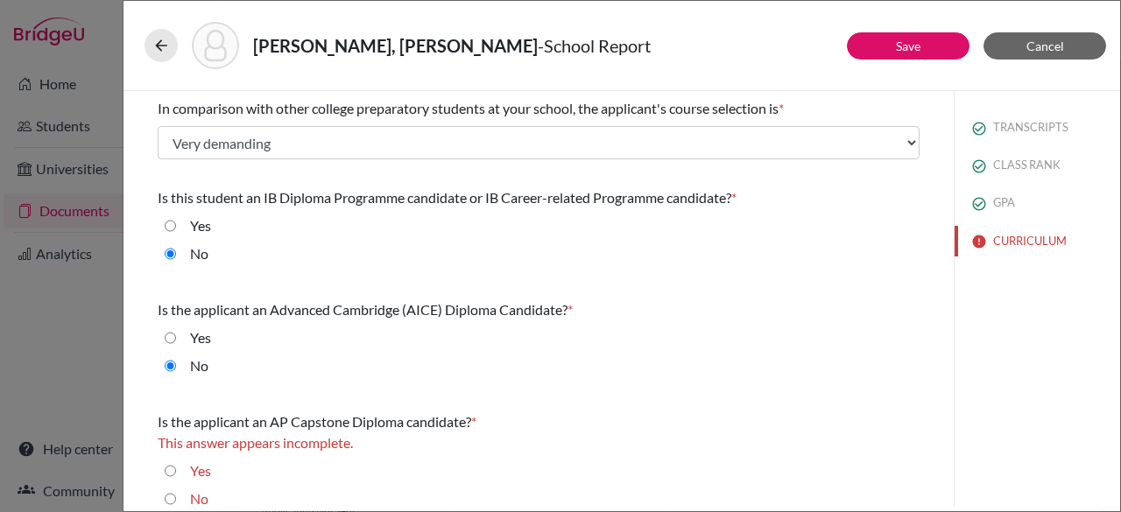
click at [171, 497] on input "No" at bounding box center [170, 499] width 11 height 21
radio input "true"
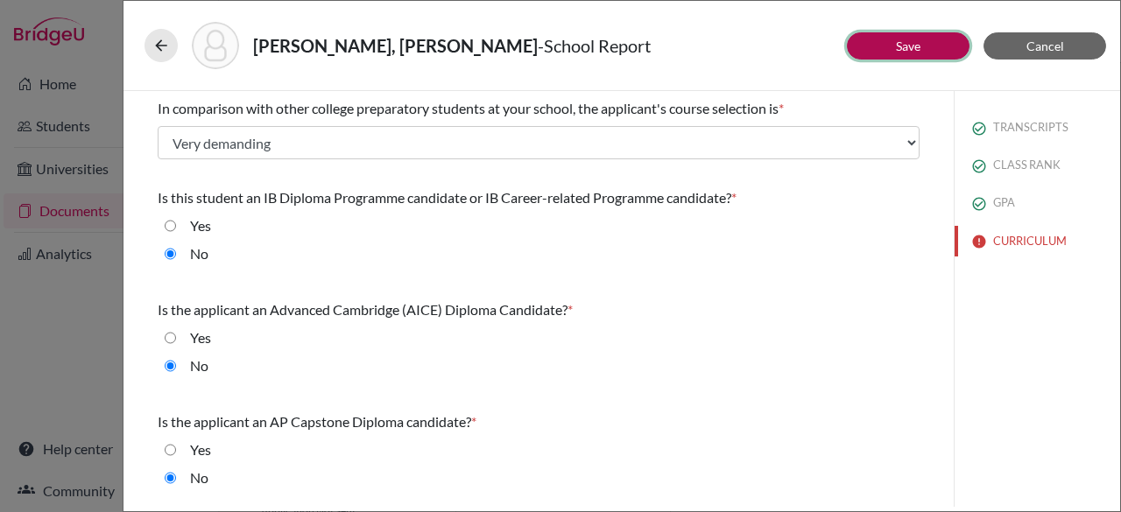
click at [861, 46] on button "Save" at bounding box center [908, 45] width 123 height 27
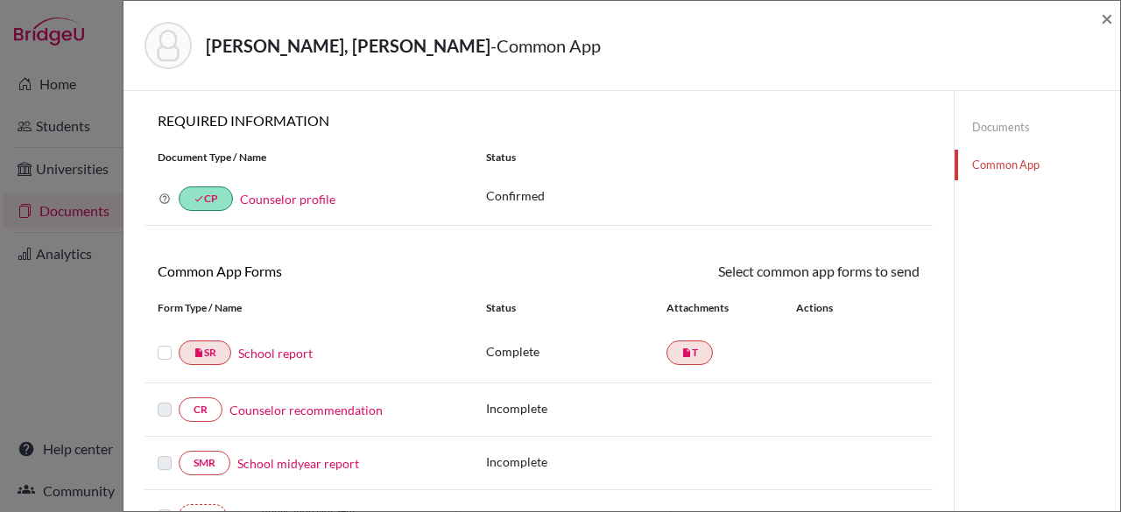
click at [168, 342] on label at bounding box center [165, 342] width 14 height 0
click at [0, 0] on input "checkbox" at bounding box center [0, 0] width 0 height 0
click at [884, 274] on link "Send" at bounding box center [883, 274] width 73 height 27
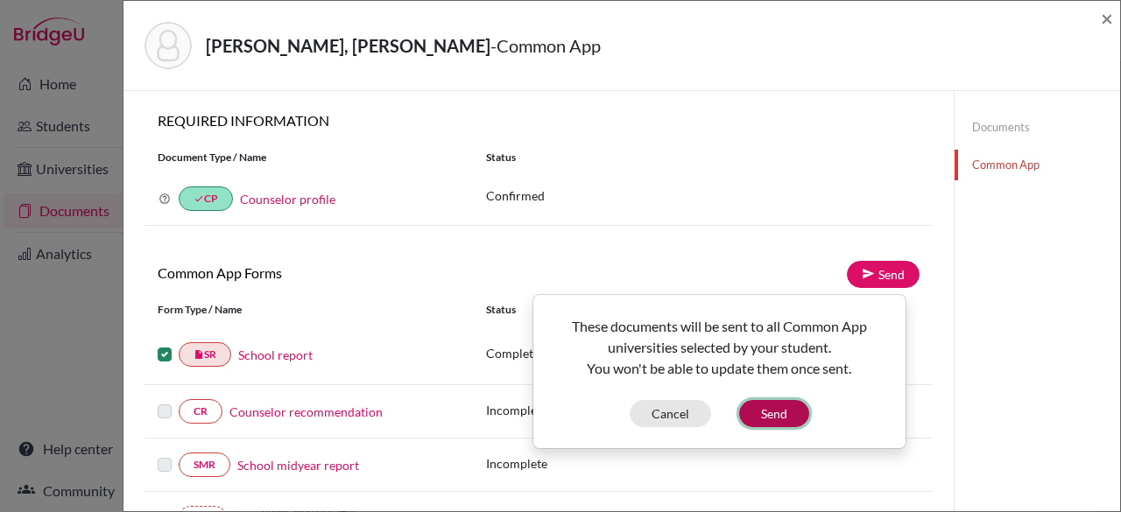
click at [792, 404] on button "Send" at bounding box center [774, 413] width 70 height 27
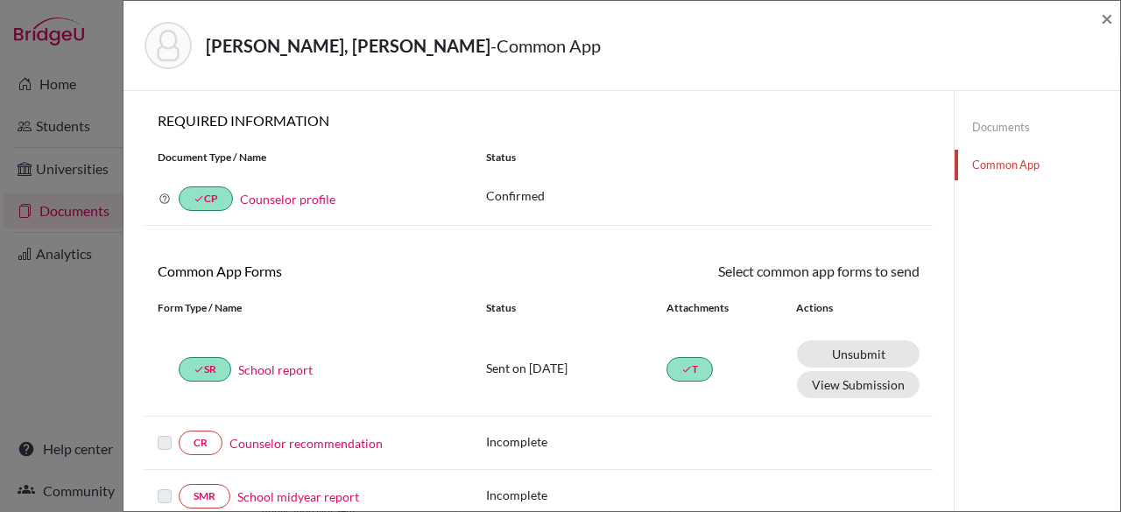
click at [978, 112] on link "Documents" at bounding box center [1038, 127] width 166 height 31
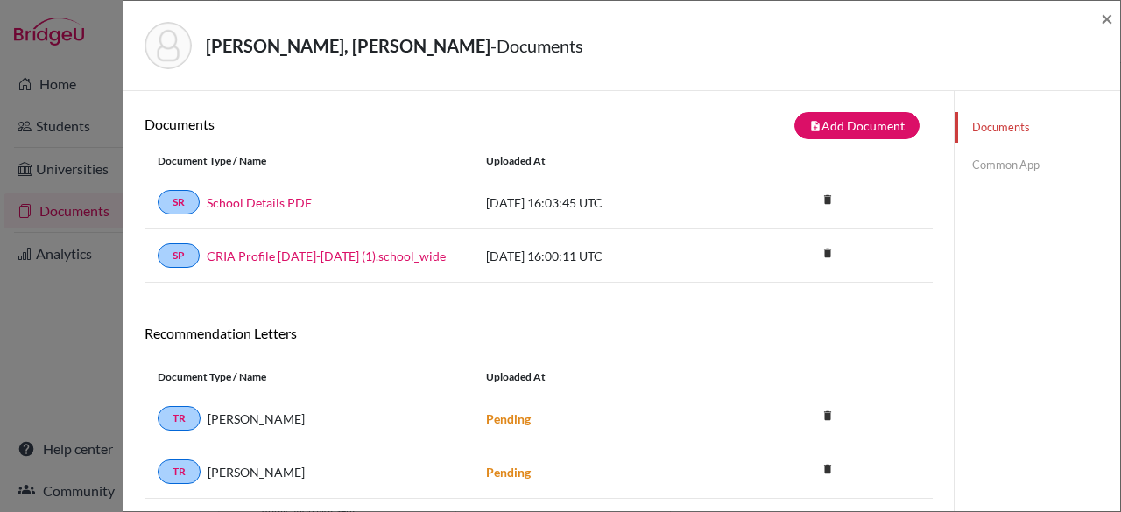
click at [992, 159] on link "Common App" at bounding box center [1038, 165] width 166 height 31
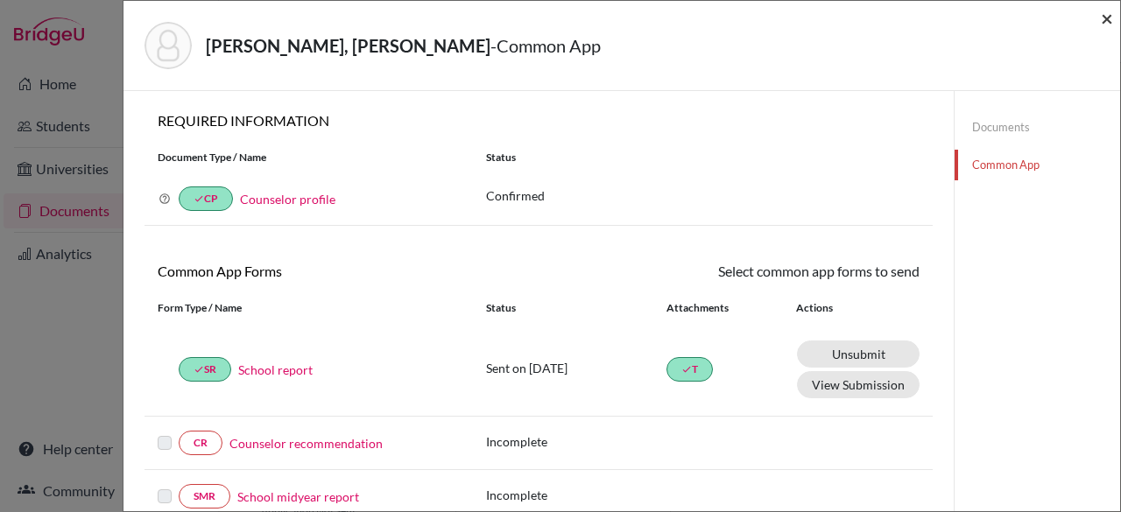
click at [1106, 19] on span "×" at bounding box center [1107, 17] width 12 height 25
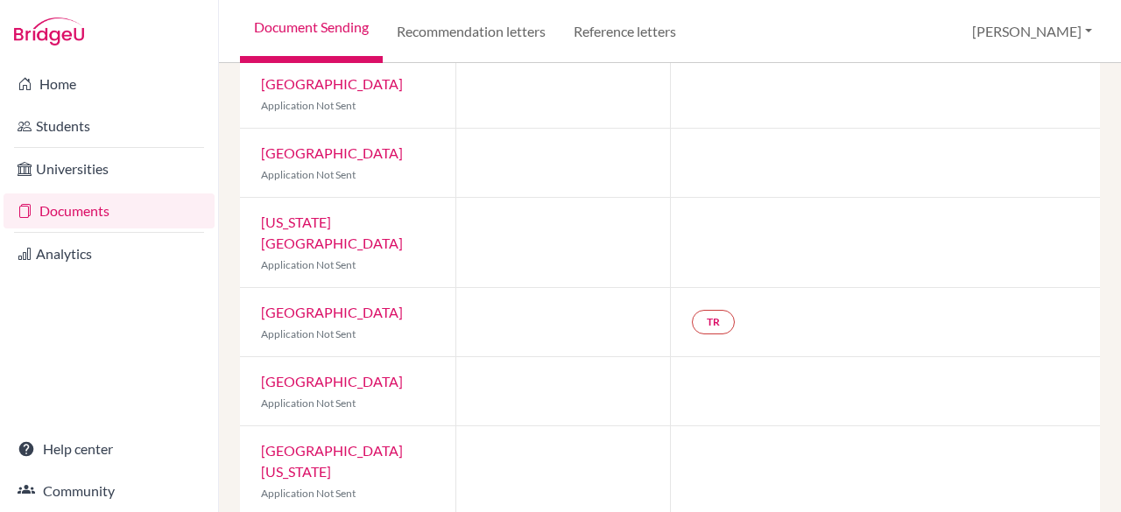
scroll to position [341, 0]
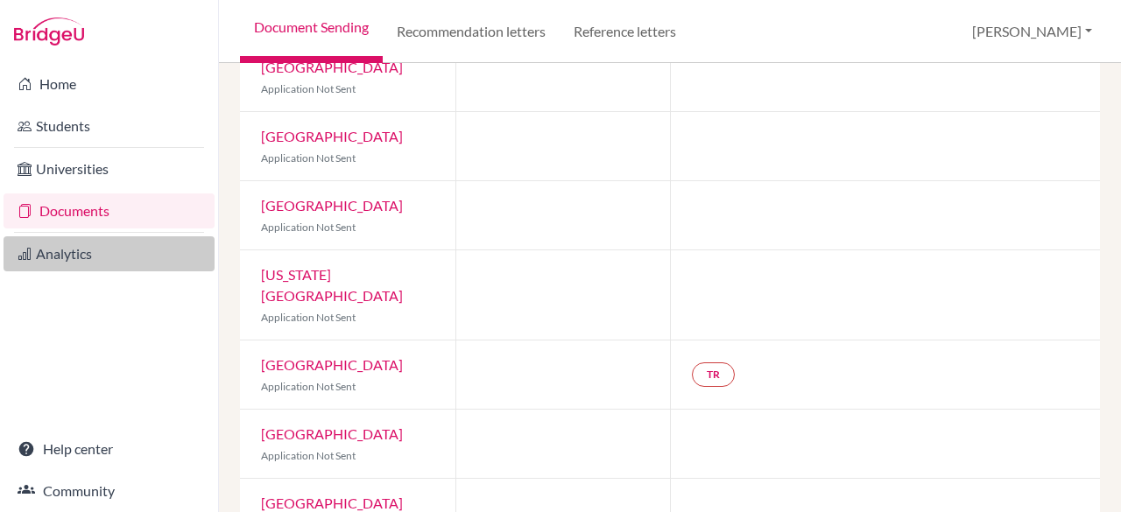
scroll to position [285, 0]
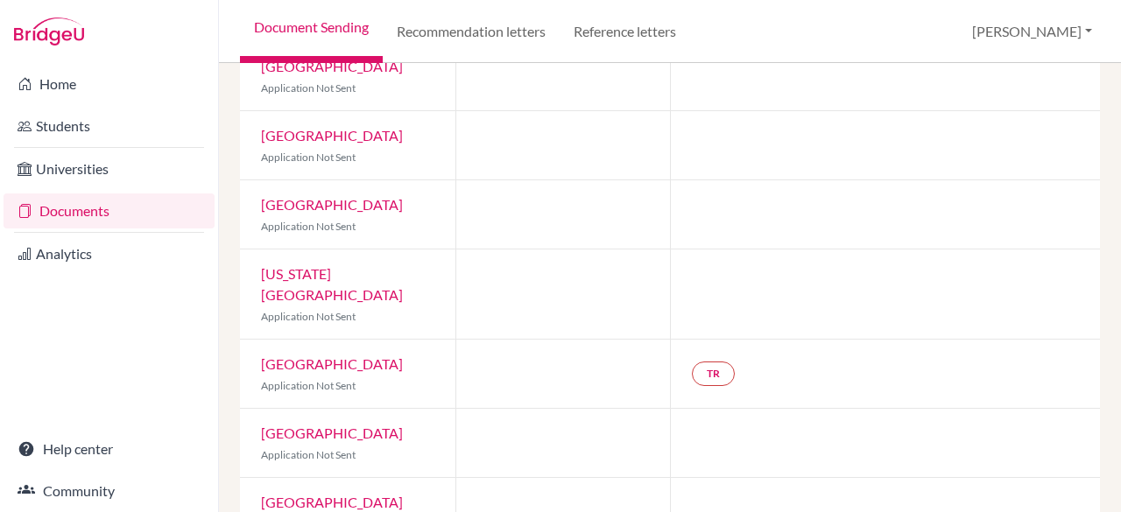
click at [88, 206] on link "Documents" at bounding box center [109, 211] width 211 height 35
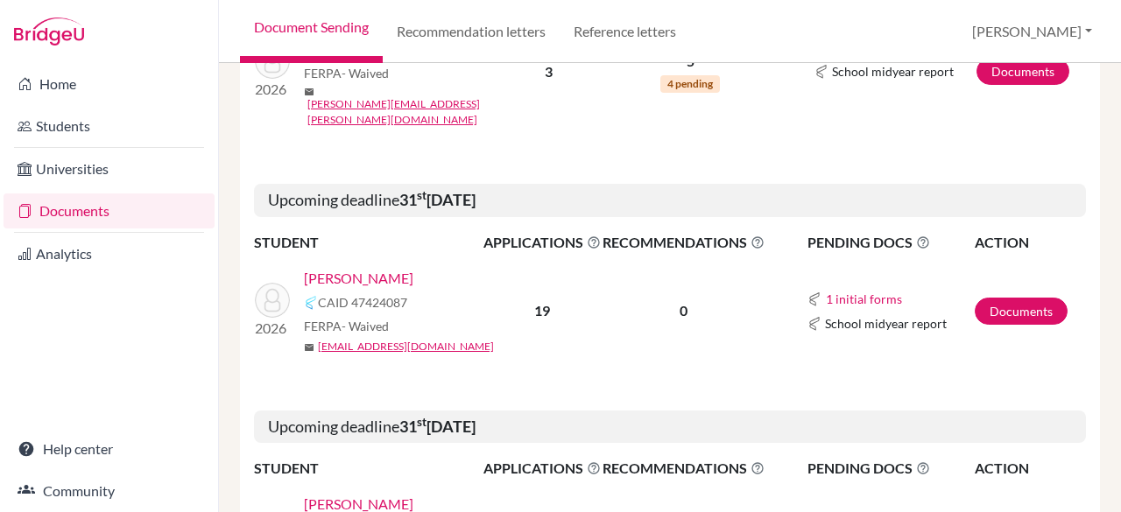
scroll to position [1582, 0]
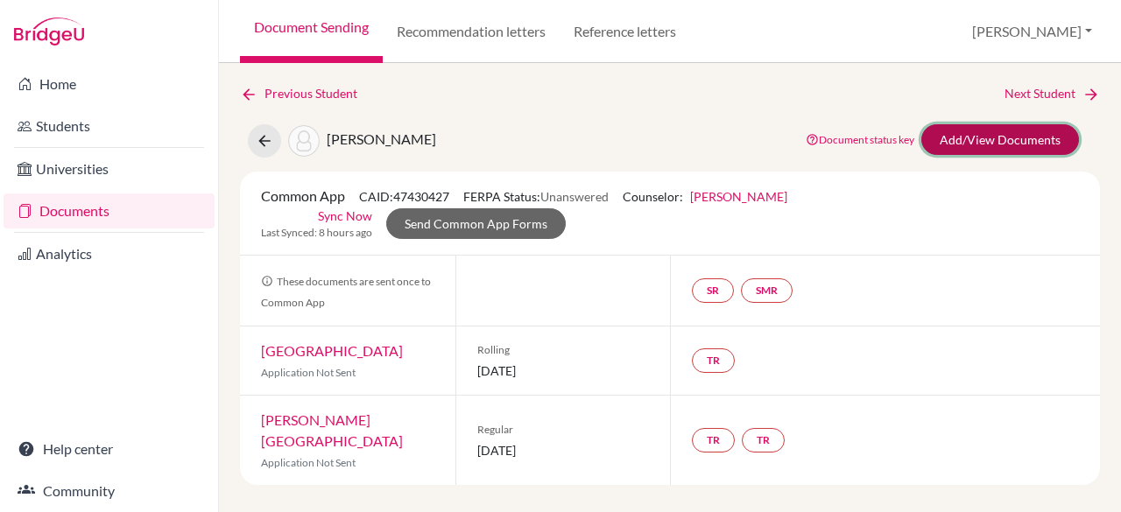
click at [1028, 145] on link "Add/View Documents" at bounding box center [1000, 139] width 158 height 31
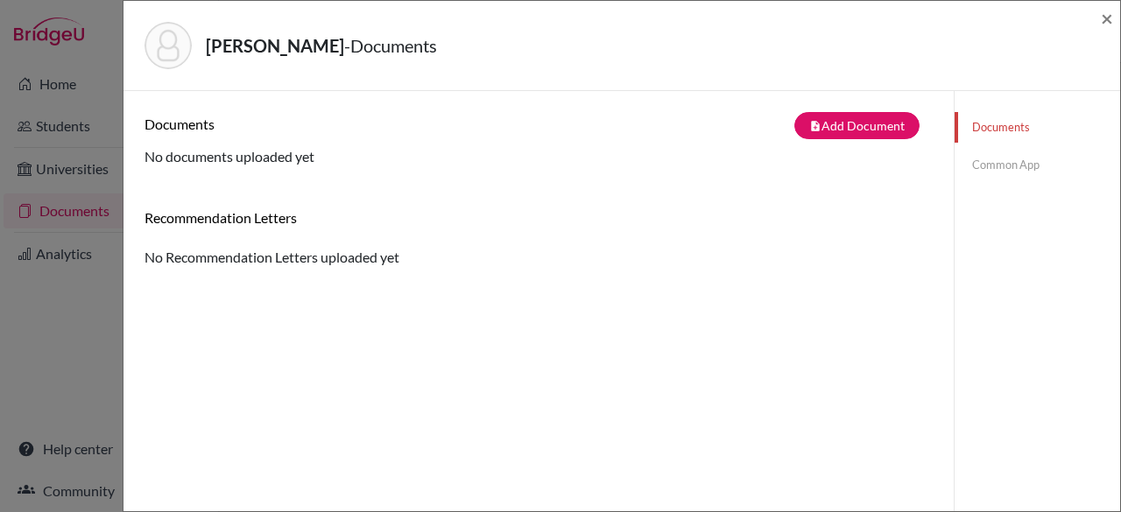
click at [1021, 167] on link "Common App" at bounding box center [1038, 165] width 166 height 31
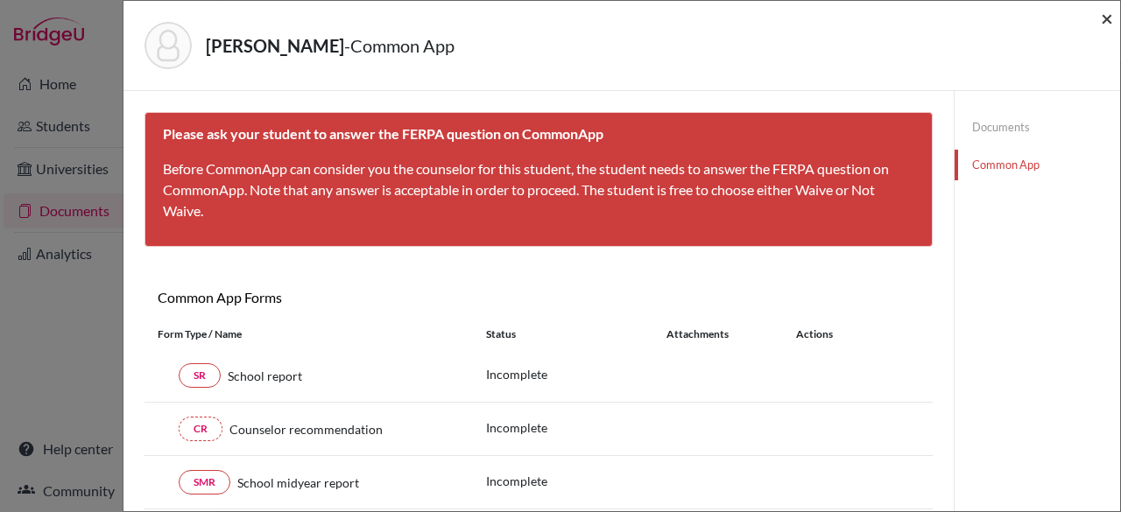
click at [1110, 24] on span "×" at bounding box center [1107, 17] width 12 height 25
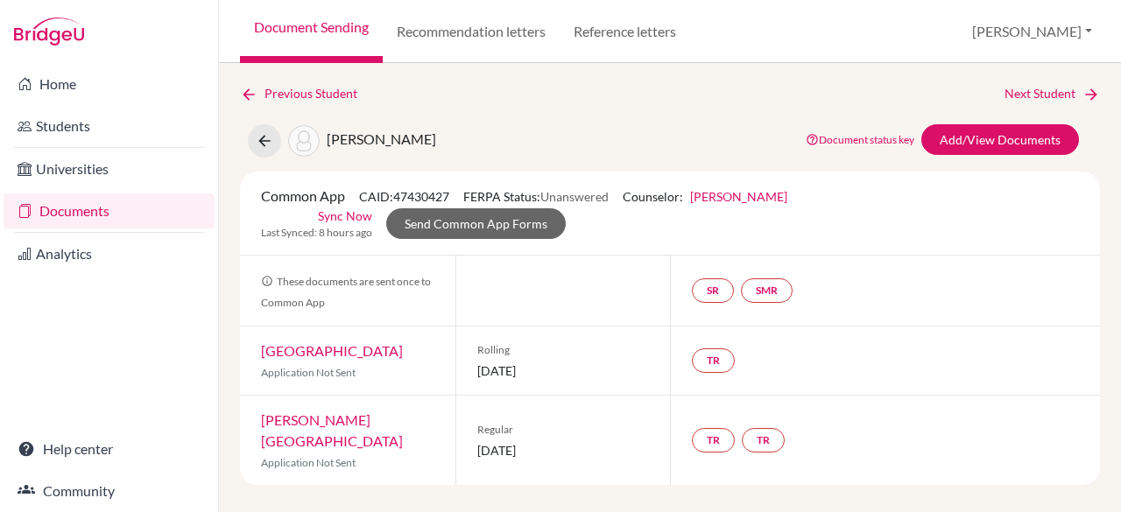
click at [66, 213] on link "Documents" at bounding box center [109, 211] width 211 height 35
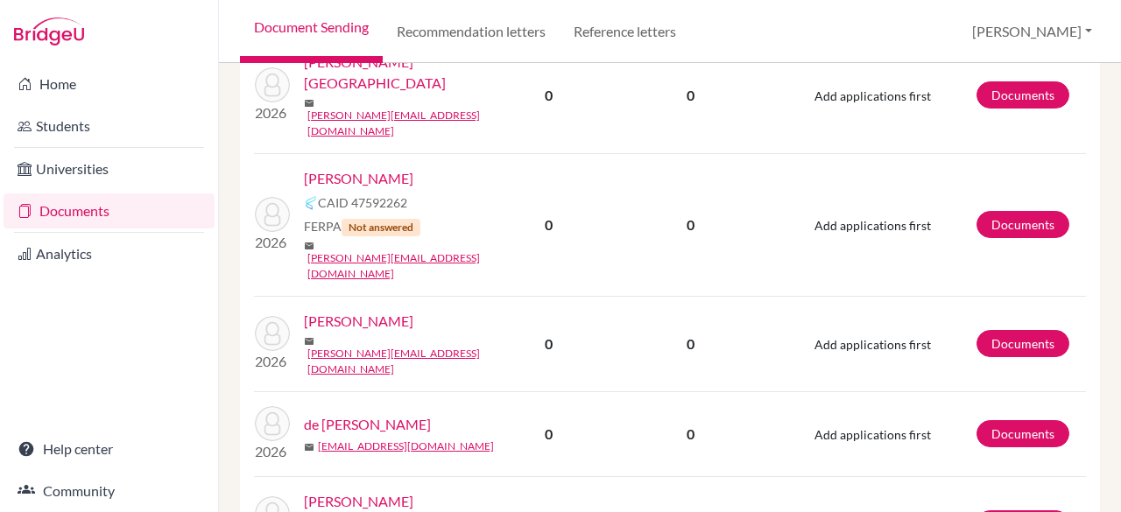
scroll to position [2585, 0]
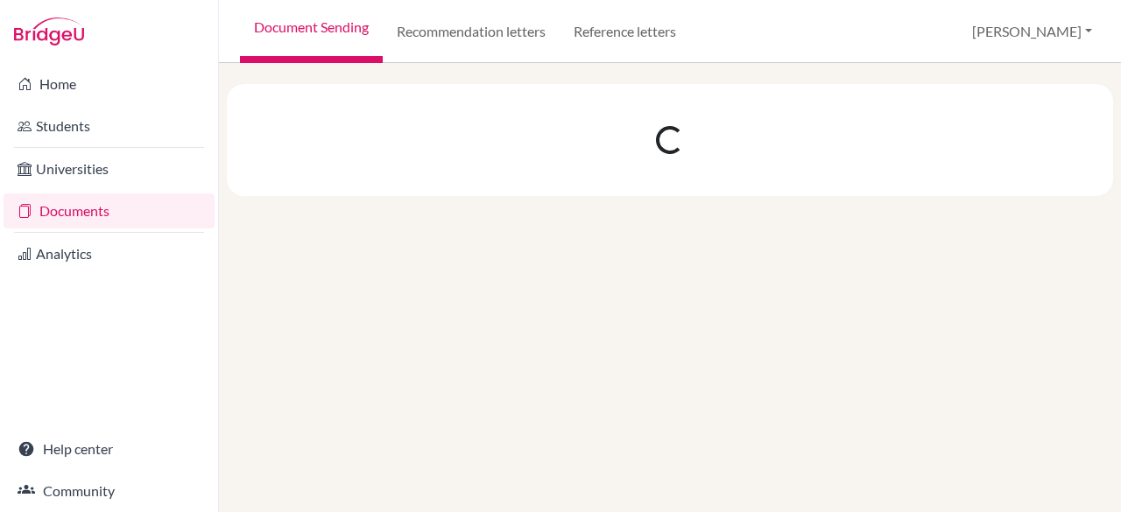
scroll to position [0, 0]
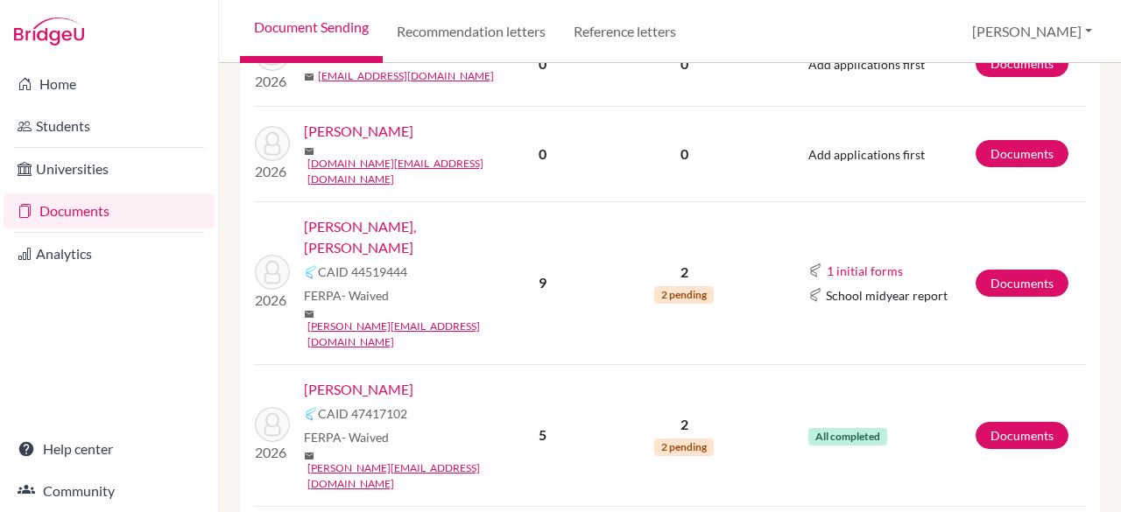
scroll to position [822, 0]
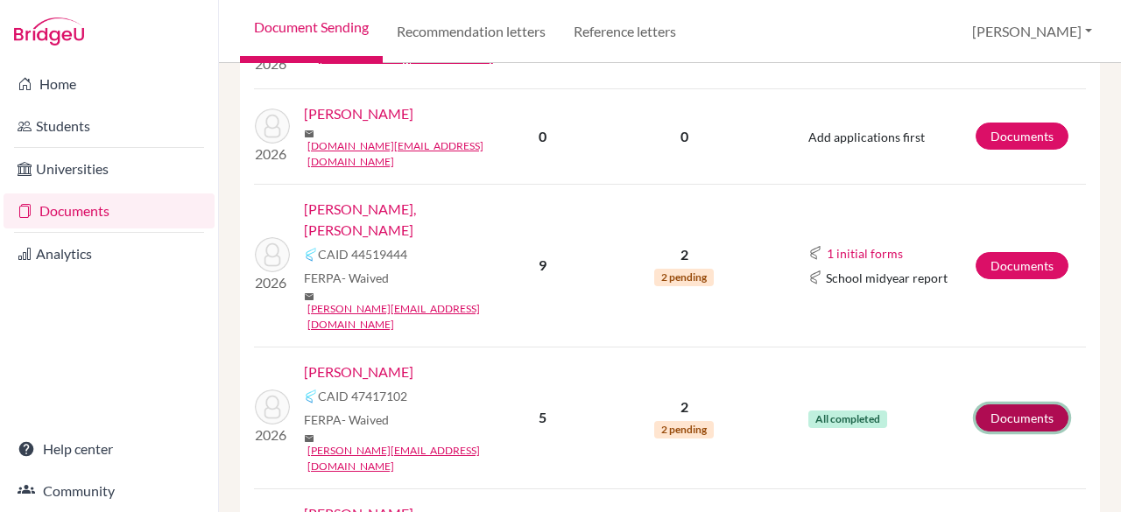
click at [1028, 405] on link "Documents" at bounding box center [1022, 418] width 93 height 27
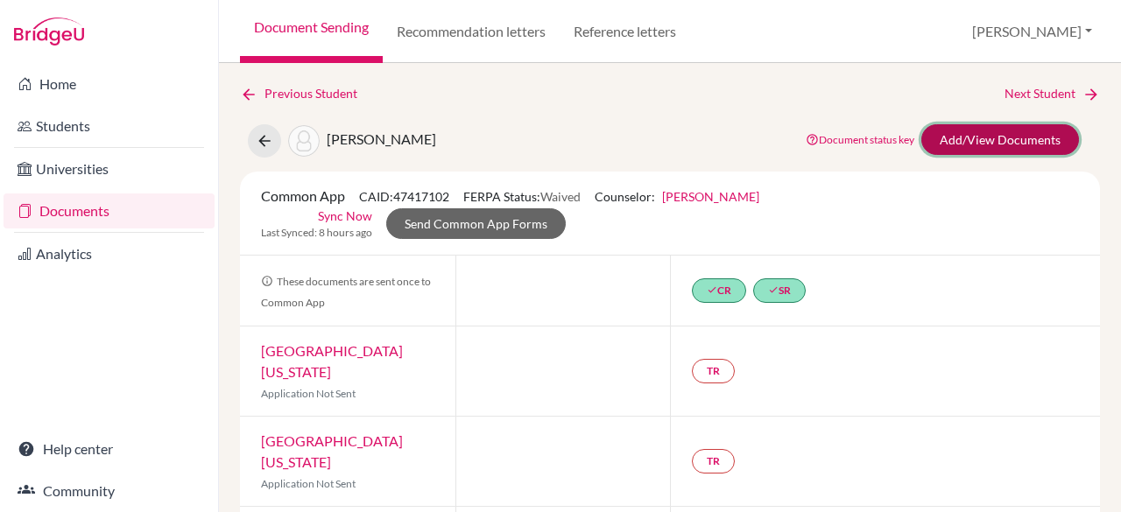
click at [1012, 134] on link "Add/View Documents" at bounding box center [1000, 139] width 158 height 31
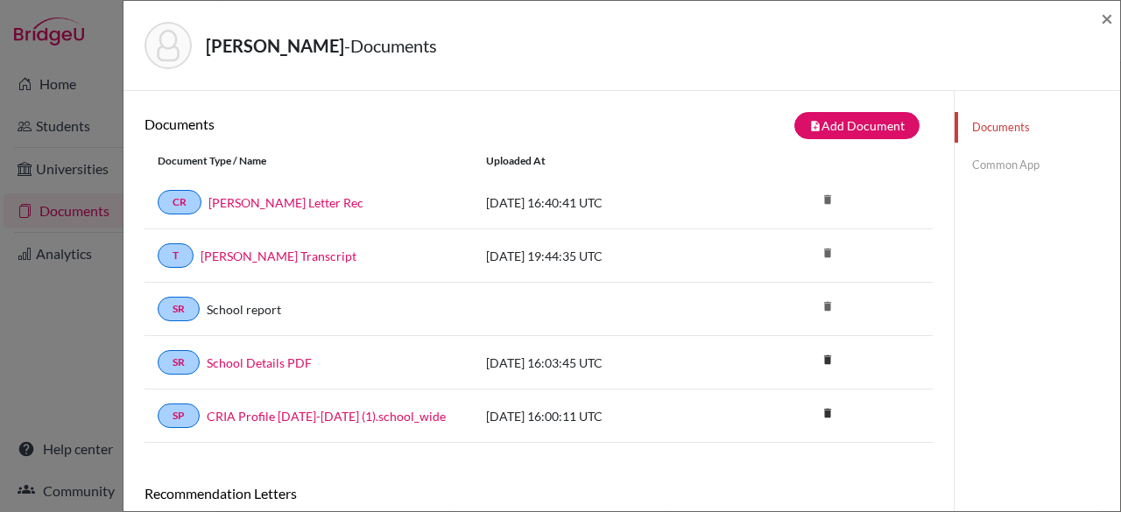
click at [984, 164] on link "Common App" at bounding box center [1038, 165] width 166 height 31
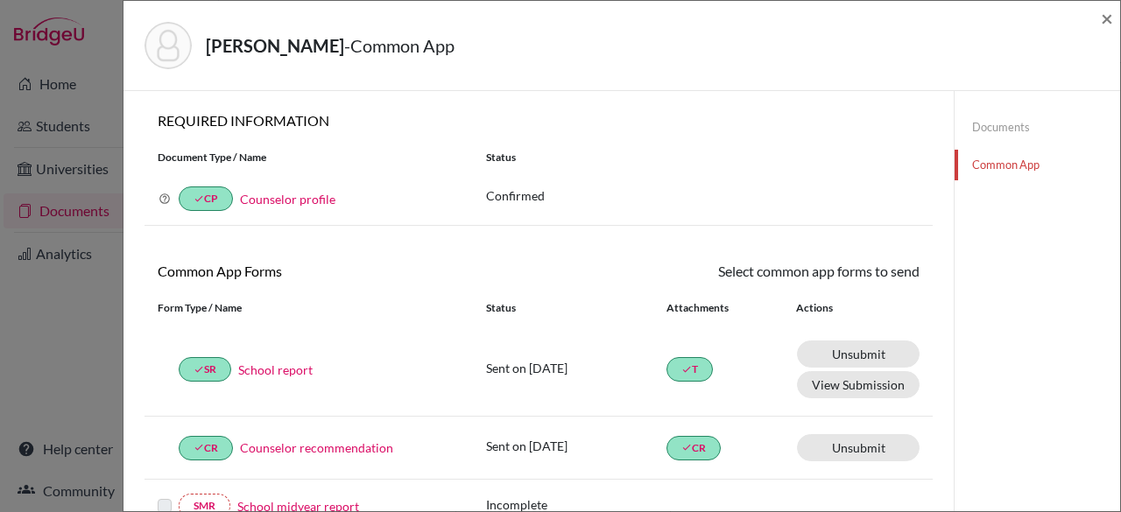
click at [998, 115] on link "Documents" at bounding box center [1038, 127] width 166 height 31
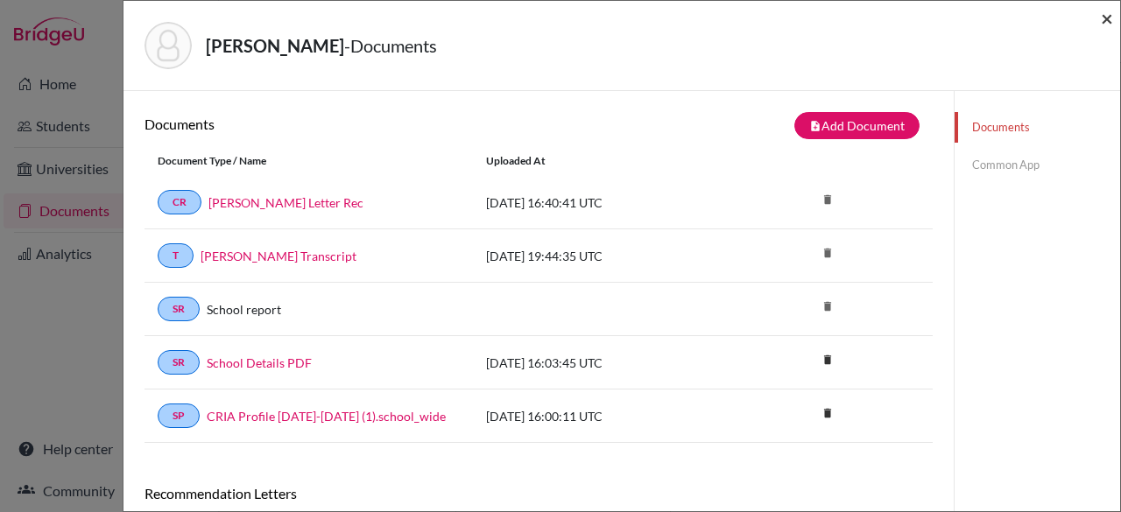
click at [1110, 12] on span "×" at bounding box center [1107, 17] width 12 height 25
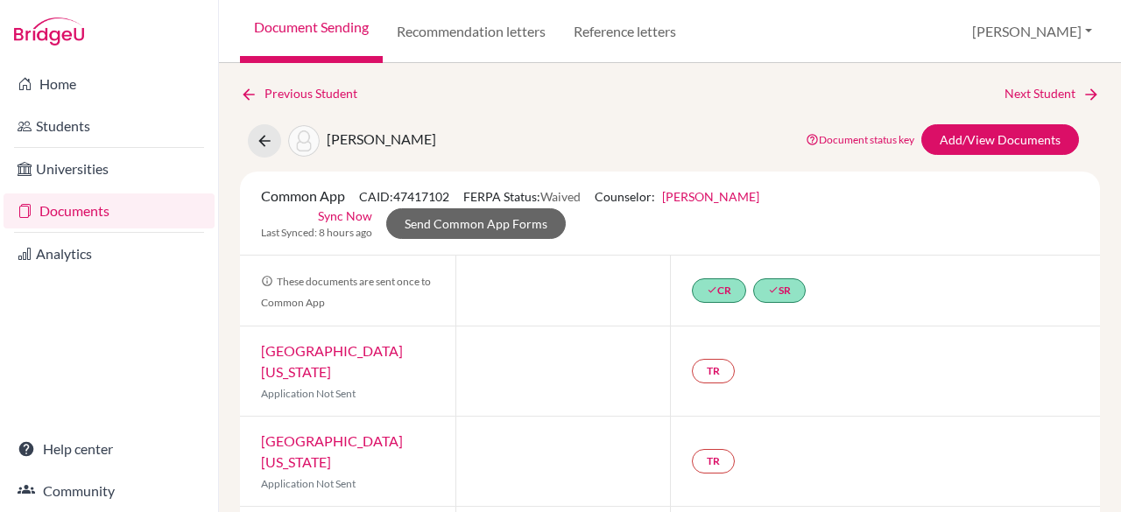
click at [60, 213] on link "Documents" at bounding box center [109, 211] width 211 height 35
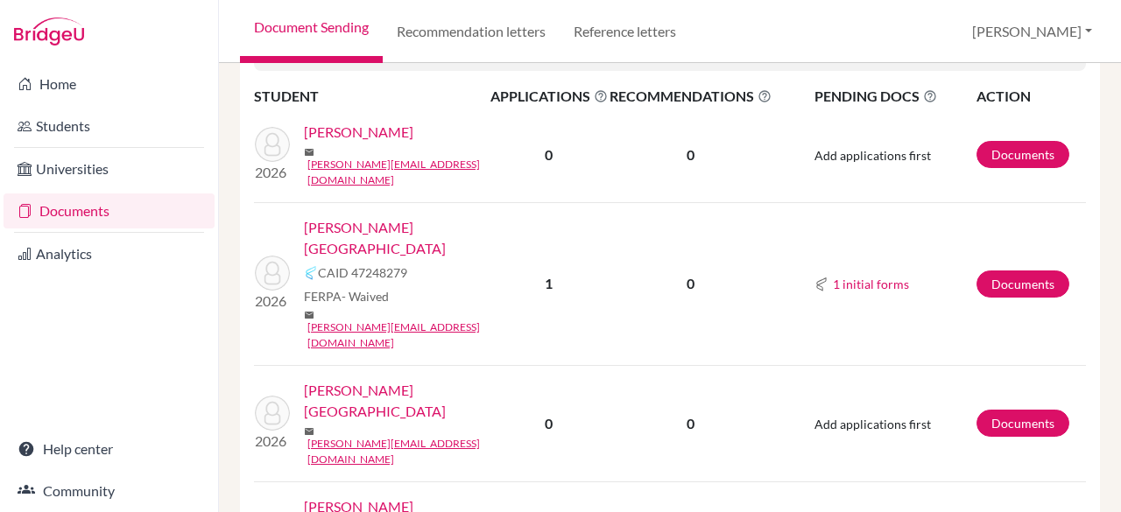
scroll to position [2585, 0]
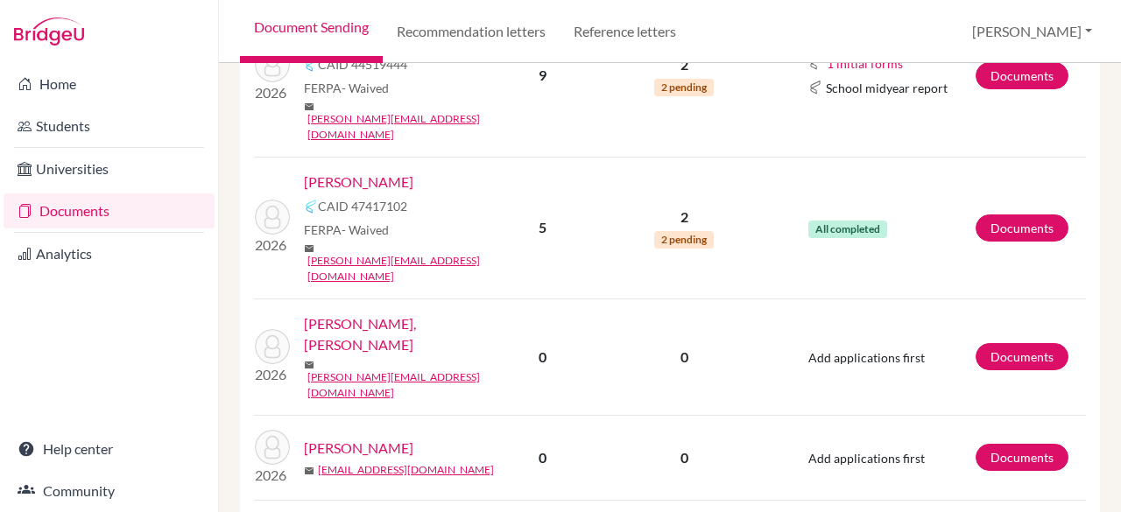
scroll to position [1012, 0]
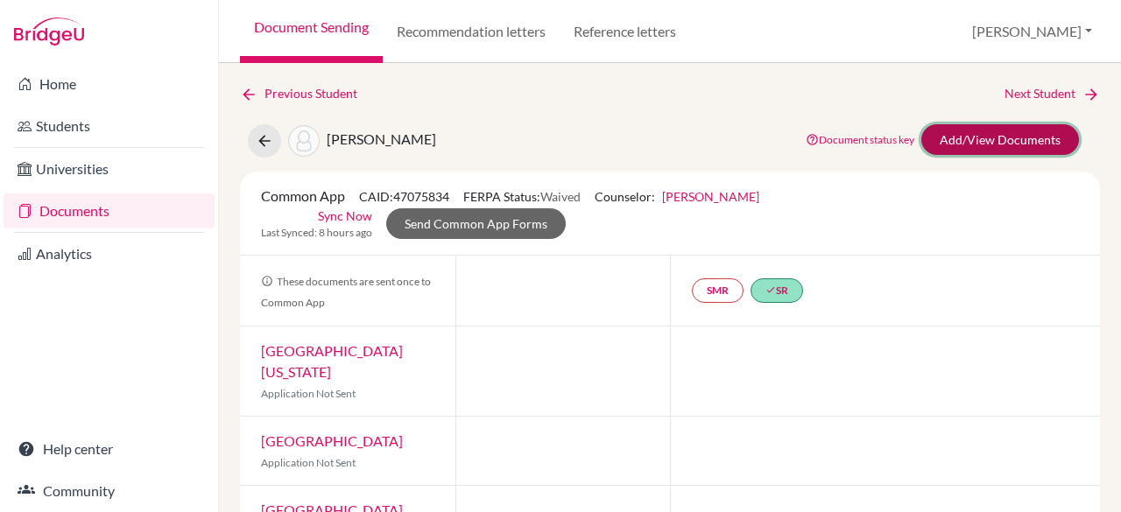
click at [1011, 136] on link "Add/View Documents" at bounding box center [1000, 139] width 158 height 31
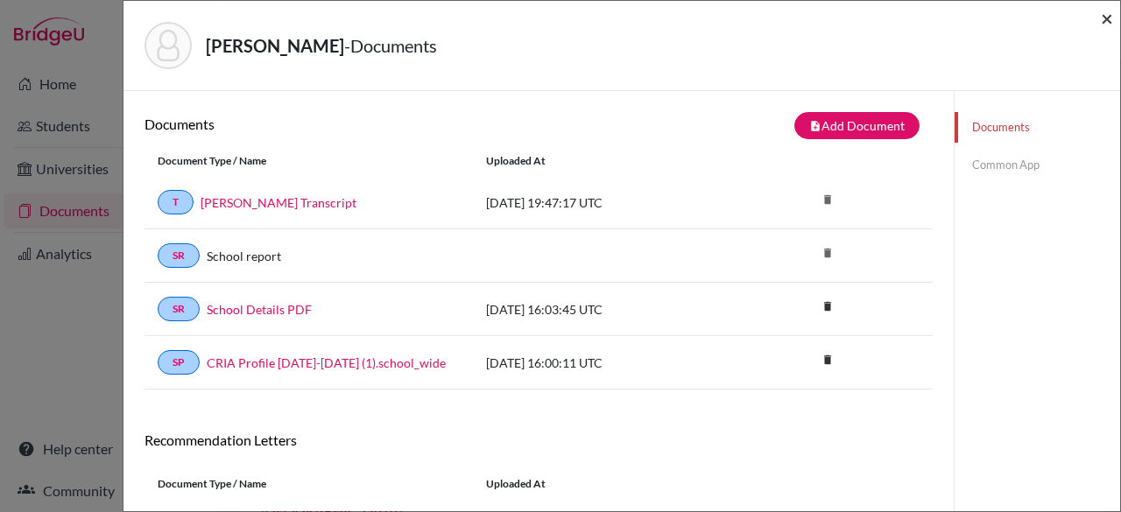
click at [1110, 25] on span "×" at bounding box center [1107, 17] width 12 height 25
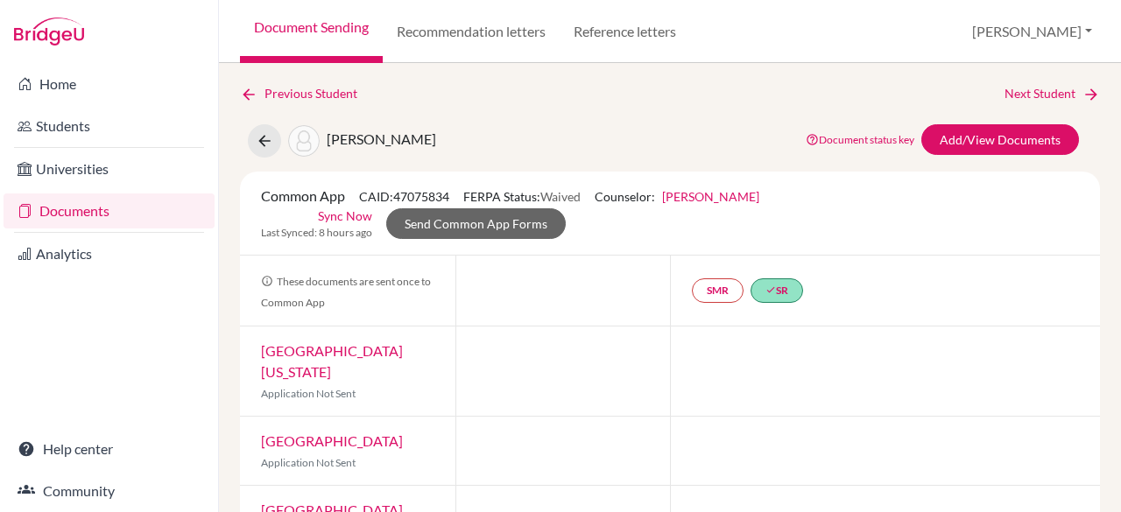
click at [142, 210] on link "Documents" at bounding box center [109, 211] width 211 height 35
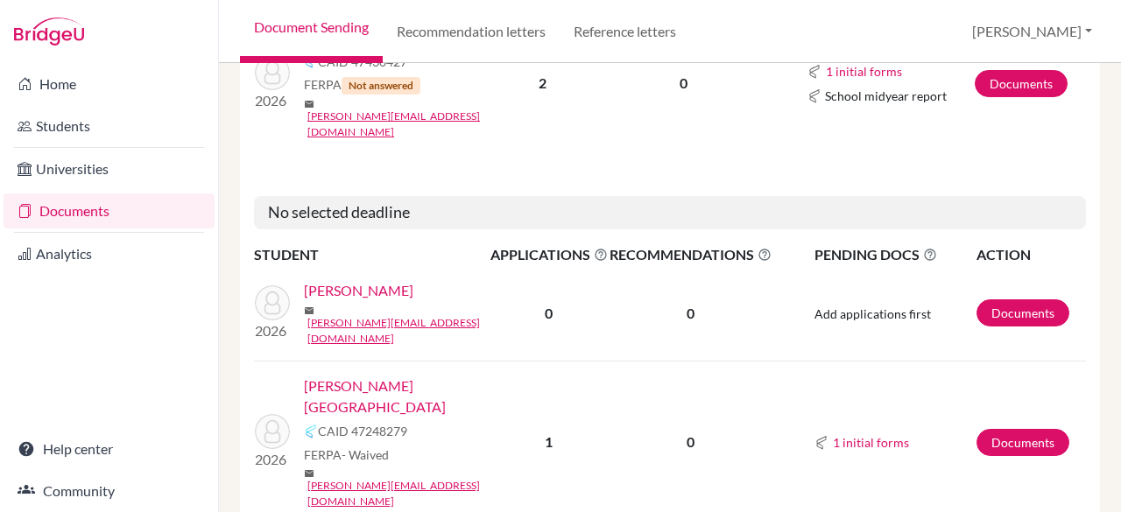
scroll to position [2585, 0]
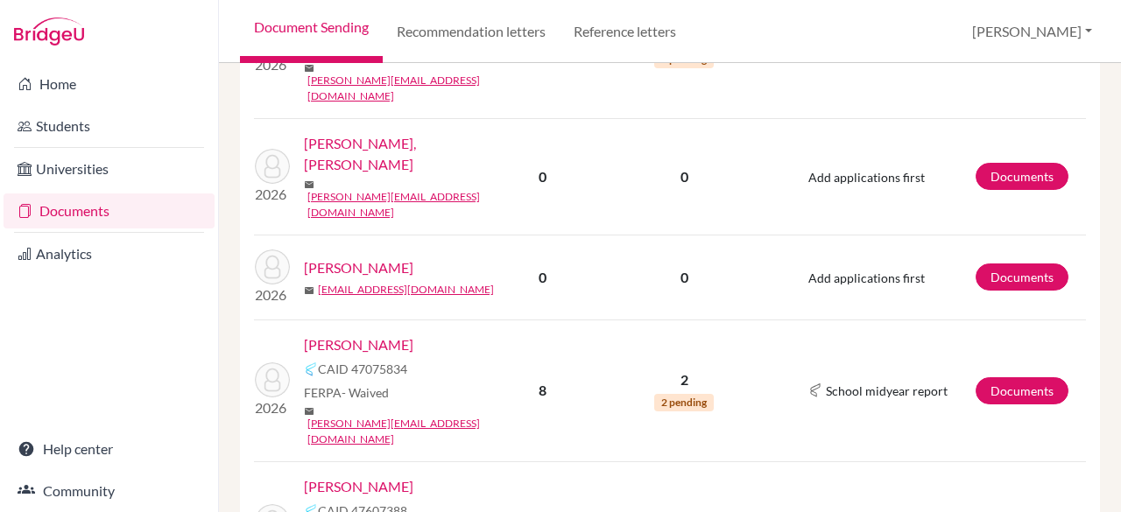
scroll to position [1194, 0]
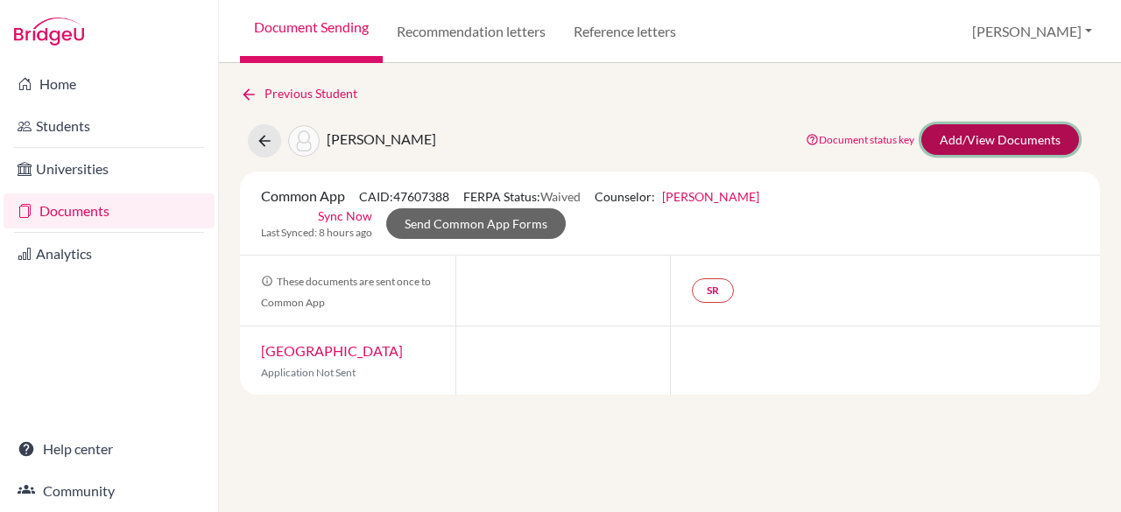
click at [1007, 146] on link "Add/View Documents" at bounding box center [1000, 139] width 158 height 31
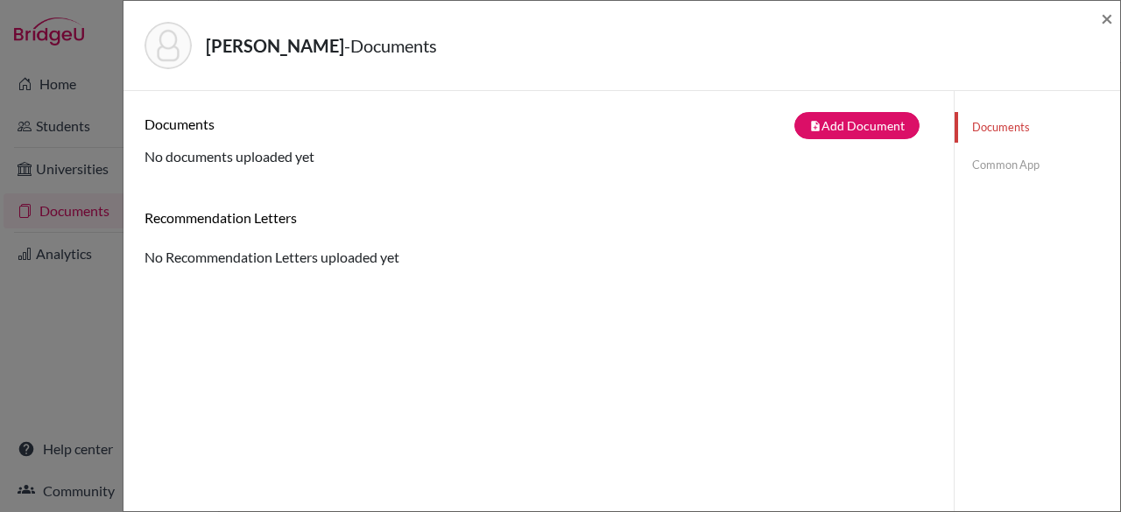
click at [981, 165] on link "Common App" at bounding box center [1038, 165] width 166 height 31
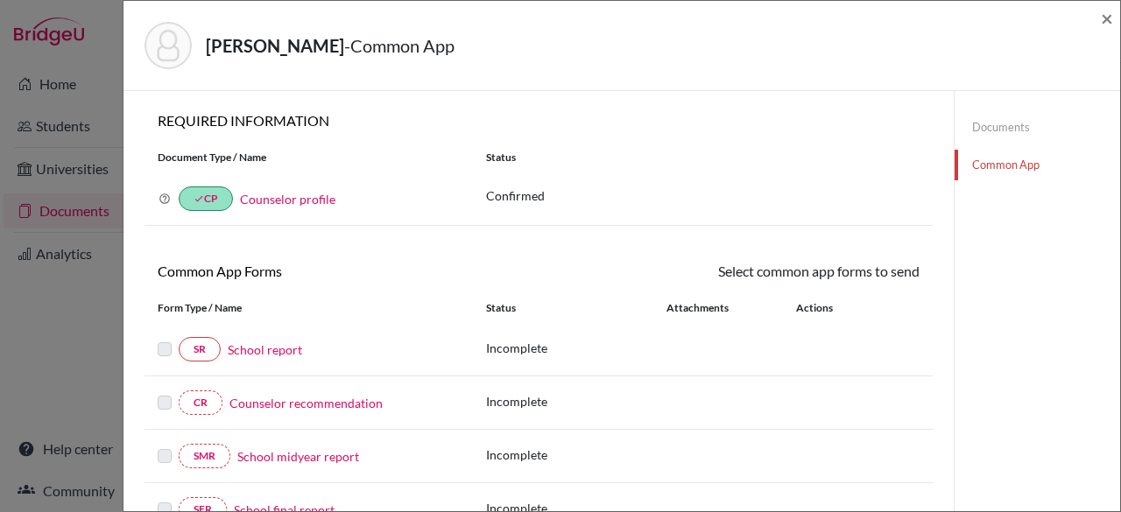
click at [288, 345] on link "School report" at bounding box center [265, 350] width 74 height 18
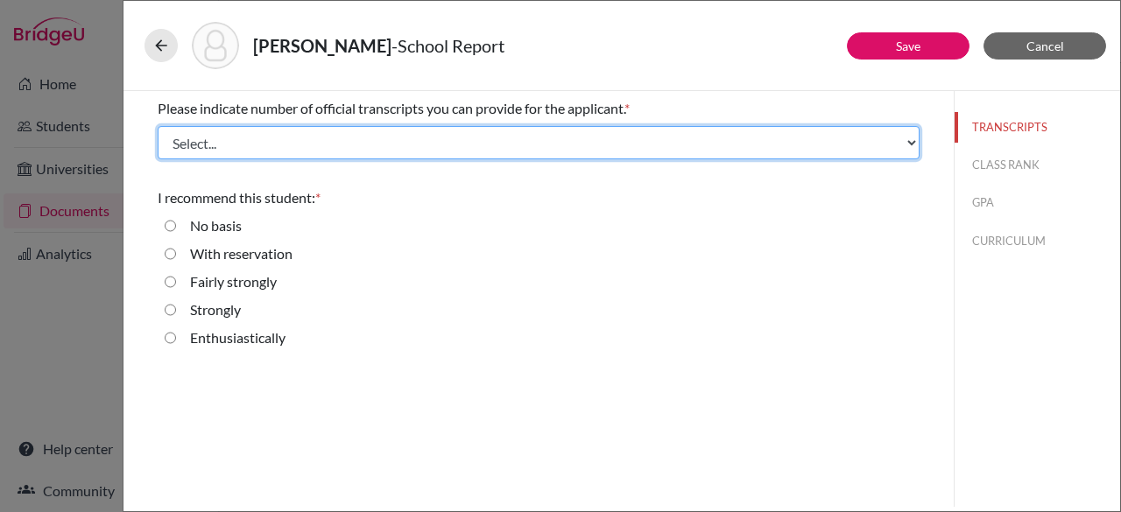
click at [235, 139] on select "Select... 1 2 3 4" at bounding box center [539, 142] width 762 height 33
select select "1"
click at [158, 126] on select "Select... 1 2 3 4" at bounding box center [539, 142] width 762 height 33
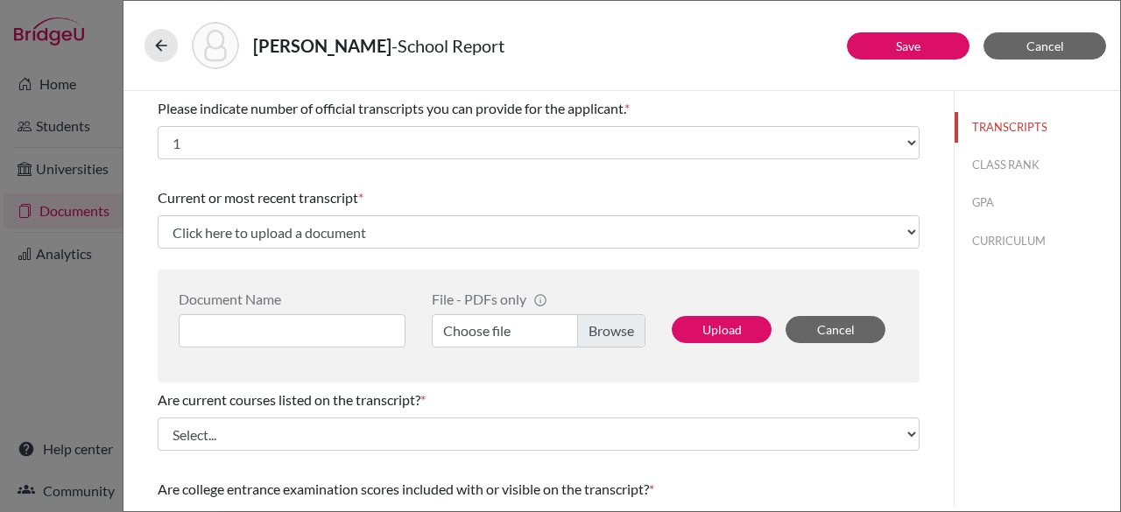
click at [601, 326] on label "Choose file" at bounding box center [539, 330] width 214 height 33
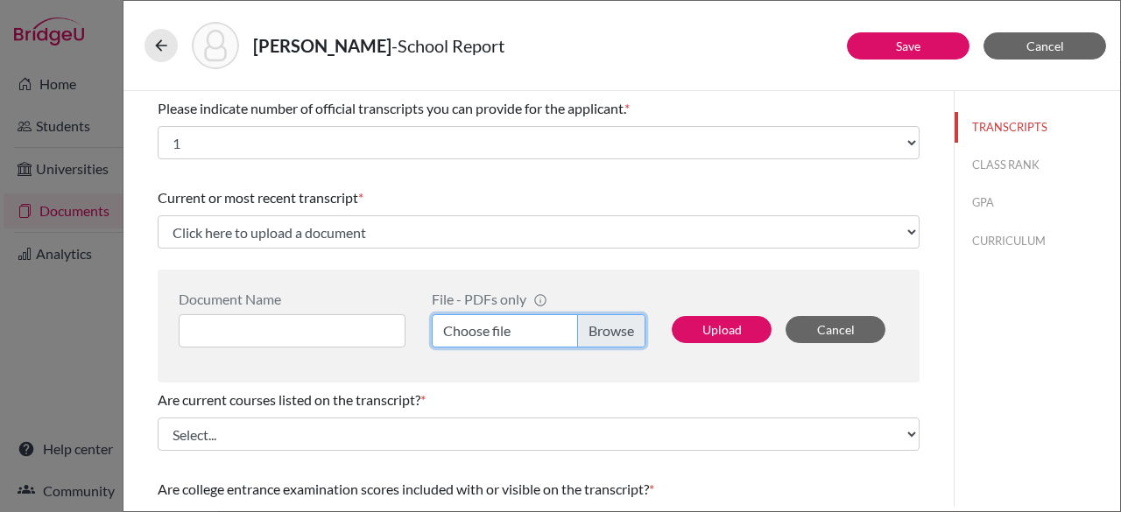
click at [601, 326] on input "Choose file" at bounding box center [539, 330] width 214 height 33
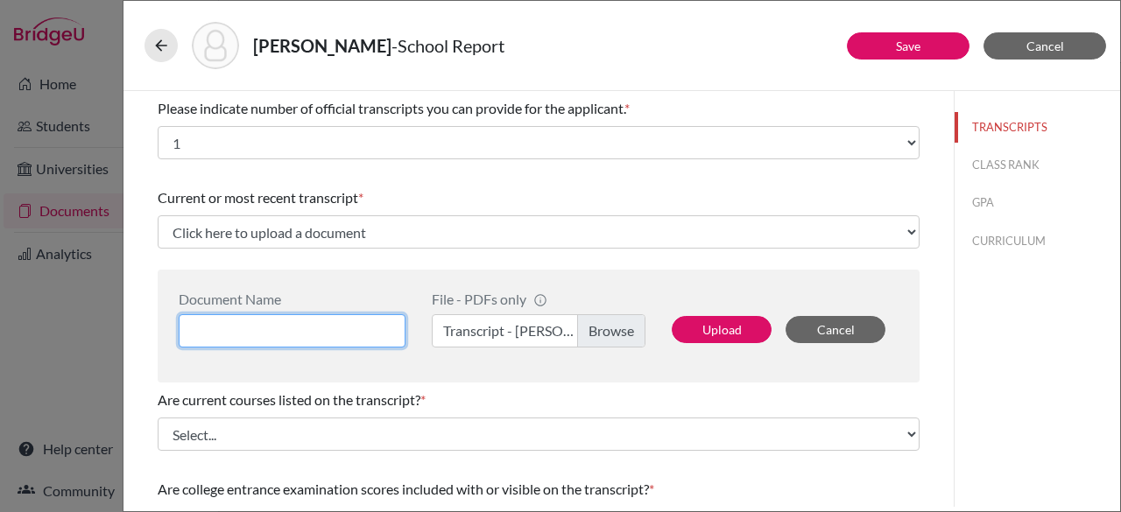
click at [324, 325] on input at bounding box center [292, 330] width 227 height 33
type input "Lucas Z Transcript"
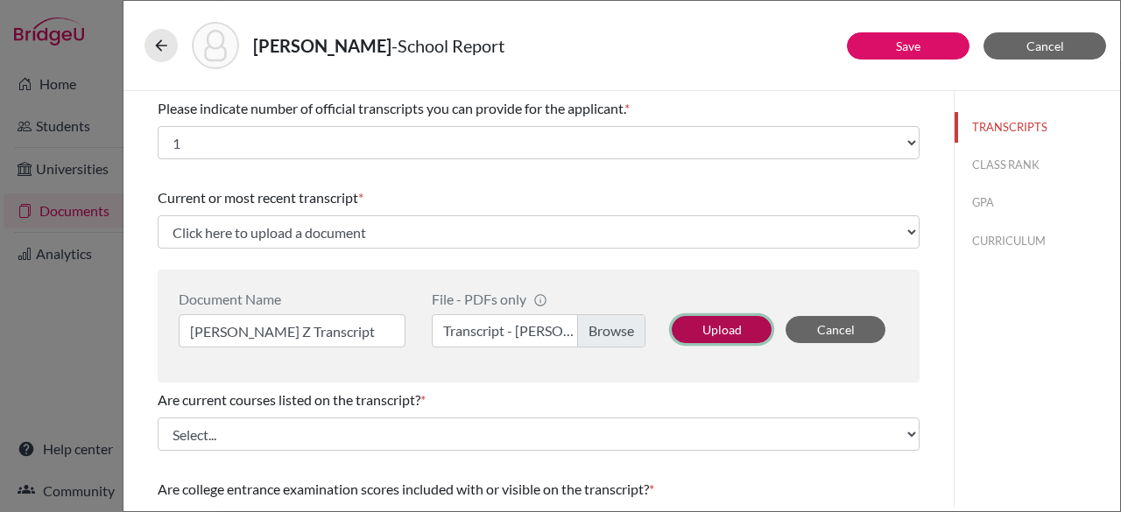
click at [709, 332] on button "Upload" at bounding box center [722, 329] width 100 height 27
select select "667111"
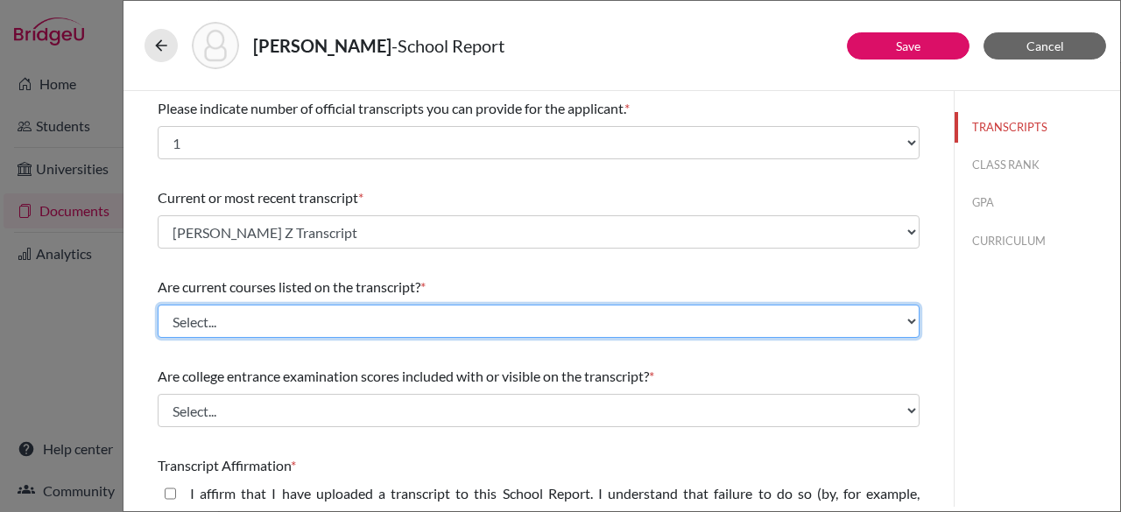
click at [609, 314] on select "Select... Yes No" at bounding box center [539, 321] width 762 height 33
select select "0"
click at [158, 305] on select "Select... Yes No" at bounding box center [539, 321] width 762 height 33
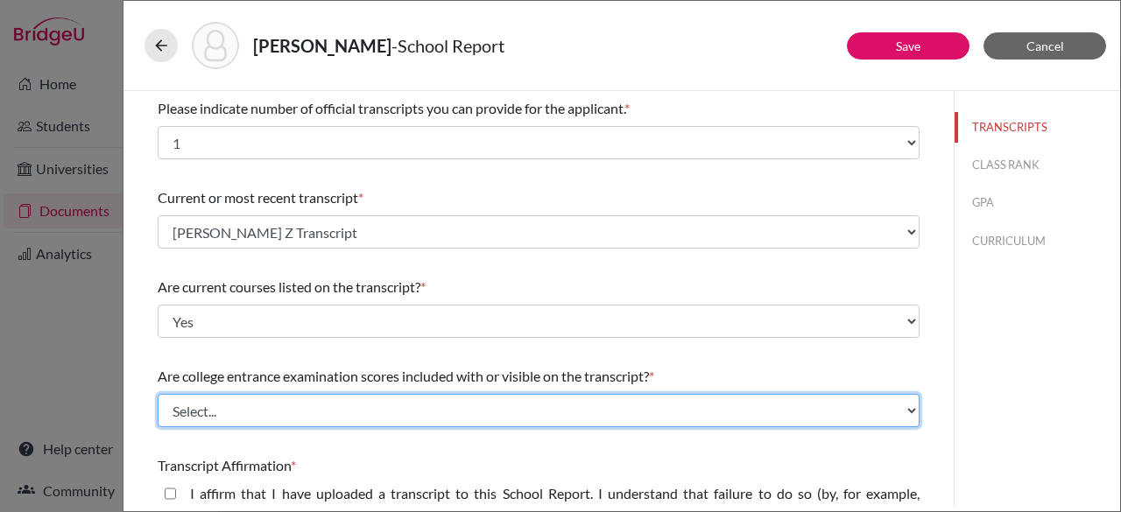
click at [443, 421] on select "Select... Yes No" at bounding box center [539, 410] width 762 height 33
select select "1"
click at [158, 394] on select "Select... Yes No" at bounding box center [539, 410] width 762 height 33
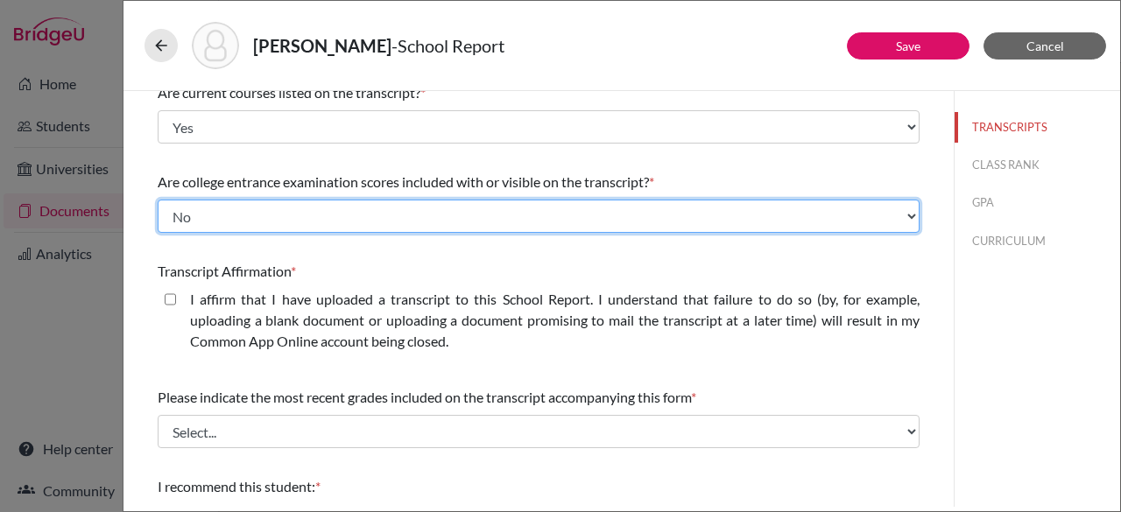
scroll to position [197, 0]
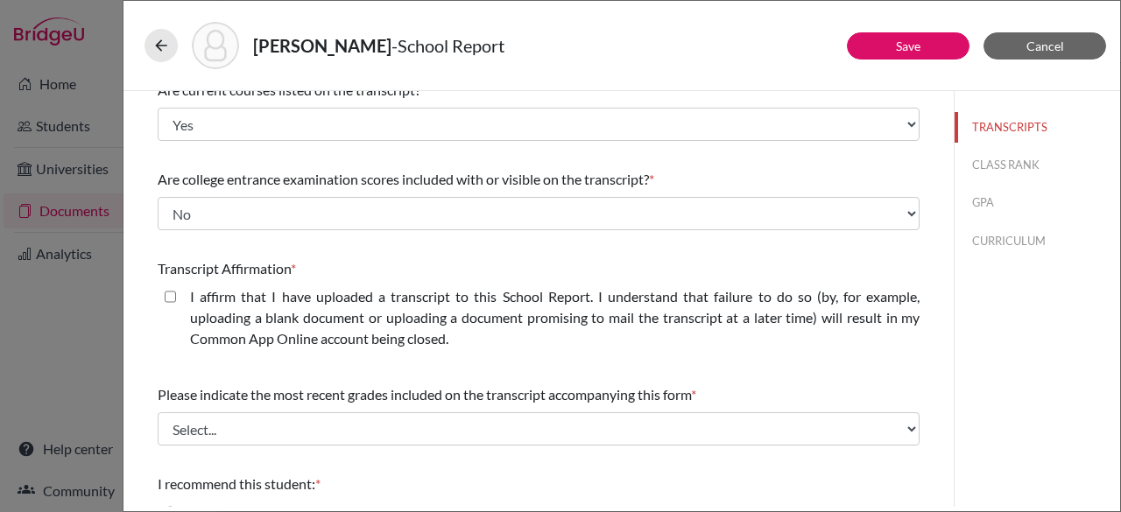
click at [171, 297] on closed\ "I affirm that I have uploaded a transcript to this School Report. I understand …" at bounding box center [170, 296] width 11 height 21
checkbox closed\ "true"
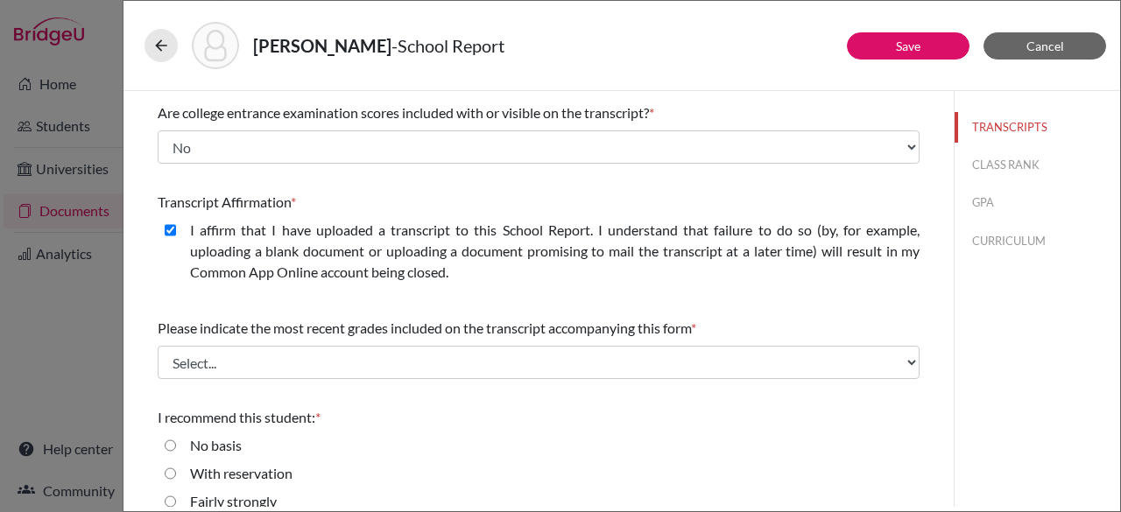
scroll to position [338, 0]
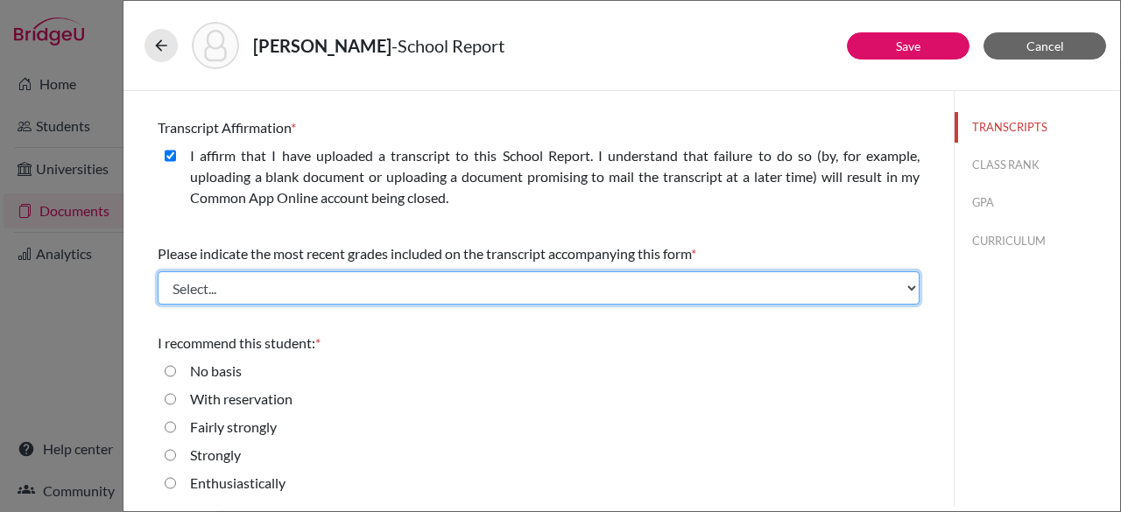
click at [431, 292] on select "Select... Final junior year grades 1st Quarter senior year grades 2nd Quarter/1…" at bounding box center [539, 287] width 762 height 33
select select "0"
click at [158, 271] on select "Select... Final junior year grades 1st Quarter senior year grades 2nd Quarter/1…" at bounding box center [539, 287] width 762 height 33
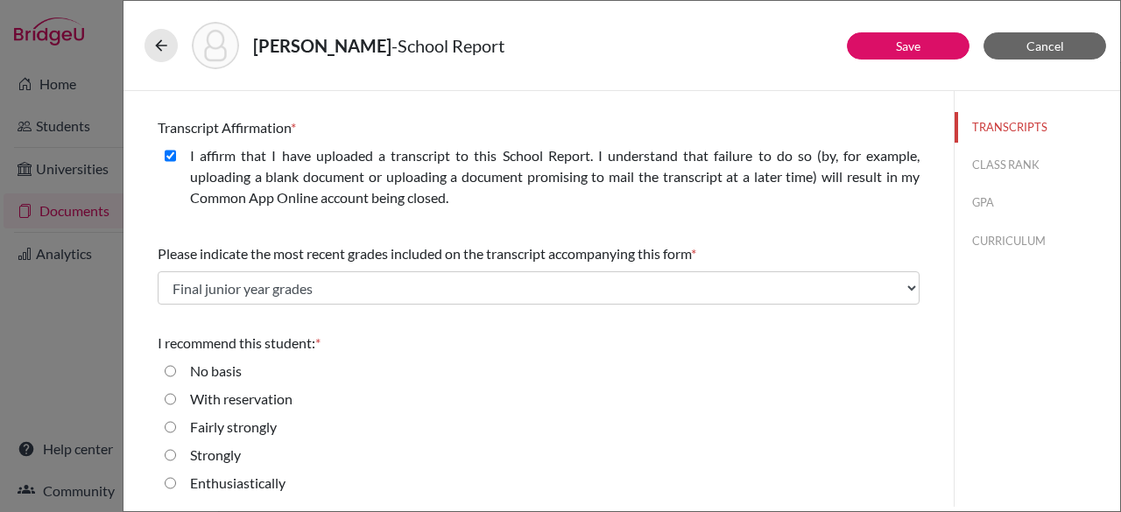
click at [168, 426] on strongly "Fairly strongly" at bounding box center [170, 427] width 11 height 21
radio strongly "true"
click at [868, 46] on button "Save" at bounding box center [908, 45] width 123 height 27
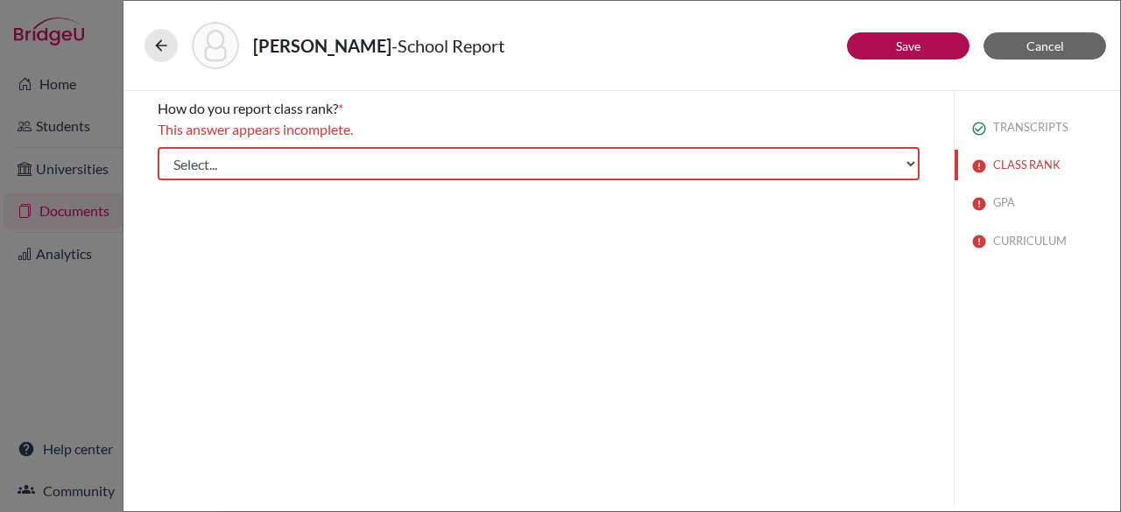
scroll to position [0, 0]
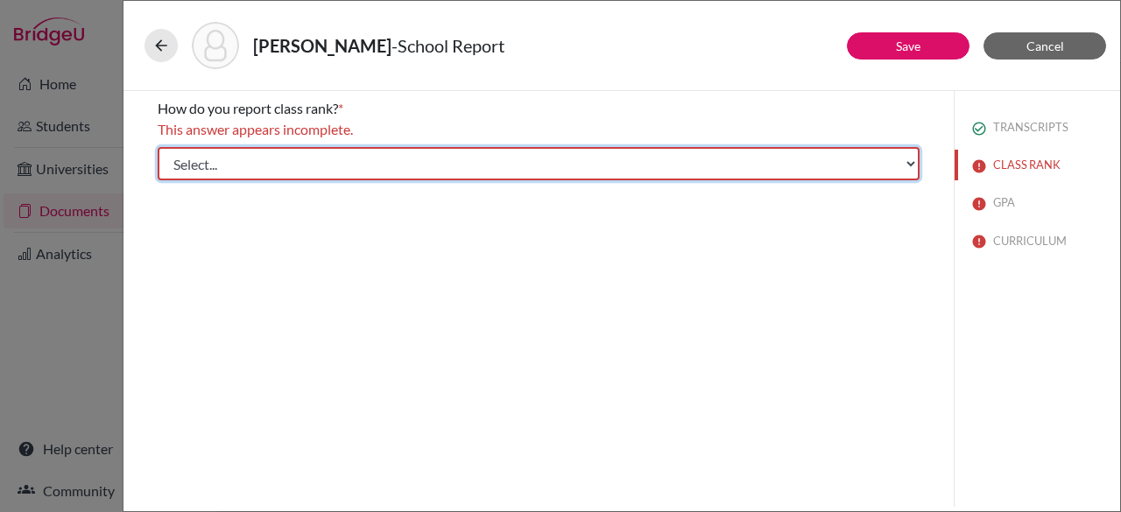
click at [736, 156] on select "Select... Exact Decile Quintile Quartile None" at bounding box center [539, 163] width 762 height 33
select select "5"
click at [158, 147] on select "Select... Exact Decile Quintile Quartile None" at bounding box center [539, 163] width 762 height 33
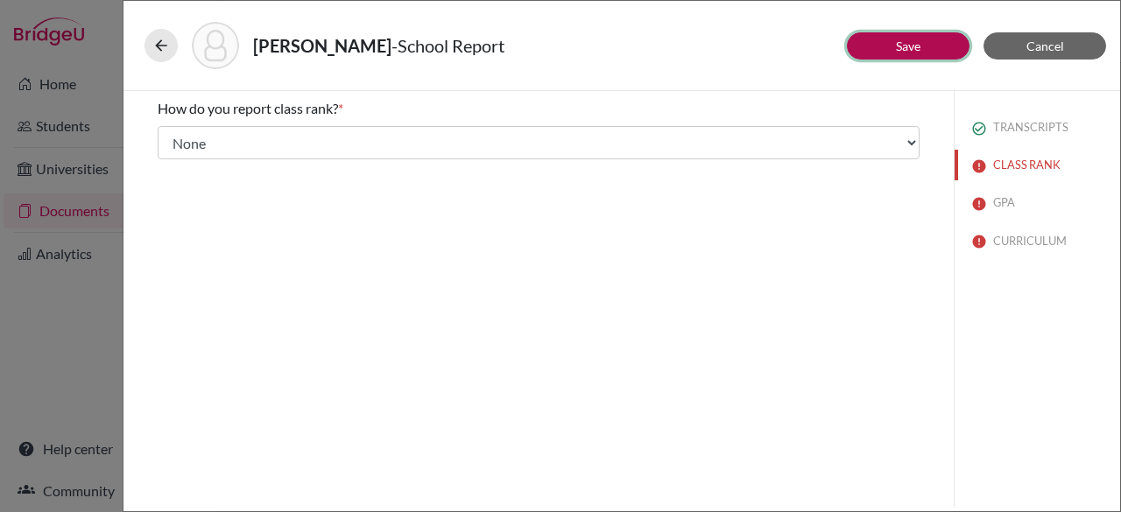
click at [927, 45] on button "Save" at bounding box center [908, 45] width 123 height 27
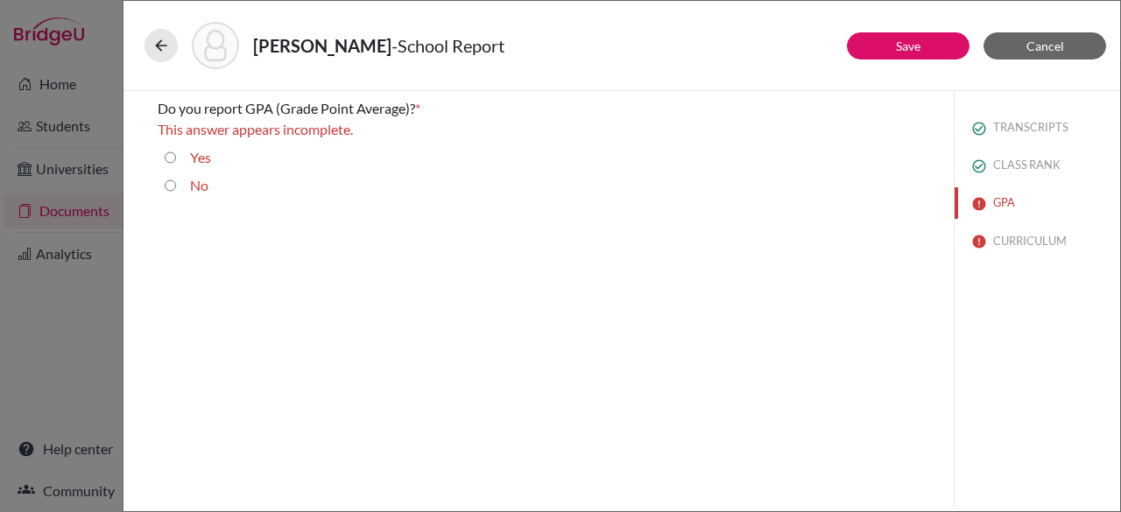
click at [165, 158] on input "Yes" at bounding box center [170, 157] width 11 height 21
radio input "true"
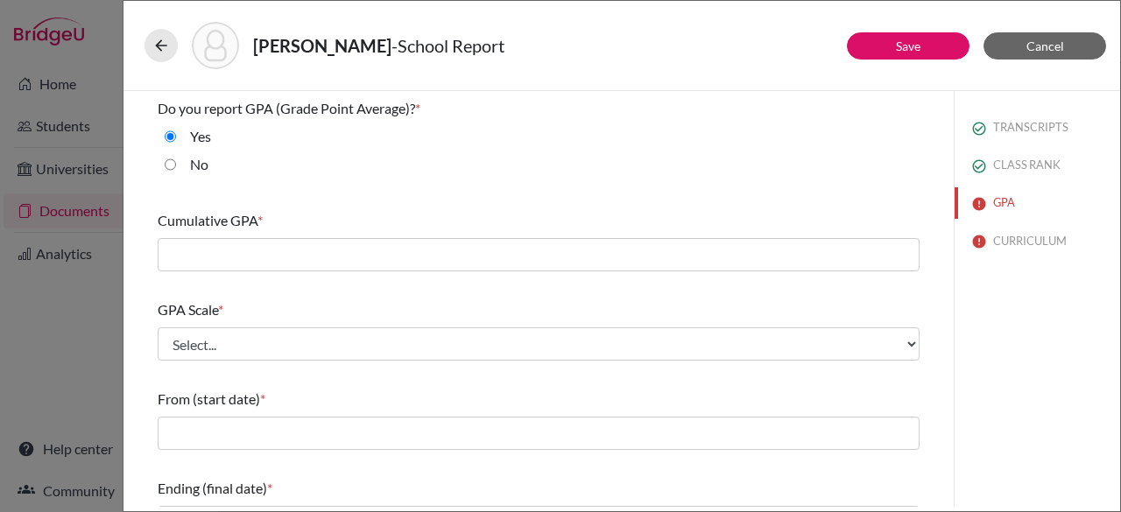
click at [182, 272] on div "Cumulative GPA *" at bounding box center [539, 240] width 762 height 75
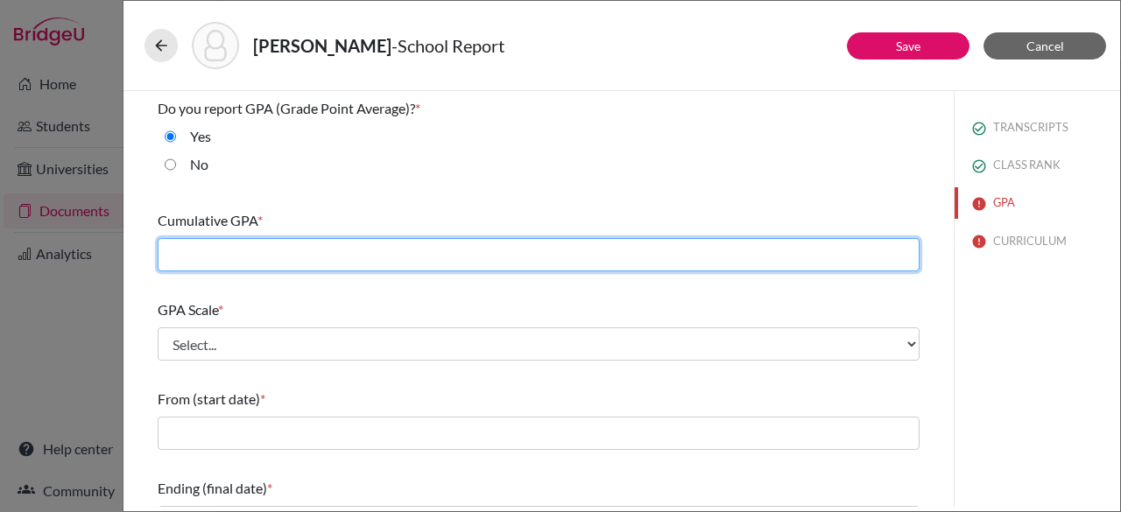
click at [187, 257] on input "text" at bounding box center [539, 254] width 762 height 33
type input "3.44"
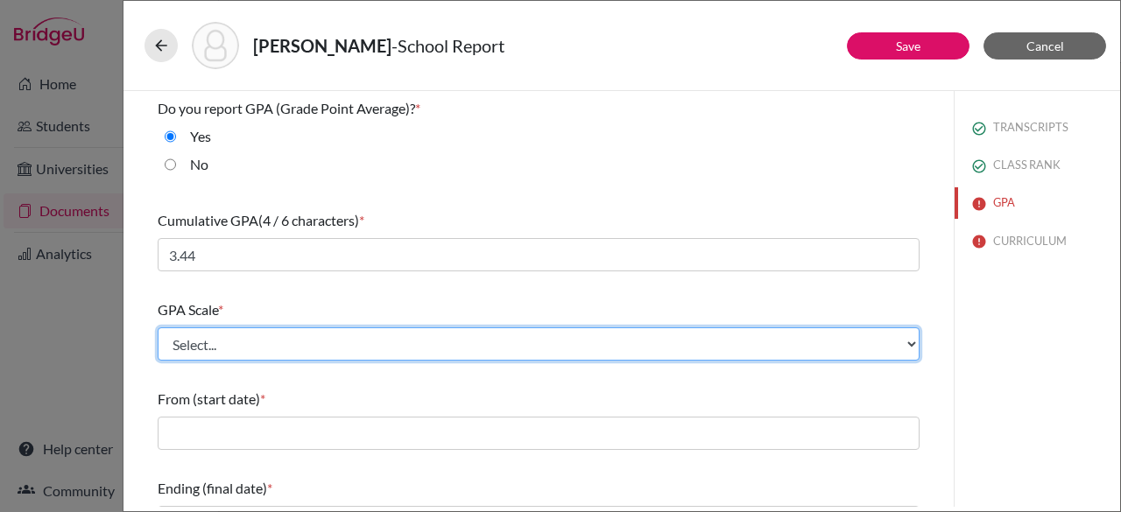
click at [491, 343] on select "Select... 4 5 6 7 8 9 10 11 12 13 14 15 16 17 18 19 20 100" at bounding box center [539, 344] width 762 height 33
select select "4"
click at [158, 328] on select "Select... 4 5 6 7 8 9 10 11 12 13 14 15 16 17 18 19 20 100" at bounding box center [539, 344] width 762 height 33
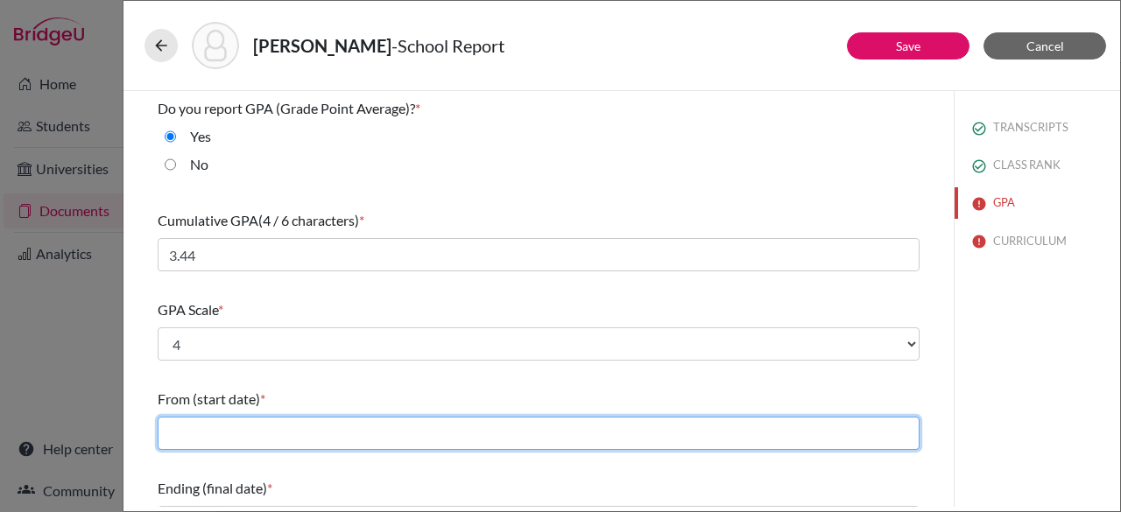
click at [369, 439] on input "text" at bounding box center [539, 433] width 762 height 33
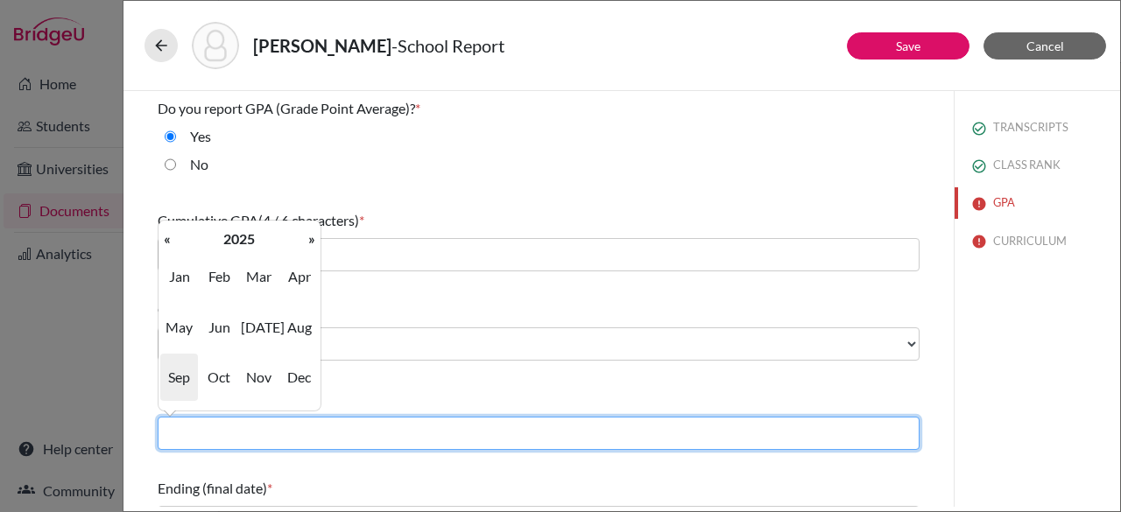
type input "08/2022"
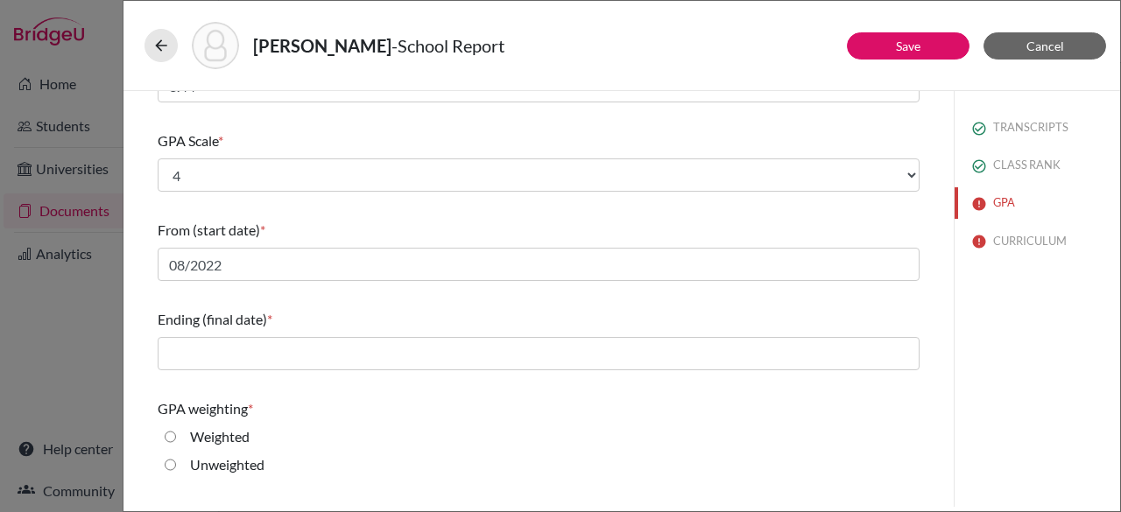
scroll to position [170, 0]
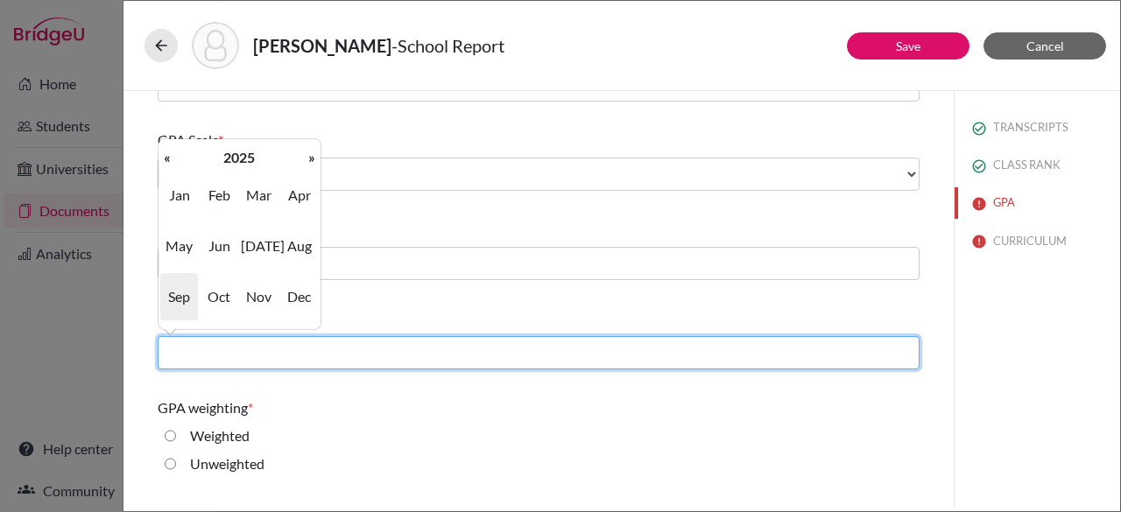
click at [504, 340] on input "text" at bounding box center [539, 352] width 762 height 33
type input "06/2026"
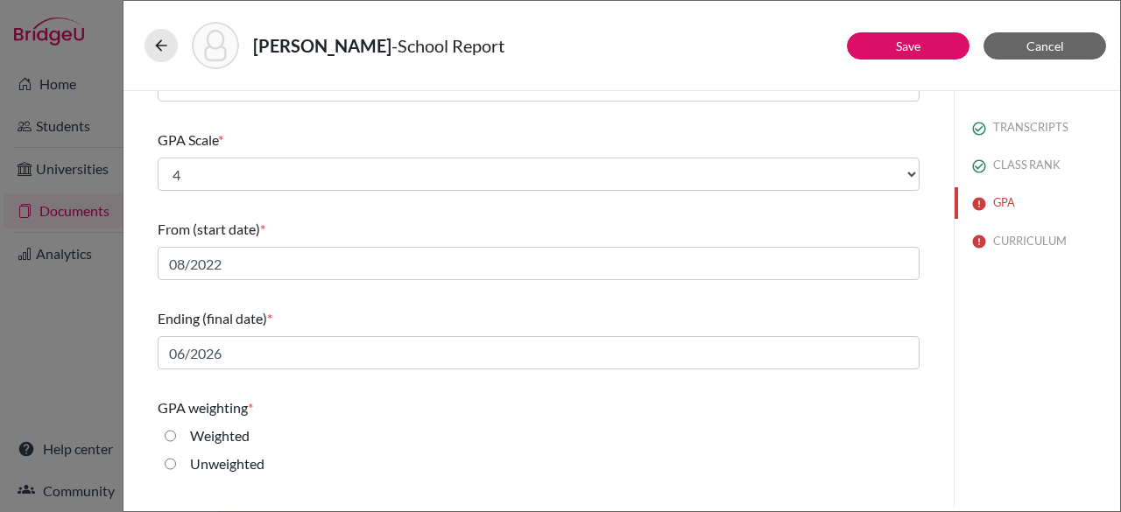
click at [168, 435] on input "Weighted" at bounding box center [170, 436] width 11 height 21
radio input "true"
click at [499, 432] on div "Weighted" at bounding box center [539, 440] width 762 height 28
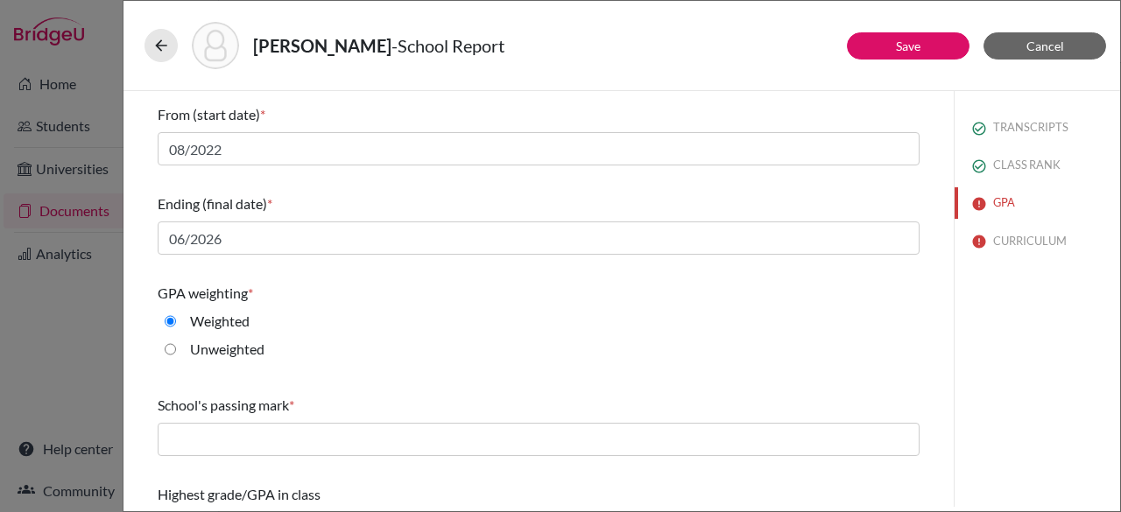
scroll to position [329, 0]
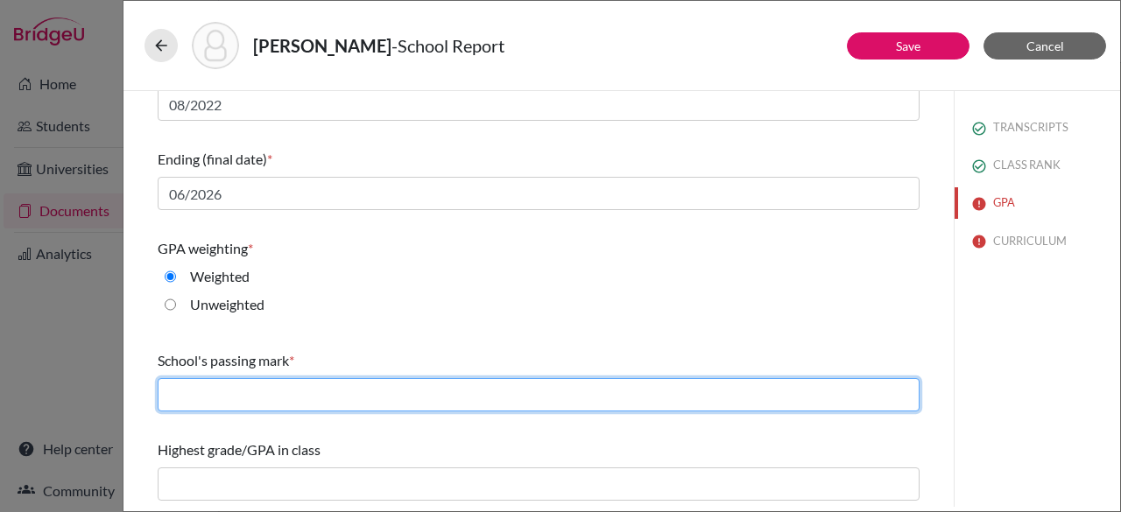
click at [191, 397] on input "text" at bounding box center [539, 394] width 762 height 33
type input "60"
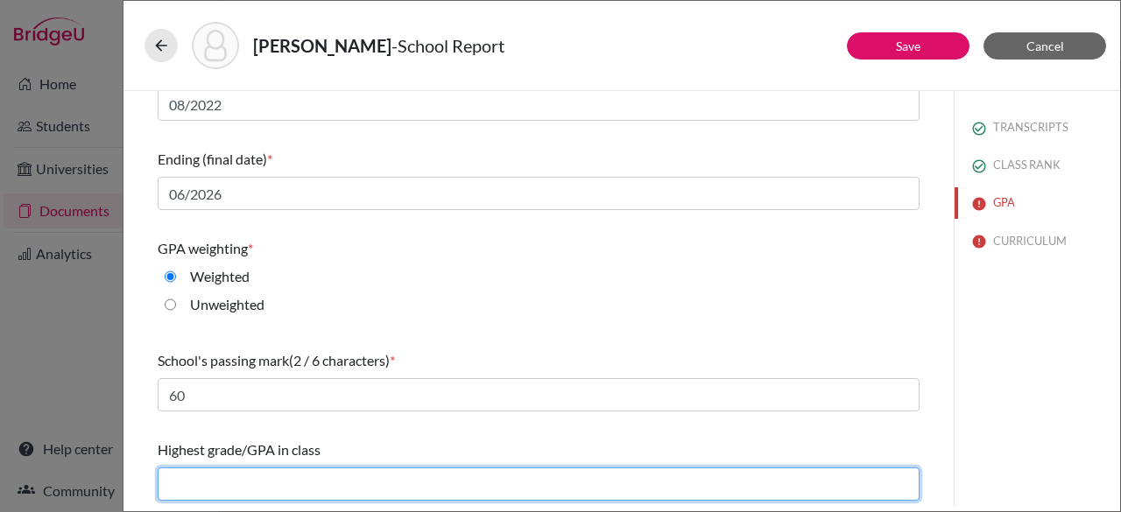
click at [271, 491] on input "text" at bounding box center [539, 484] width 762 height 33
type input "4.19"
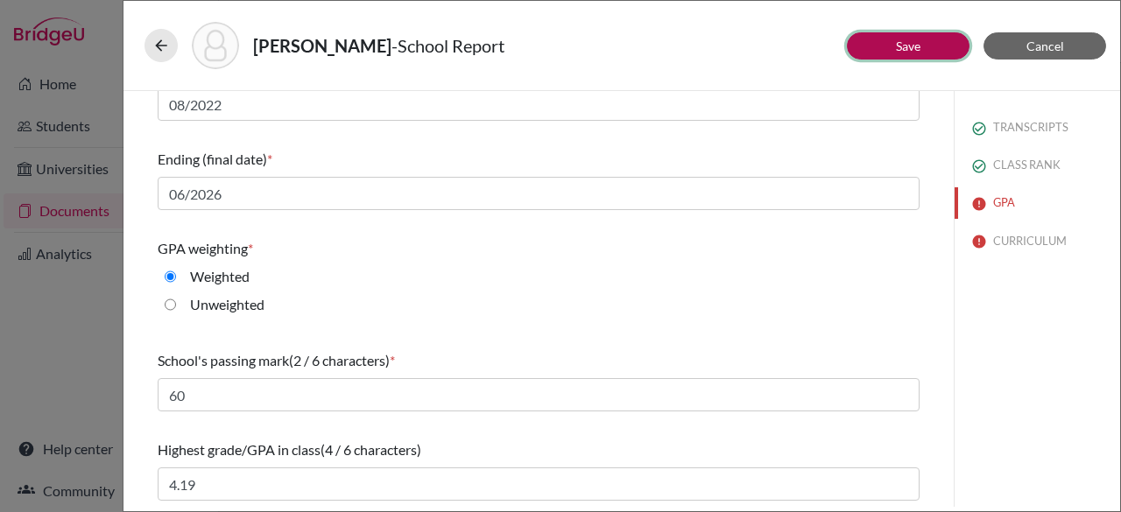
click at [926, 48] on button "Save" at bounding box center [908, 45] width 123 height 27
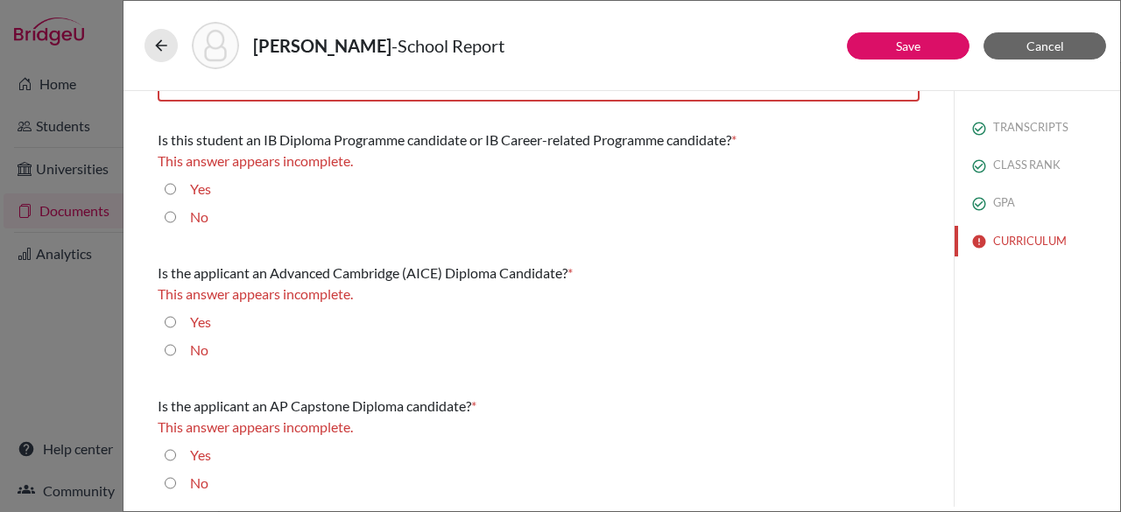
scroll to position [0, 0]
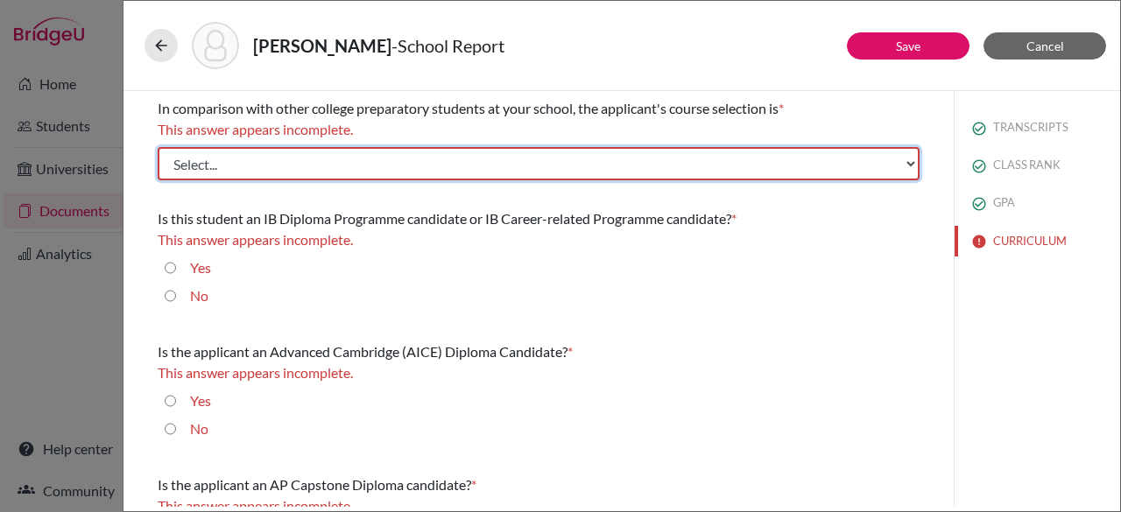
click at [345, 159] on select "Select... Less than demanding Average Demanding Very demanding Most demanding P…" at bounding box center [539, 163] width 762 height 33
select select "1"
click at [158, 147] on select "Select... Less than demanding Average Demanding Very demanding Most demanding P…" at bounding box center [539, 163] width 762 height 33
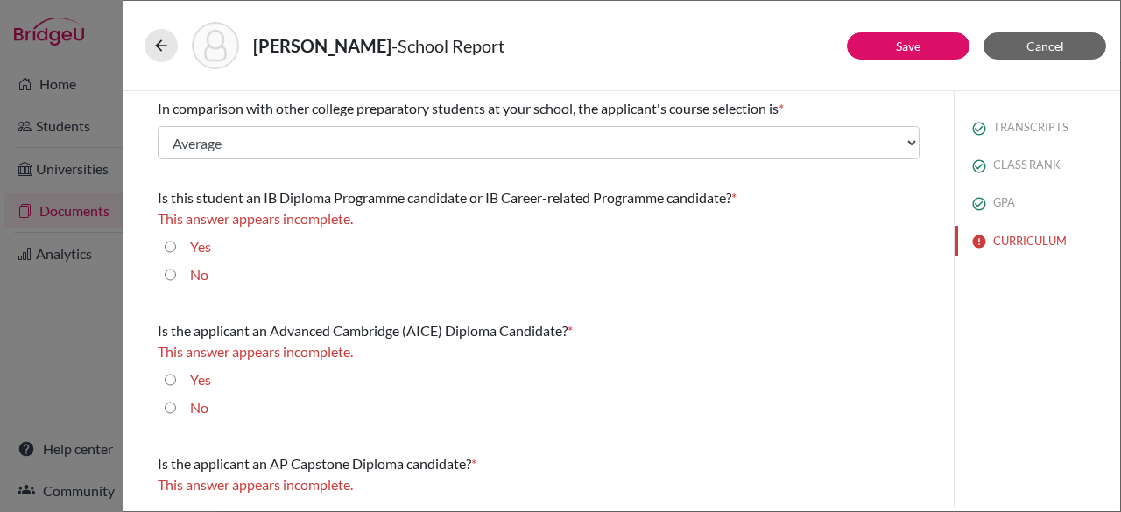
click at [173, 274] on input "No" at bounding box center [170, 274] width 11 height 21
radio input "true"
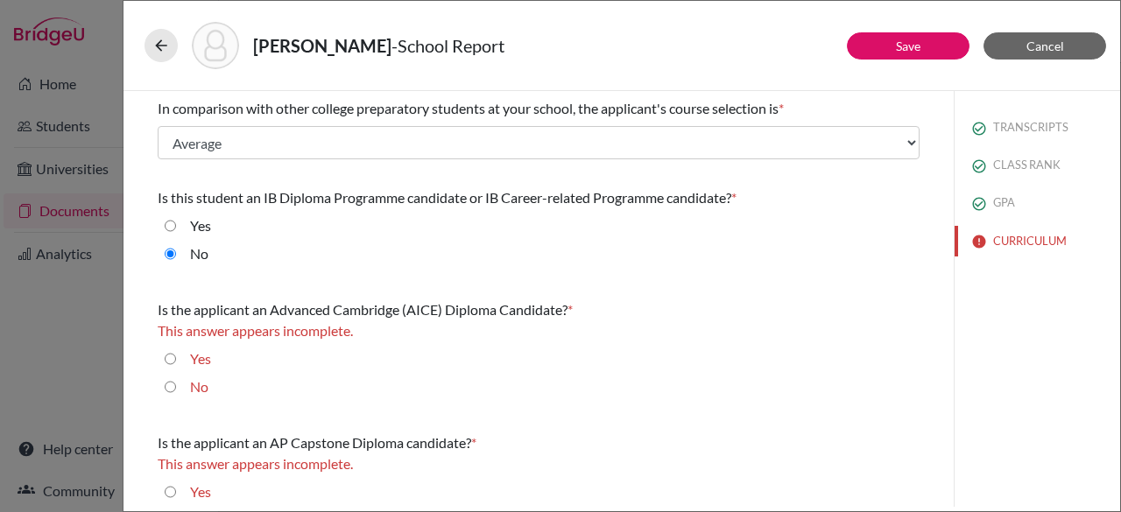
click at [173, 384] on input "No" at bounding box center [170, 387] width 11 height 21
radio input "true"
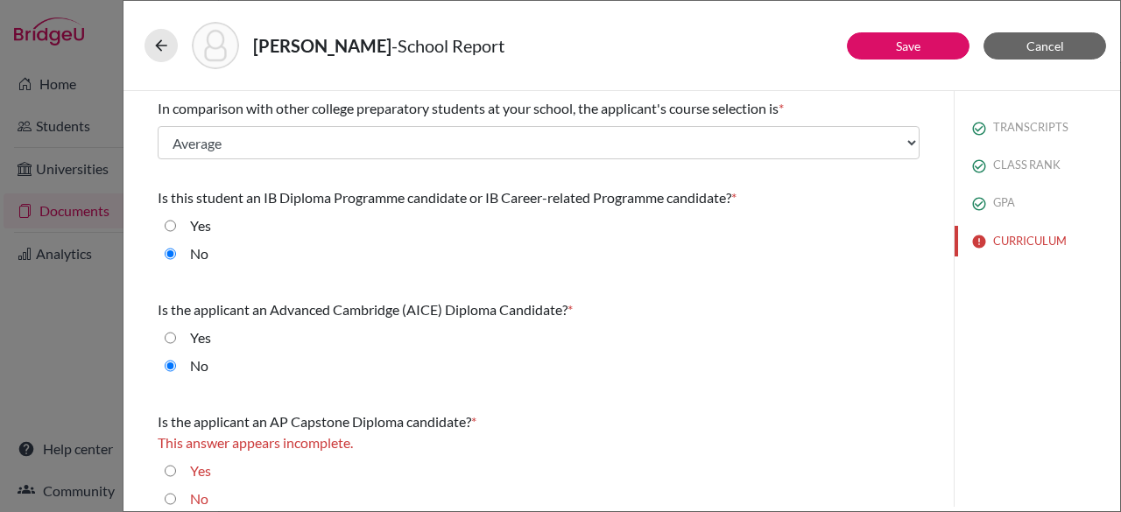
click at [172, 499] on input "No" at bounding box center [170, 499] width 11 height 21
radio input "true"
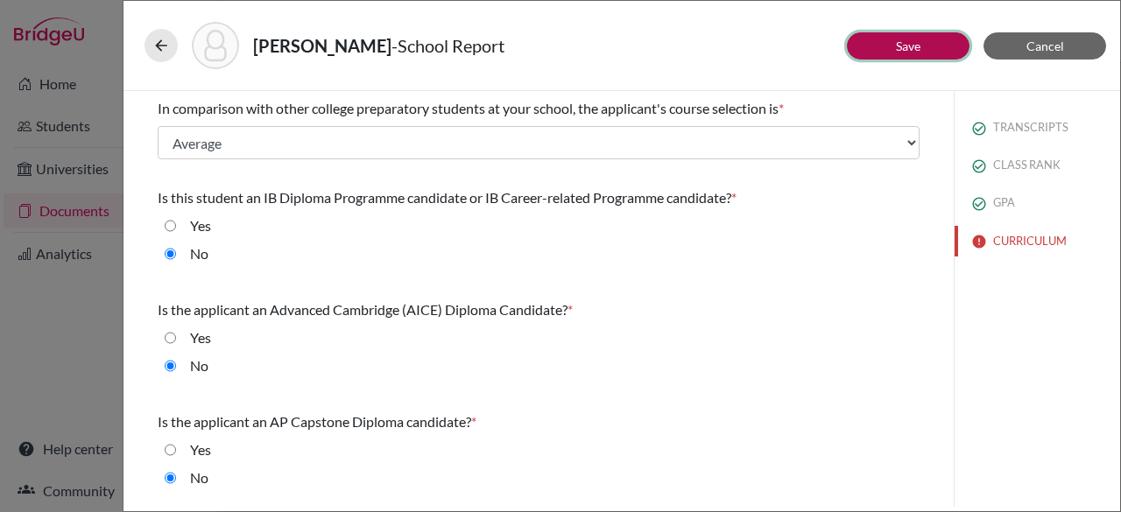
click at [916, 49] on link "Save" at bounding box center [908, 46] width 25 height 15
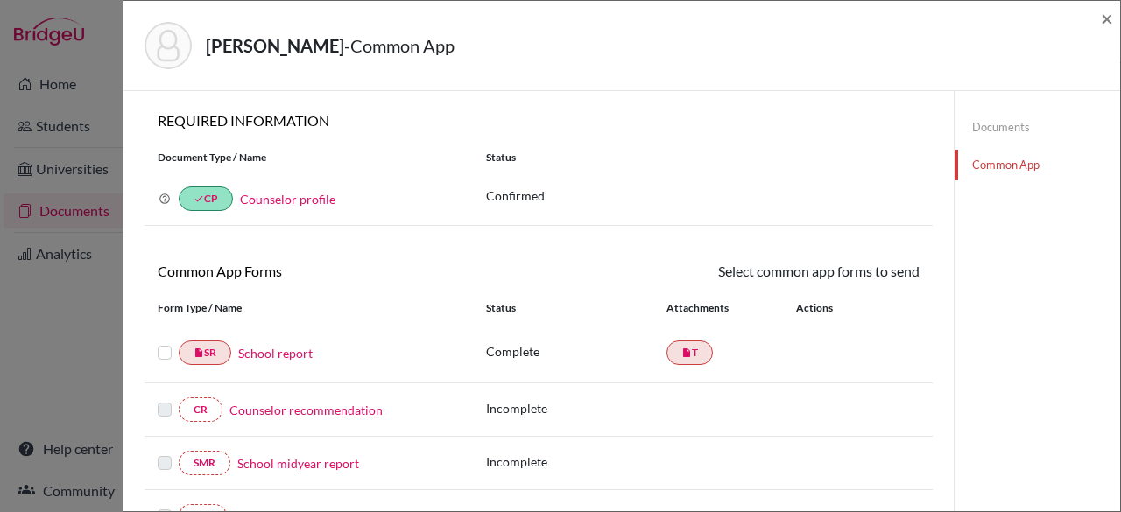
click at [161, 342] on label at bounding box center [165, 342] width 14 height 0
click at [0, 0] on input "checkbox" at bounding box center [0, 0] width 0 height 0
click at [862, 271] on icon at bounding box center [868, 273] width 13 height 13
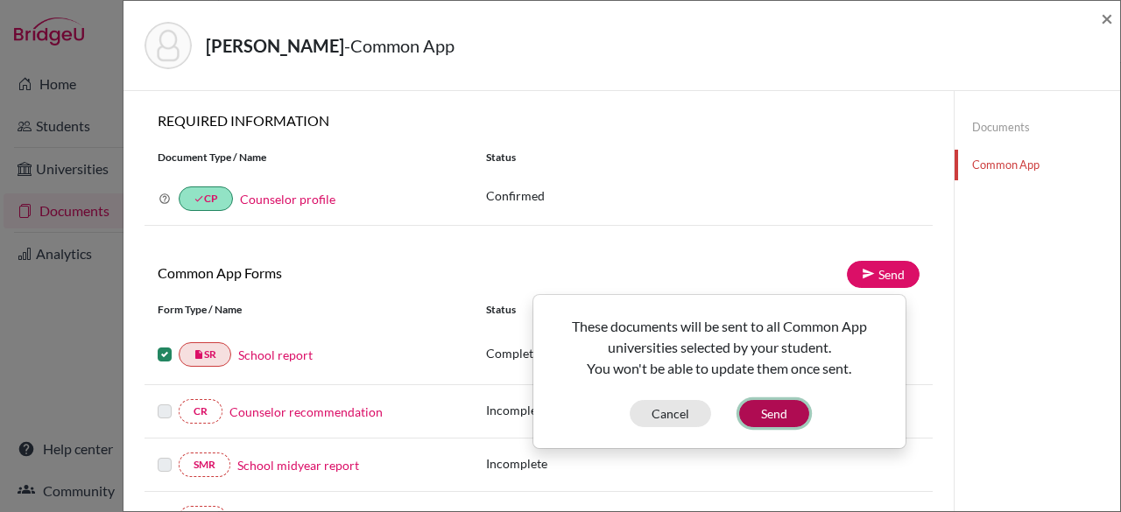
click at [774, 405] on button "Send" at bounding box center [774, 413] width 70 height 27
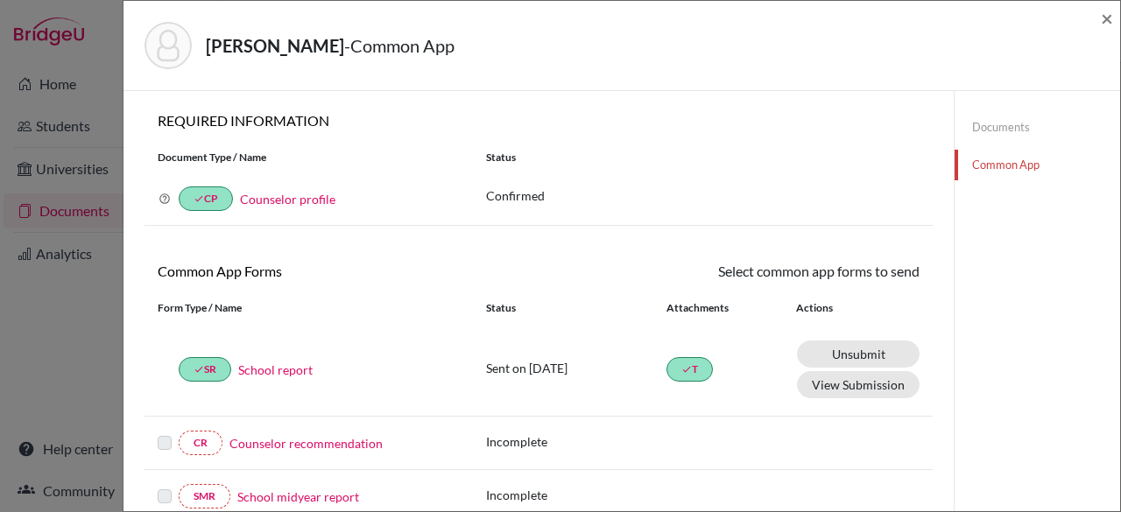
drag, startPoint x: 1120, startPoint y: 150, endPoint x: 1120, endPoint y: 380, distance: 230.3
click at [1120, 380] on div "Zumbado, Lucas - Common App × × REQUIRED INFORMATION Document Type / Name Statu…" at bounding box center [622, 256] width 998 height 512
click at [1110, 17] on span "×" at bounding box center [1107, 17] width 12 height 25
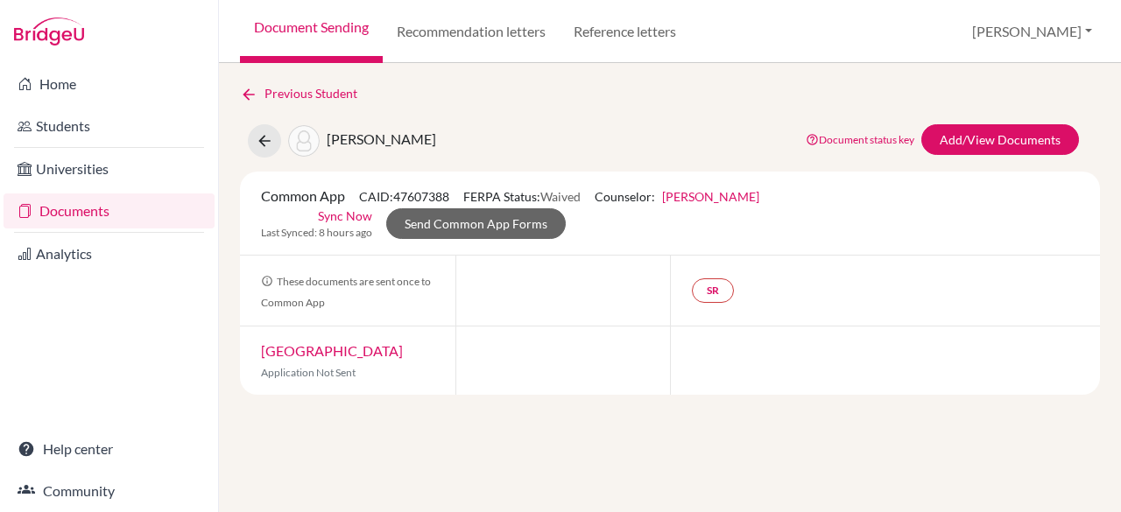
click at [93, 209] on link "Documents" at bounding box center [109, 211] width 211 height 35
